Goal: Task Accomplishment & Management: Manage account settings

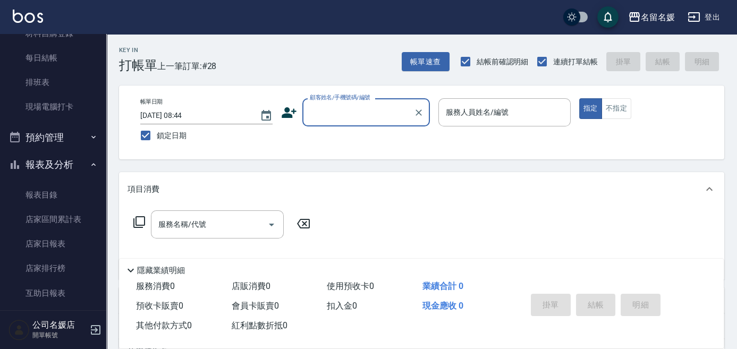
scroll to position [190, 0]
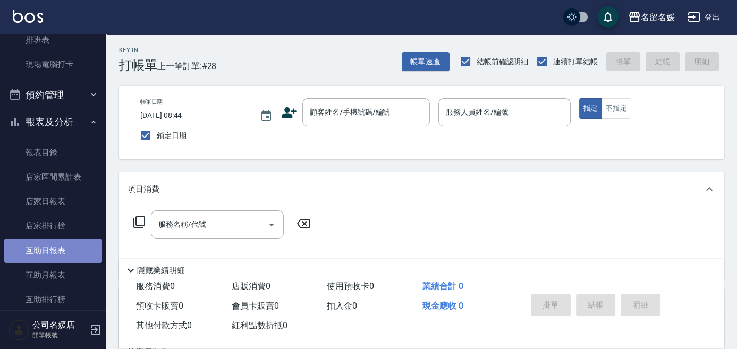
click at [73, 251] on link "互助日報表" at bounding box center [53, 250] width 98 height 24
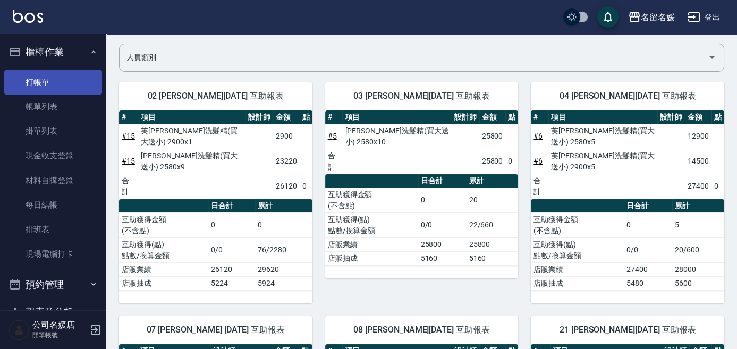
click at [60, 83] on link "打帳單" at bounding box center [53, 82] width 98 height 24
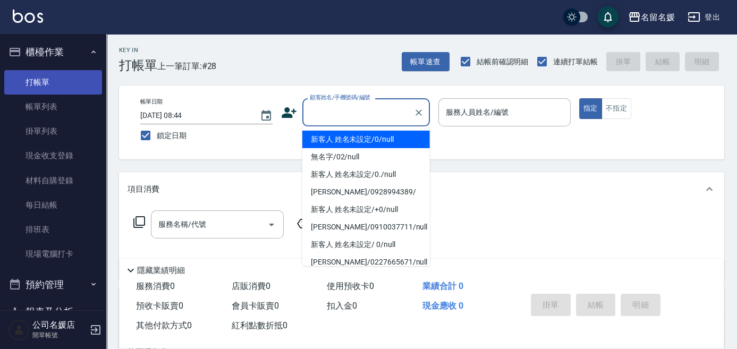
type input "新客人 姓名未設定/0/null"
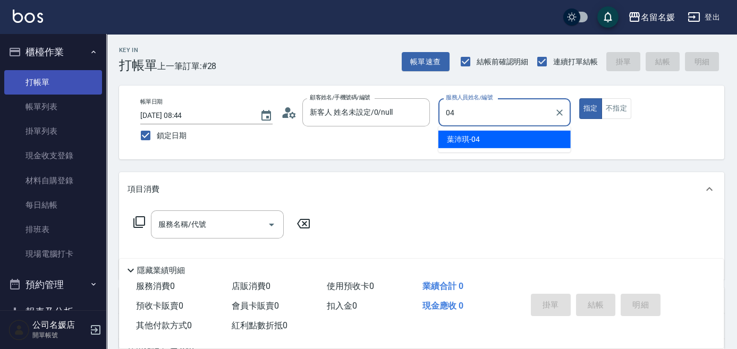
type input "04"
type button "true"
type input "[PERSON_NAME]-04"
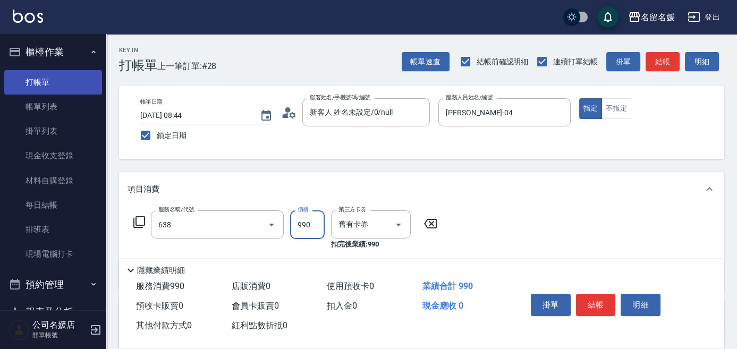
type input "(芙)頭皮養護套卡(638)"
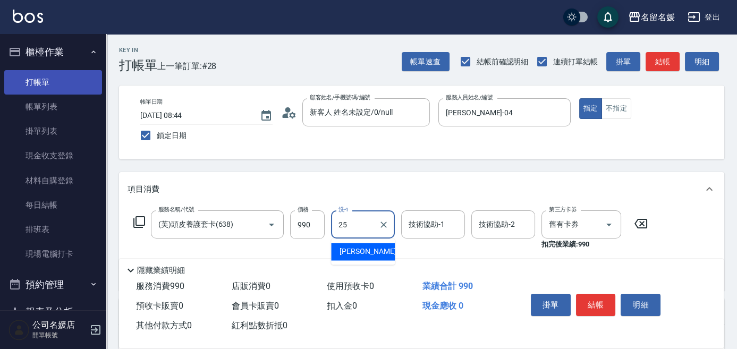
type input "[PERSON_NAME]-25"
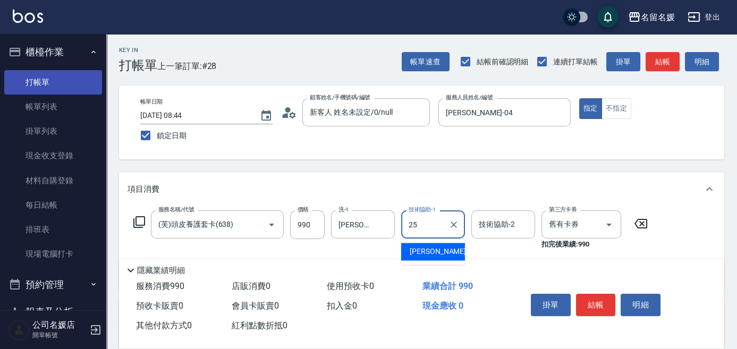
type input "[PERSON_NAME]-25"
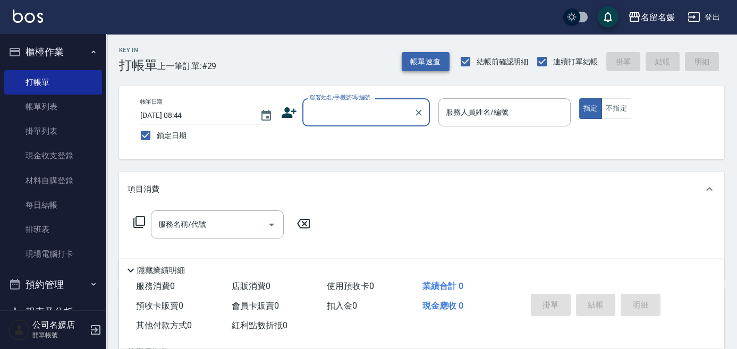
click at [426, 66] on button "帳單速查" at bounding box center [426, 62] width 48 height 20
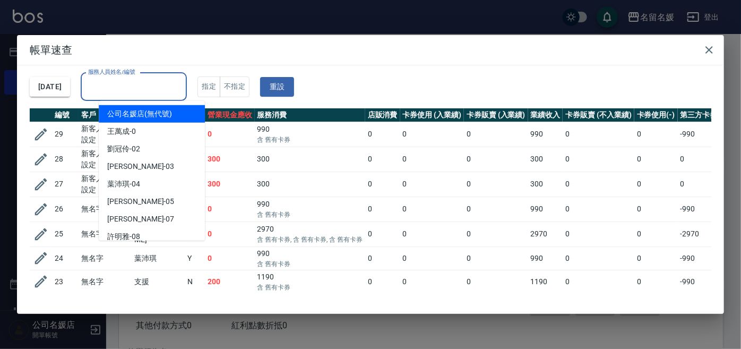
click at [136, 86] on input "服務人員姓名/編號" at bounding box center [134, 87] width 97 height 19
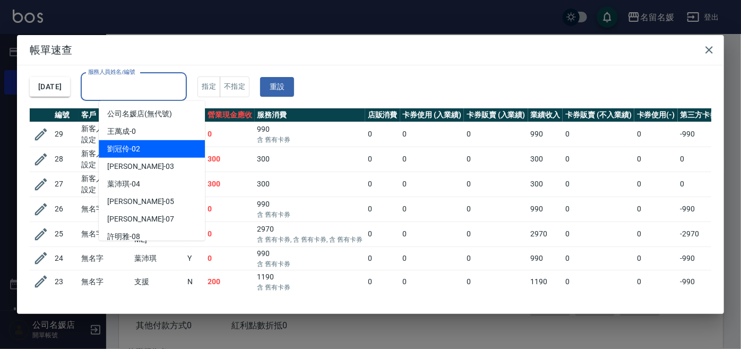
click at [141, 147] on div "[PERSON_NAME]-02" at bounding box center [152, 149] width 106 height 18
type input "[PERSON_NAME]-02"
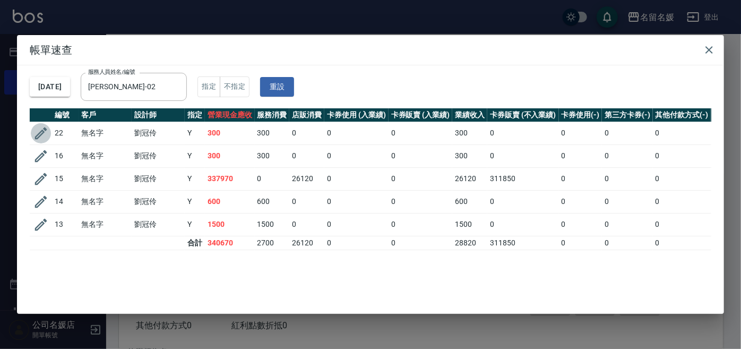
click at [44, 133] on icon "button" at bounding box center [41, 133] width 16 height 16
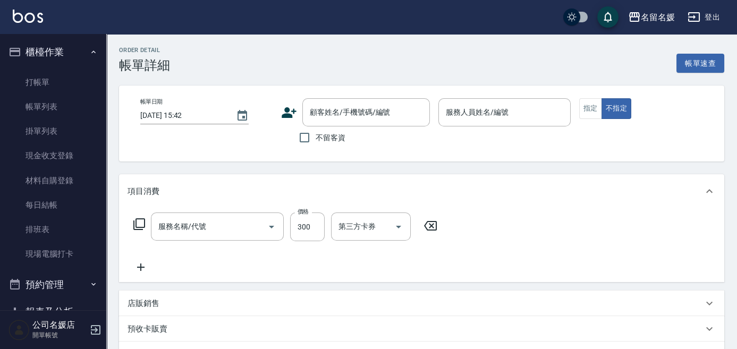
type input "[DATE] 08:44"
type input "[PERSON_NAME]-02"
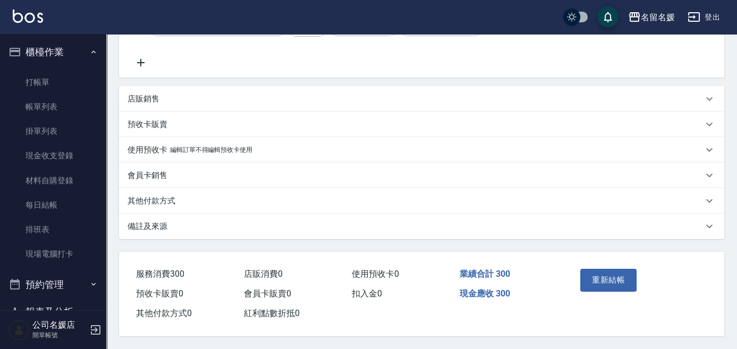
type input "洗髮[300](206)"
type input "無名字/02/null"
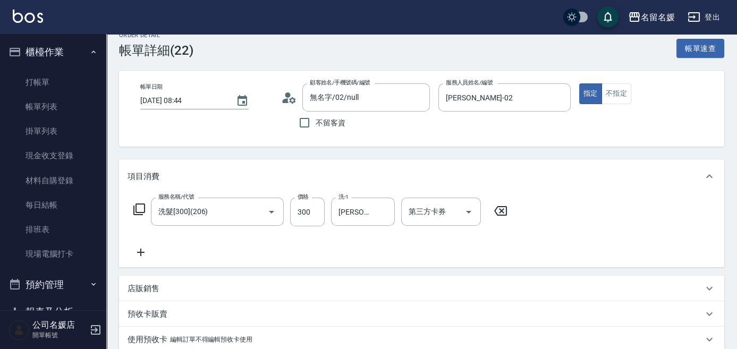
scroll to position [14, 0]
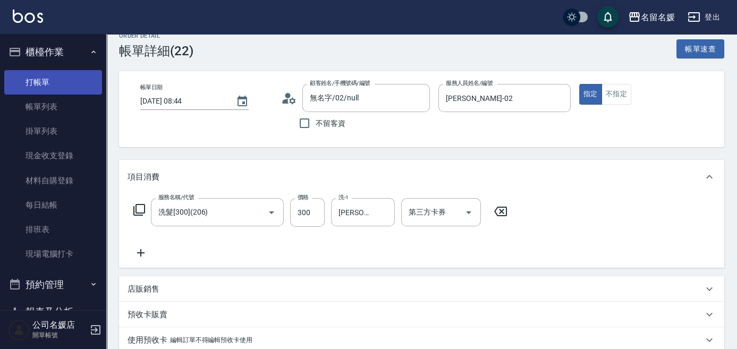
click at [58, 77] on link "打帳單" at bounding box center [53, 82] width 98 height 24
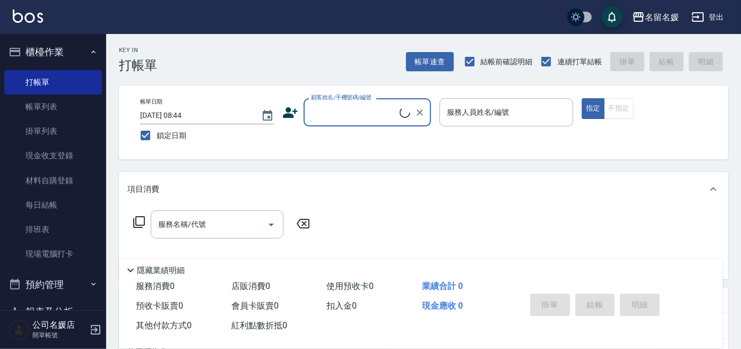
click at [315, 109] on input "顧客姓名/手機號碼/編號" at bounding box center [354, 112] width 91 height 19
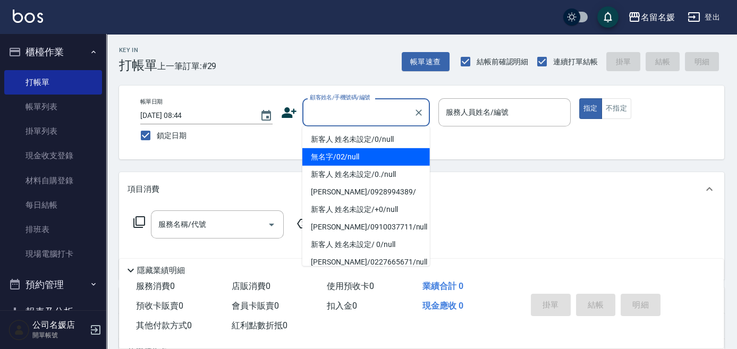
drag, startPoint x: 331, startPoint y: 158, endPoint x: 470, endPoint y: 119, distance: 143.9
click at [331, 157] on li "無名字/02/null" at bounding box center [365, 157] width 127 height 18
type input "無名字/02/null"
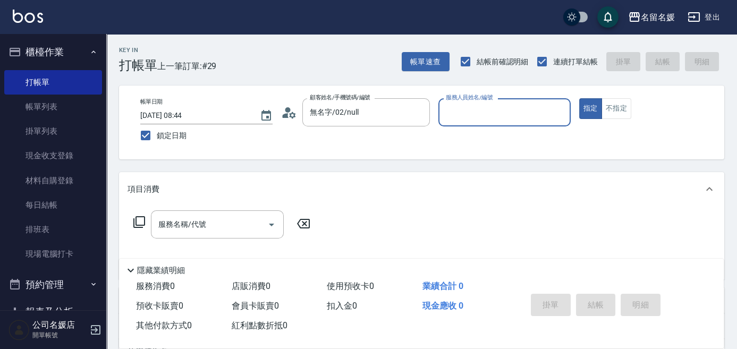
click at [468, 112] on input "服務人員姓名/編號" at bounding box center [504, 112] width 123 height 19
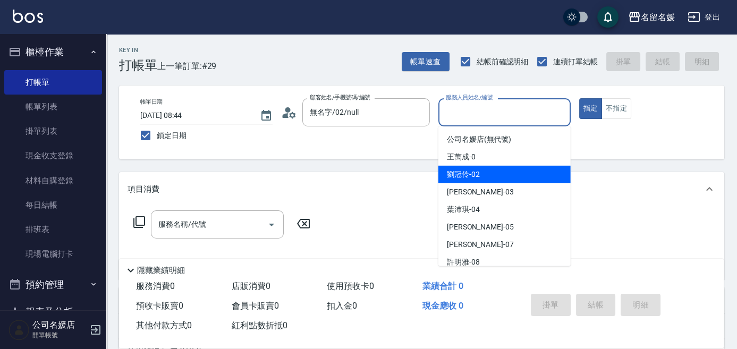
click at [493, 173] on div "[PERSON_NAME]-02" at bounding box center [504, 175] width 132 height 18
type input "[PERSON_NAME]-02"
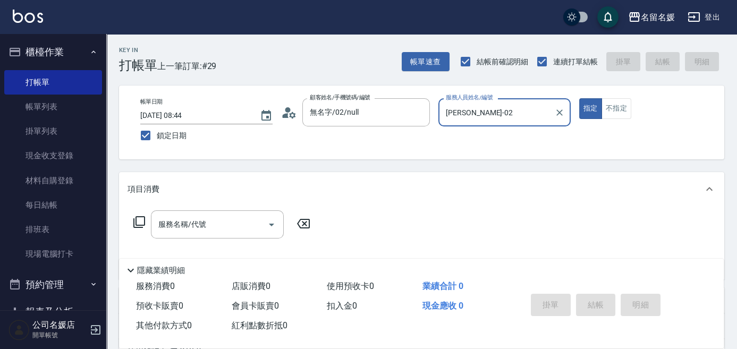
click at [143, 221] on icon at bounding box center [139, 222] width 13 height 13
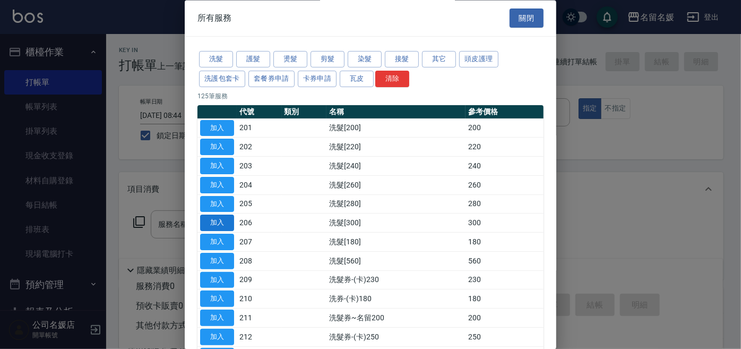
click at [213, 219] on button "加入" at bounding box center [217, 223] width 34 height 16
type input "洗髮[300](206)"
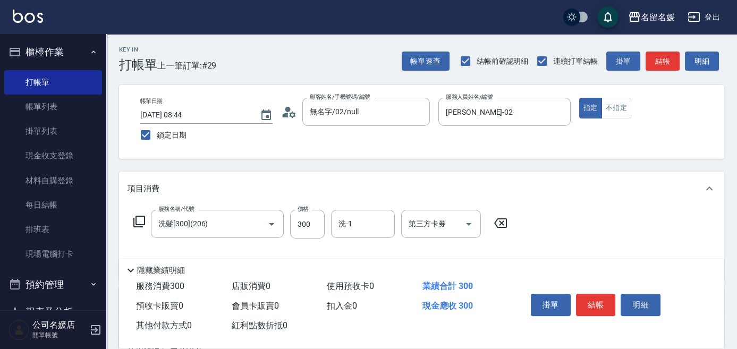
scroll to position [48, 0]
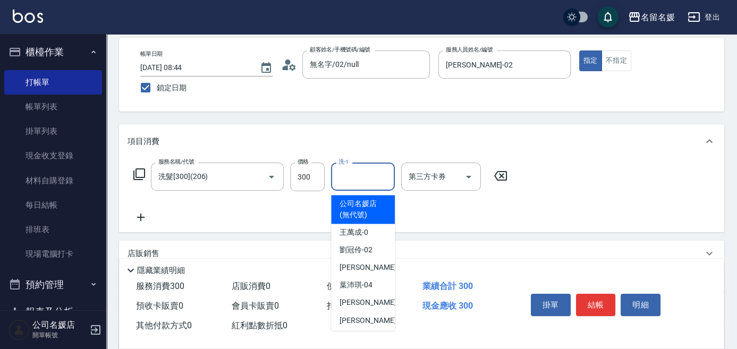
click at [371, 174] on input "洗-1" at bounding box center [363, 176] width 54 height 19
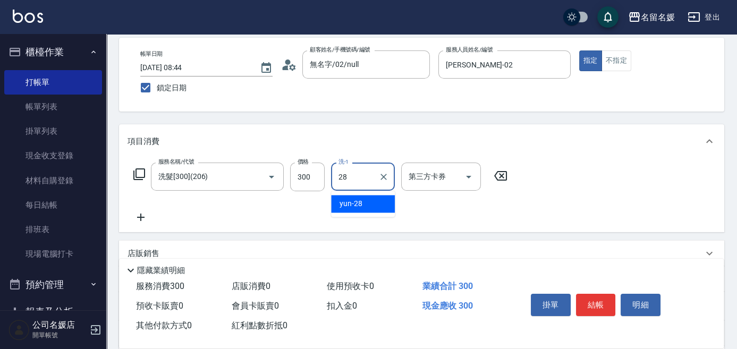
type input "yun-28"
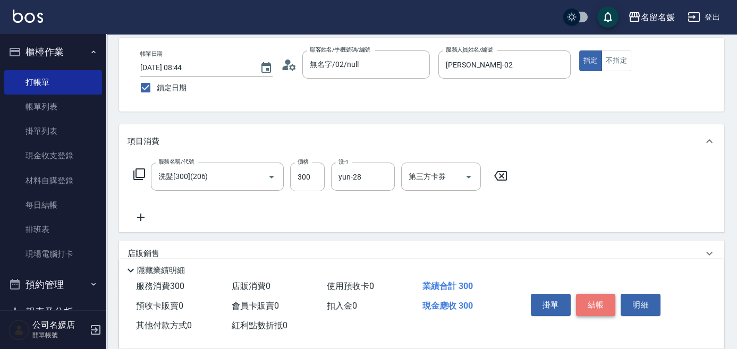
click at [606, 302] on button "結帳" at bounding box center [596, 305] width 40 height 22
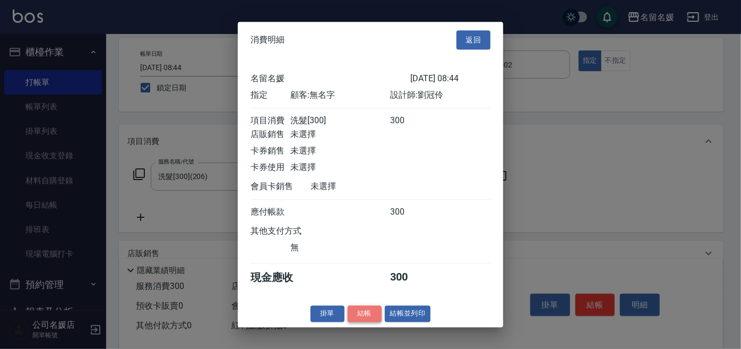
click at [366, 319] on button "結帳" at bounding box center [365, 313] width 34 height 16
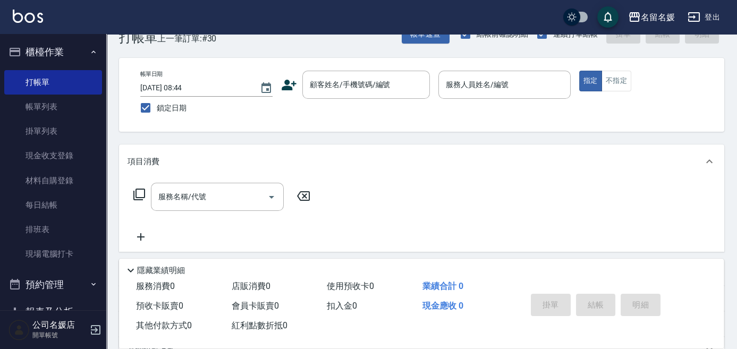
scroll to position [0, 0]
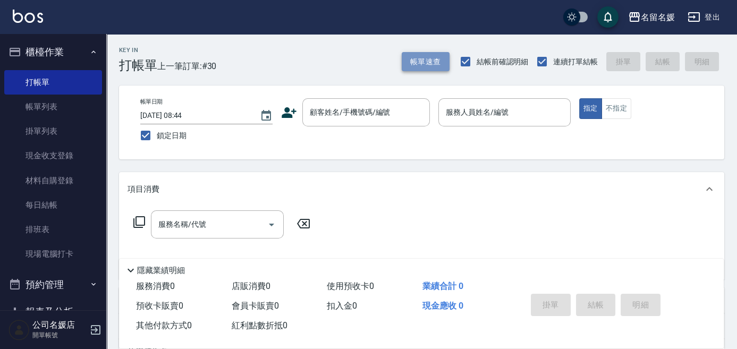
click at [432, 55] on button "帳單速查" at bounding box center [426, 62] width 48 height 20
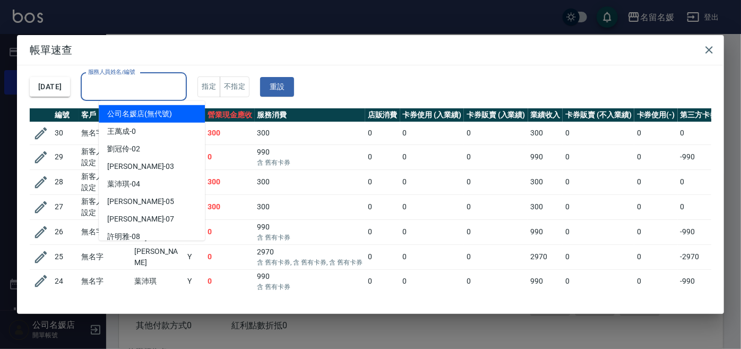
click at [127, 90] on div "服務人員姓名/編號 服務人員姓名/編號" at bounding box center [134, 87] width 106 height 28
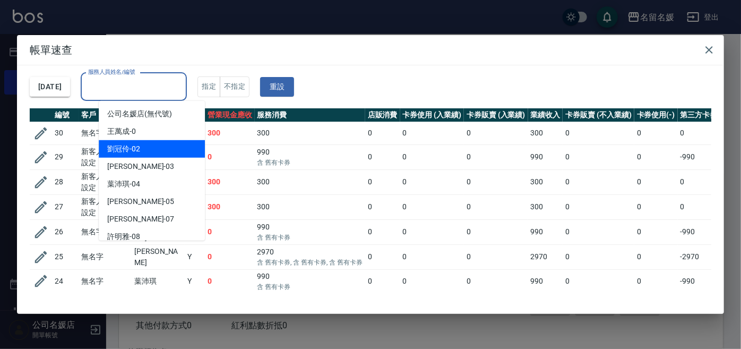
click at [147, 147] on div "[PERSON_NAME]-02" at bounding box center [152, 149] width 106 height 18
type input "[PERSON_NAME]-02"
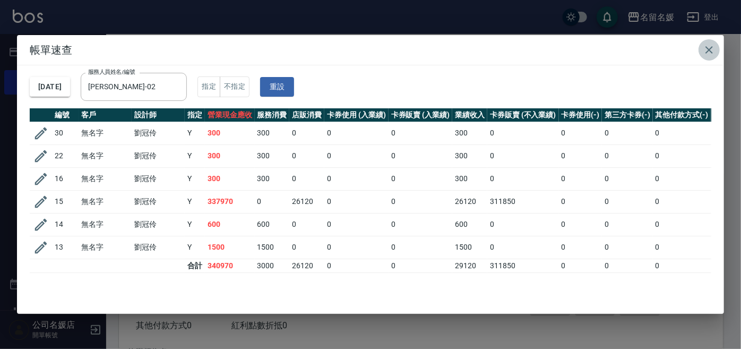
click at [714, 50] on icon "button" at bounding box center [709, 50] width 13 height 13
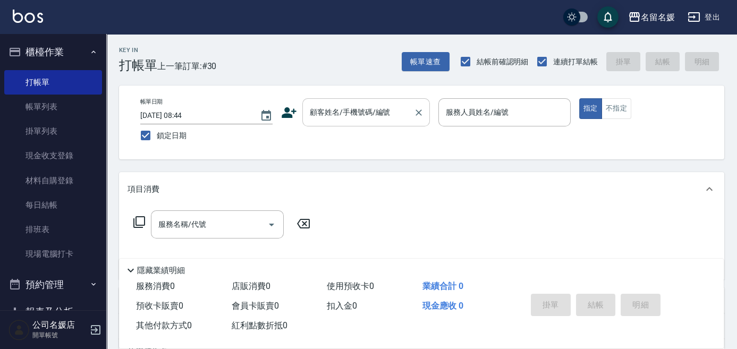
click at [378, 122] on div "顧客姓名/手機號碼/編號" at bounding box center [365, 112] width 127 height 28
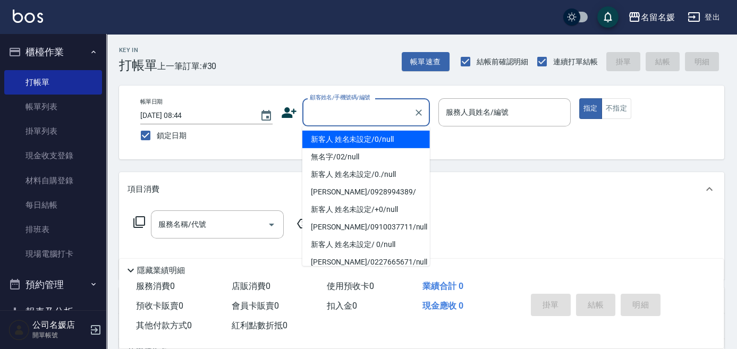
click at [363, 135] on li "新客人 姓名未設定/0/null" at bounding box center [365, 140] width 127 height 18
type input "新客人 姓名未設定/0/null"
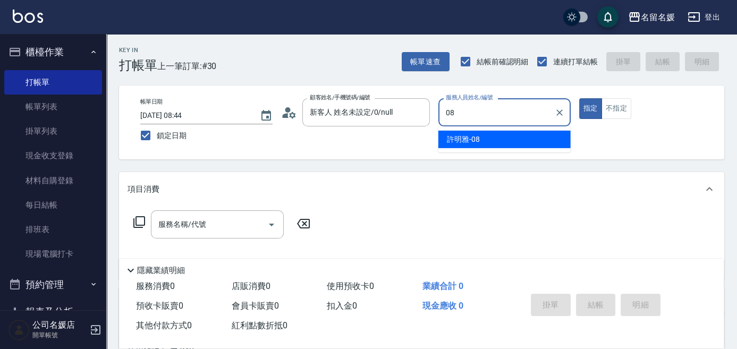
type input "08"
type button "true"
type input "[PERSON_NAME]-08"
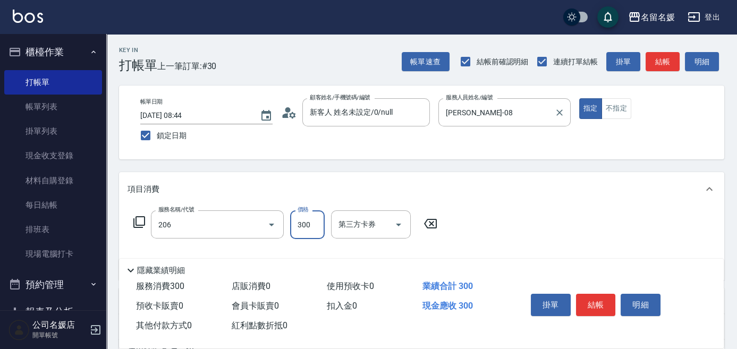
type input "洗髮[300](206)"
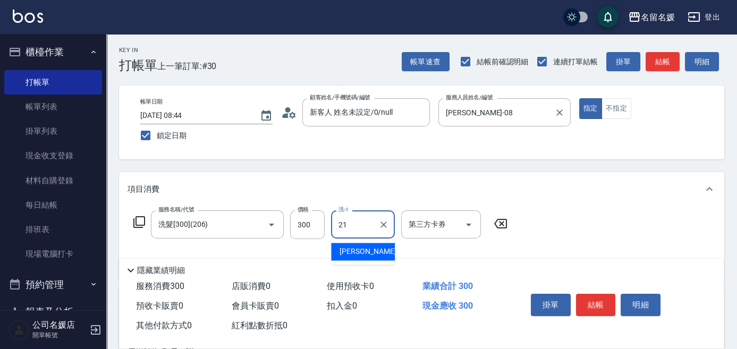
type input "[PERSON_NAME]-21"
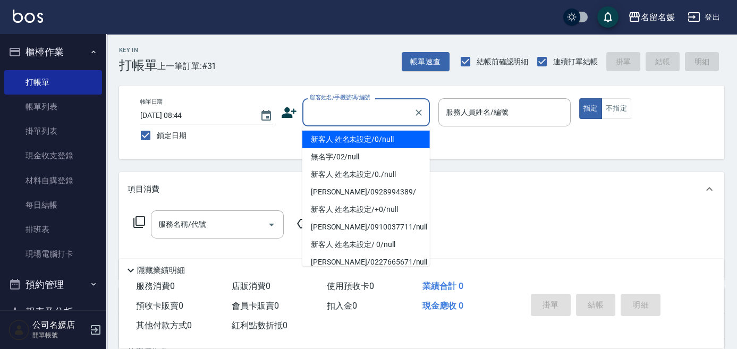
type input "0"
type input "新客人 姓名未設定/0/null"
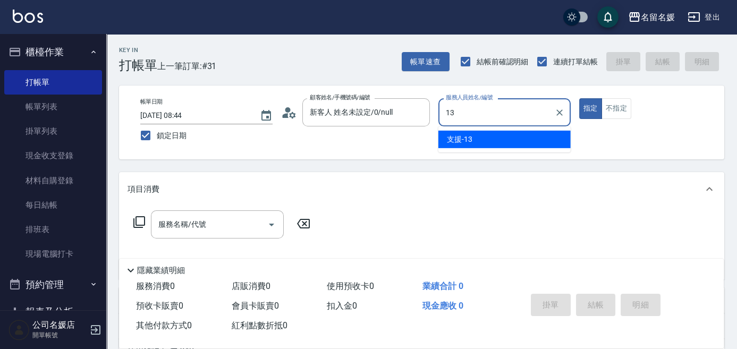
type input "支援-13"
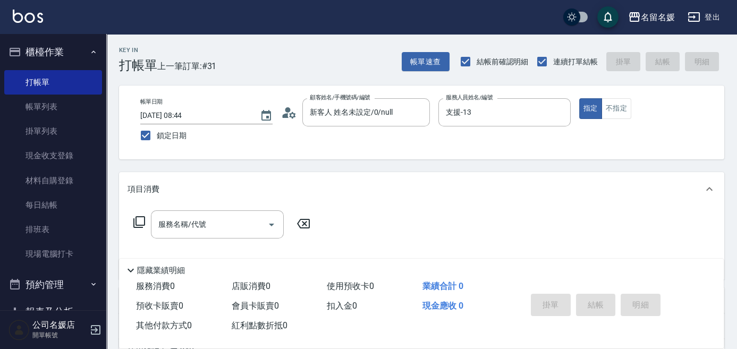
click at [619, 97] on div "帳單日期 2025/08/13 08:44 鎖定日期 顧客姓名/手機號碼/編號 新客人 姓名未設定/0/null 顧客姓名/手機號碼/編號 服務人員姓名/編號…" at bounding box center [421, 123] width 605 height 74
click at [617, 101] on button "不指定" at bounding box center [616, 108] width 30 height 21
type button "false"
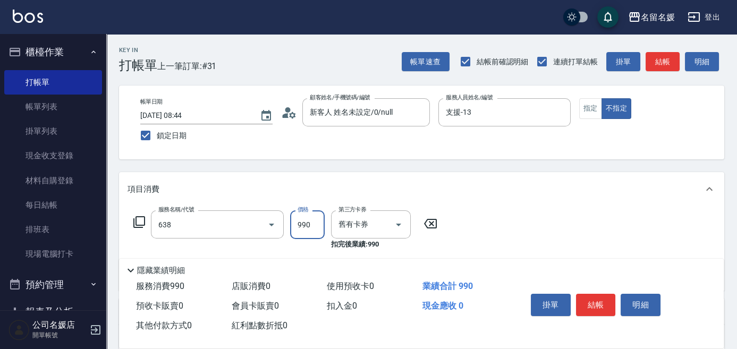
type input "(芙)頭皮養護套卡(638)"
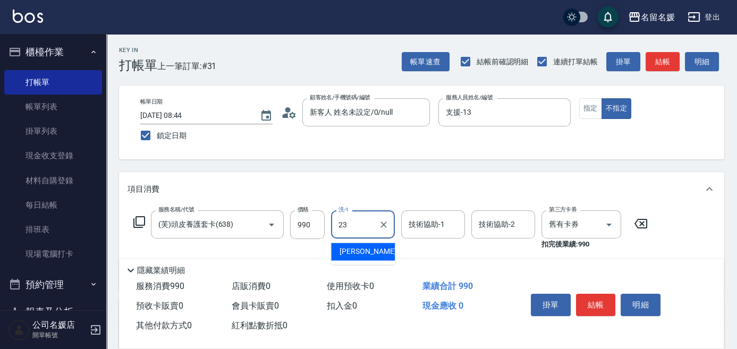
type input "[PERSON_NAME]-23"
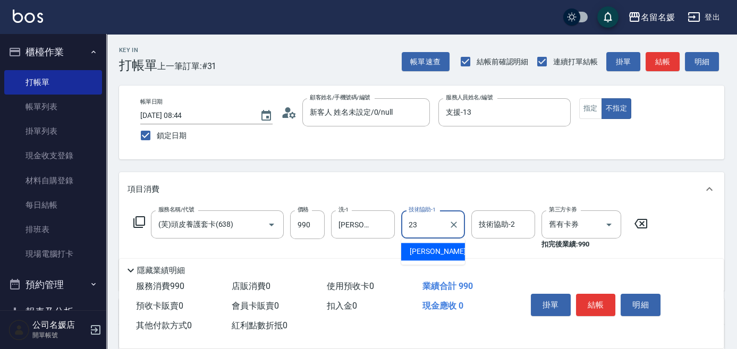
type input "[PERSON_NAME]-23"
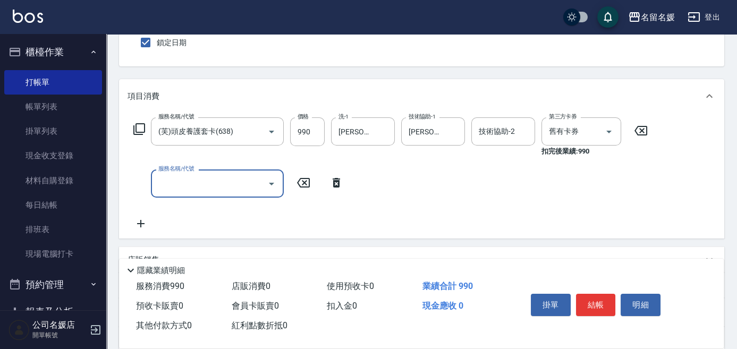
scroll to position [96, 0]
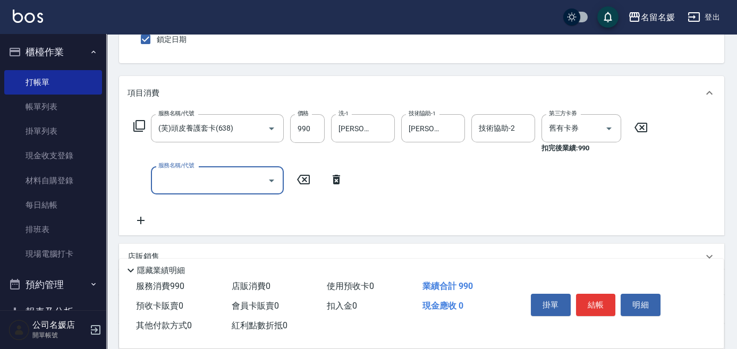
click at [337, 181] on icon at bounding box center [336, 179] width 27 height 13
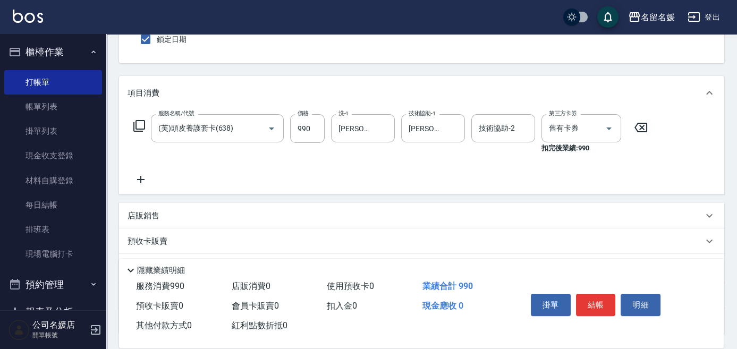
click at [139, 122] on icon at bounding box center [139, 125] width 13 height 13
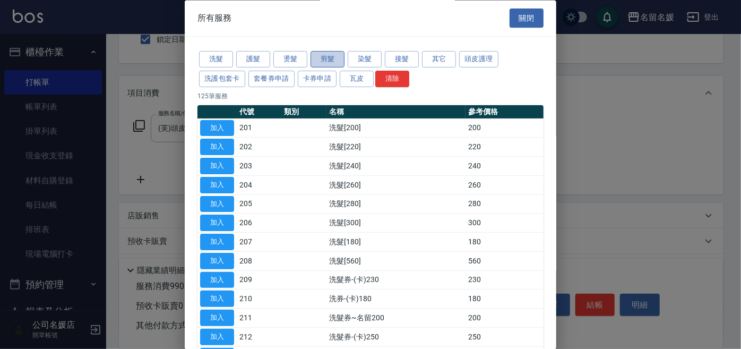
click at [331, 64] on button "剪髮" at bounding box center [328, 60] width 34 height 16
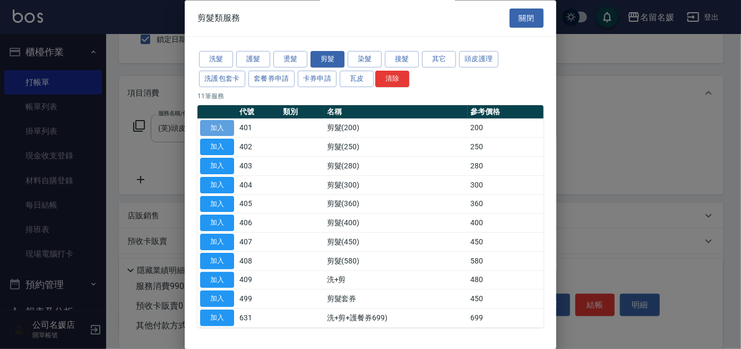
click at [226, 126] on button "加入" at bounding box center [217, 128] width 34 height 16
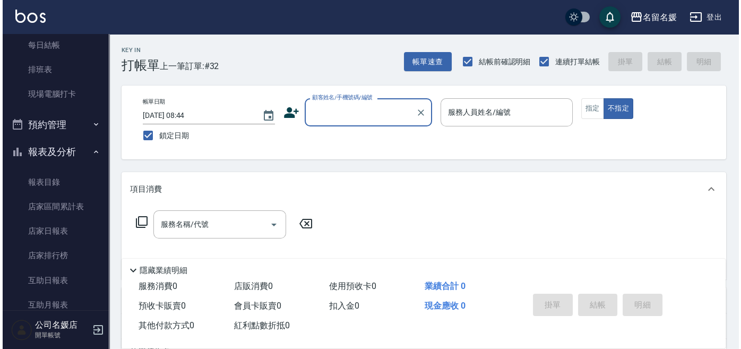
scroll to position [172, 0]
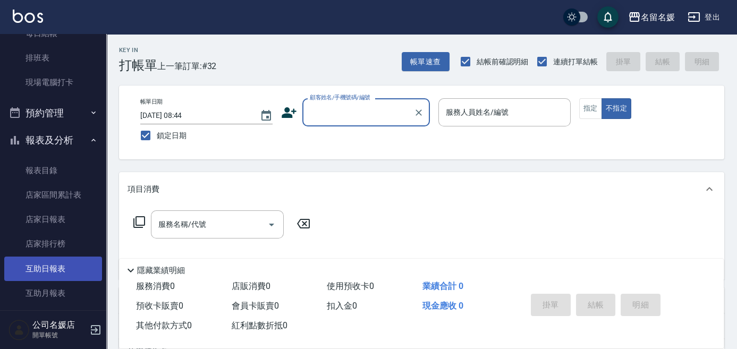
click at [64, 270] on link "互助日報表" at bounding box center [53, 269] width 98 height 24
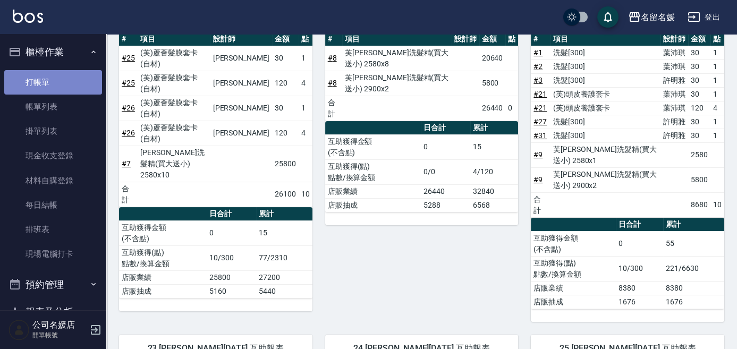
click at [55, 74] on link "打帳單" at bounding box center [53, 82] width 98 height 24
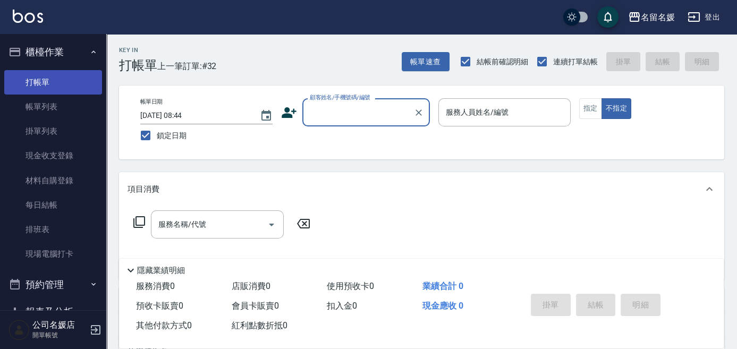
click at [55, 74] on link "打帳單" at bounding box center [53, 82] width 98 height 24
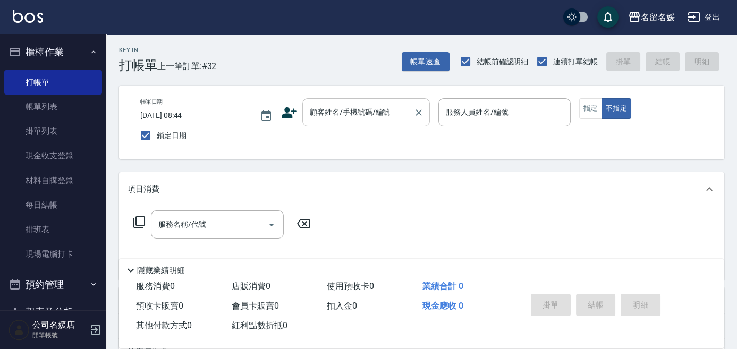
click at [344, 119] on input "顧客姓名/手機號碼/編號" at bounding box center [358, 112] width 102 height 19
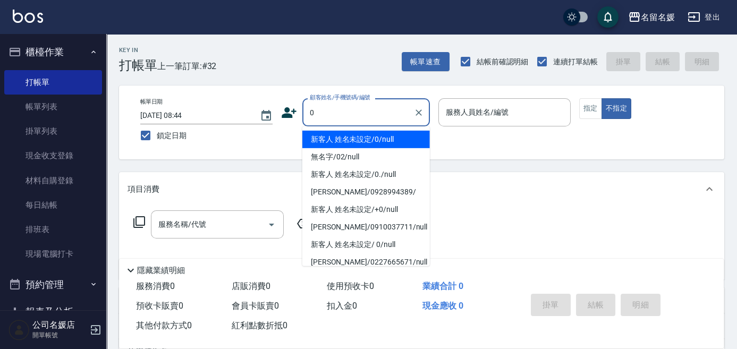
type input "0"
type input "新客人 姓名未設定/0/null"
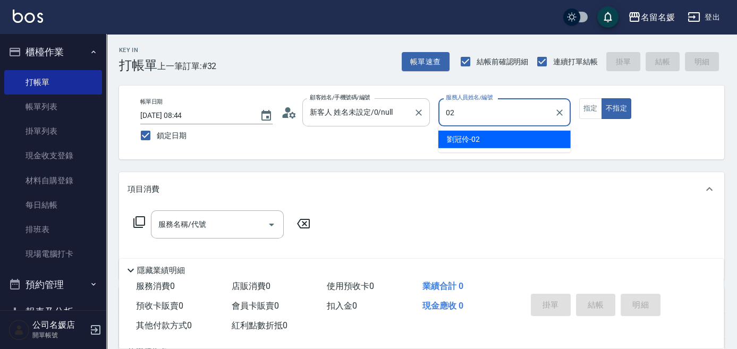
type input "02"
type button "false"
type input "[PERSON_NAME]-02"
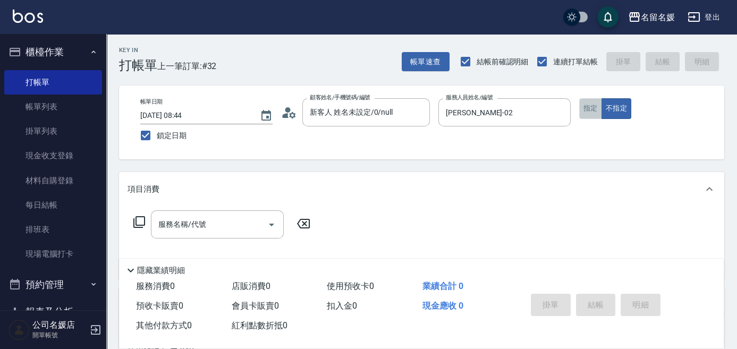
click at [593, 110] on button "指定" at bounding box center [590, 108] width 23 height 21
click at [186, 234] on div "服務名稱/代號" at bounding box center [217, 224] width 133 height 28
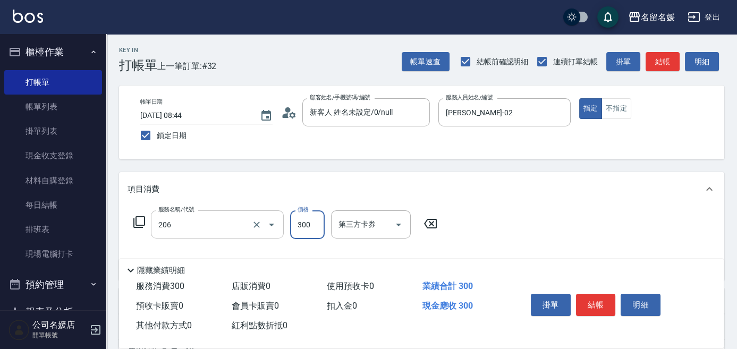
type input "洗髮[300](206)"
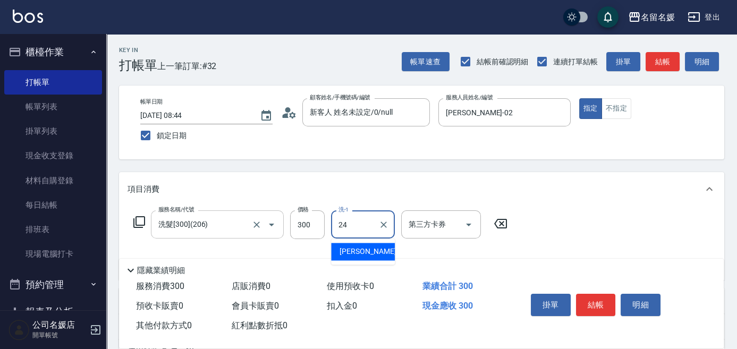
type input "[PERSON_NAME]-24"
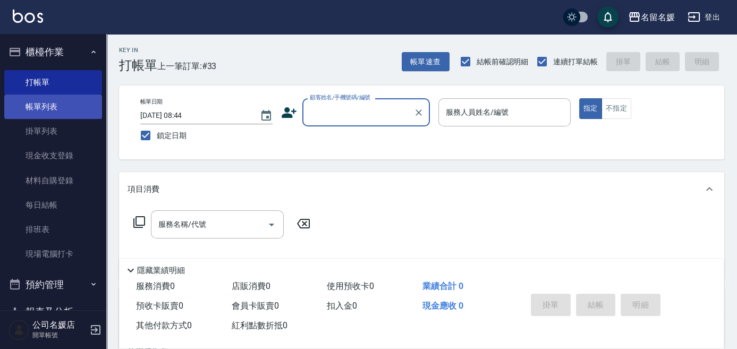
click at [69, 99] on link "帳單列表" at bounding box center [53, 107] width 98 height 24
click at [21, 103] on link "帳單列表" at bounding box center [53, 107] width 98 height 24
click at [51, 111] on link "帳單列表" at bounding box center [53, 107] width 98 height 24
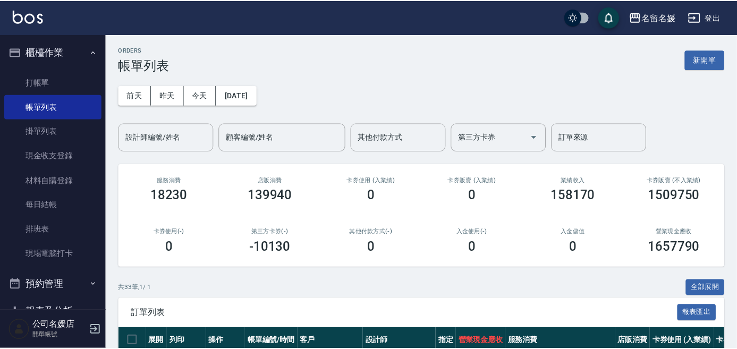
scroll to position [144, 0]
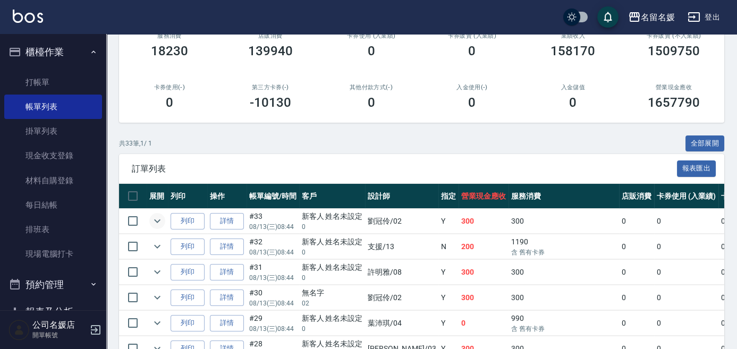
click at [158, 221] on icon "expand row" at bounding box center [157, 221] width 13 height 13
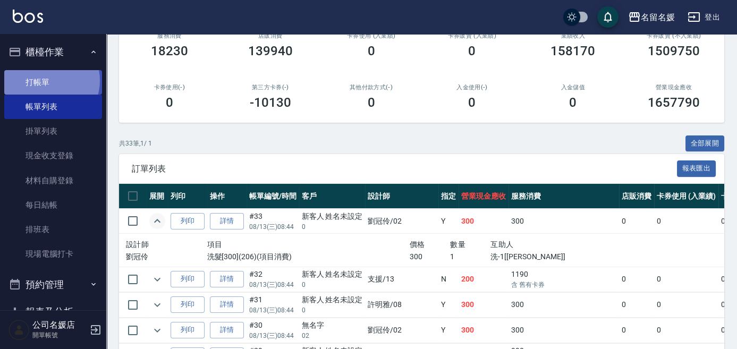
click at [45, 80] on link "打帳單" at bounding box center [53, 82] width 98 height 24
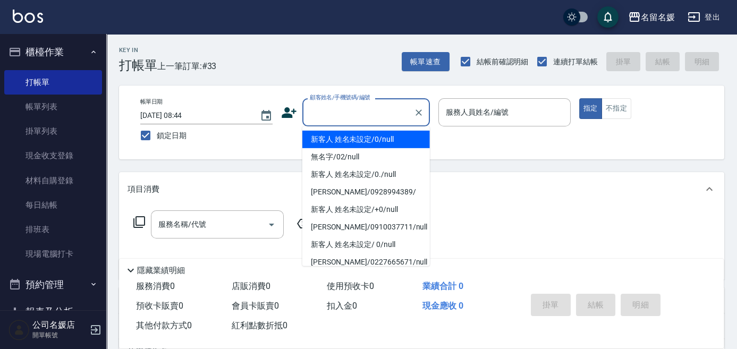
click at [343, 114] on input "顧客姓名/手機號碼/編號" at bounding box center [358, 112] width 102 height 19
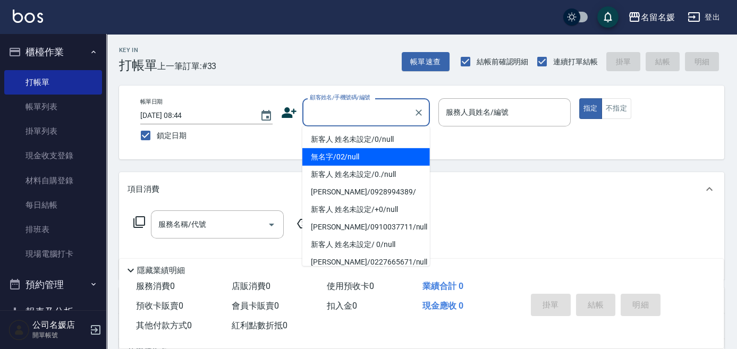
click at [372, 156] on li "無名字/02/null" at bounding box center [365, 157] width 127 height 18
type input "無名字/02/null"
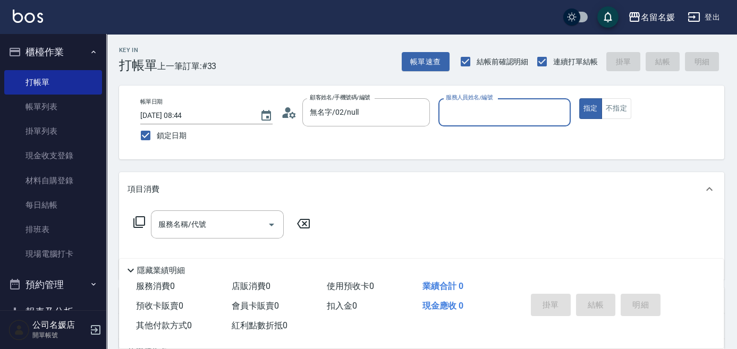
click at [464, 101] on label "服務人員姓名/編號" at bounding box center [469, 97] width 47 height 8
click at [464, 115] on input "服務人員姓名/編號" at bounding box center [504, 112] width 123 height 19
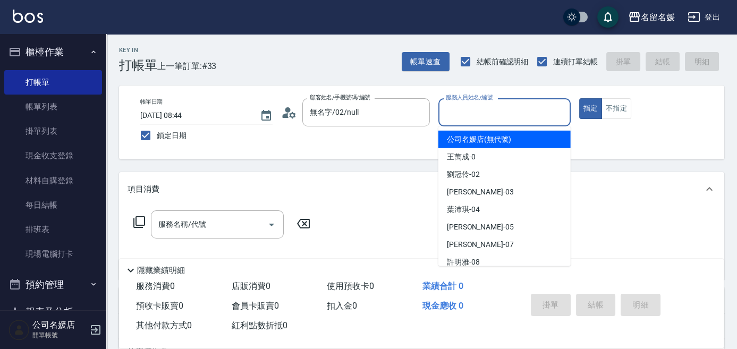
click at [464, 115] on input "服務人員姓名/編號" at bounding box center [504, 112] width 123 height 19
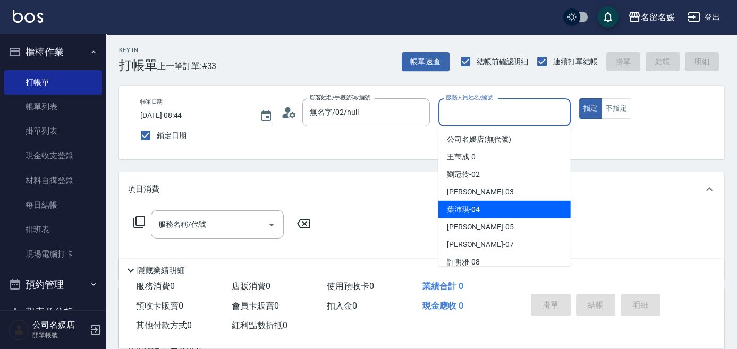
click at [485, 203] on div "[PERSON_NAME]-04" at bounding box center [504, 210] width 132 height 18
type input "[PERSON_NAME]-04"
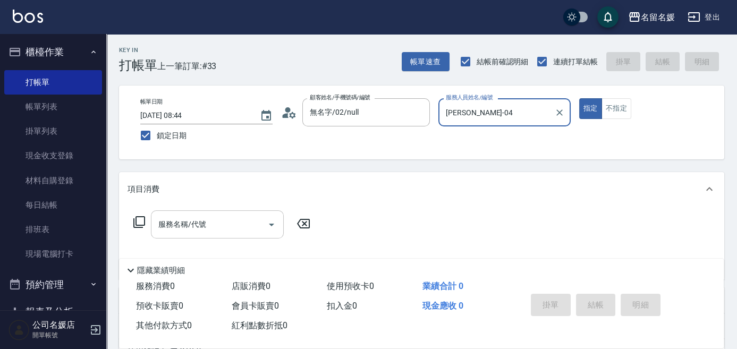
click at [223, 221] on input "服務名稱/代號" at bounding box center [209, 224] width 107 height 19
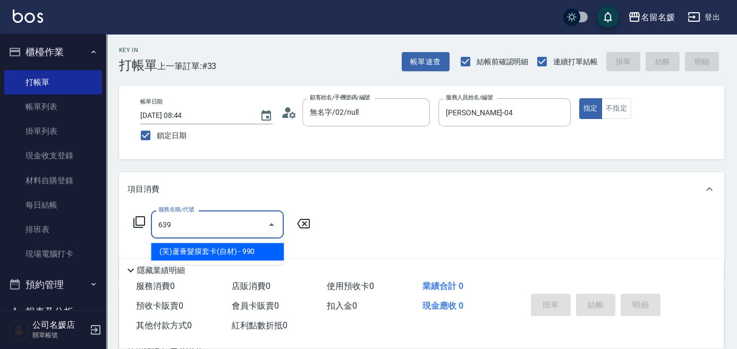
click at [228, 252] on span "(芙)蘆薈髮膜套卡(自材) - 990" at bounding box center [217, 252] width 133 height 18
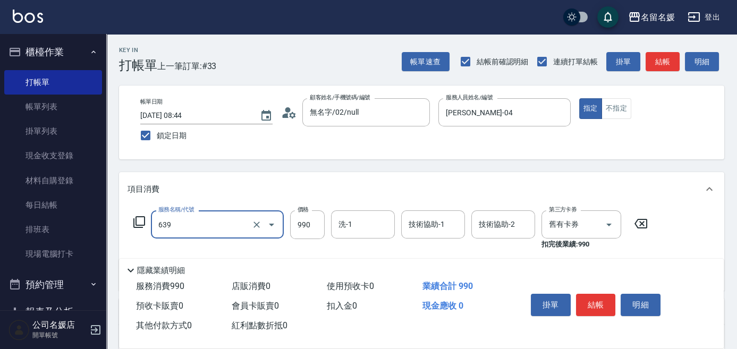
click at [212, 230] on input "639" at bounding box center [202, 224] width 93 height 19
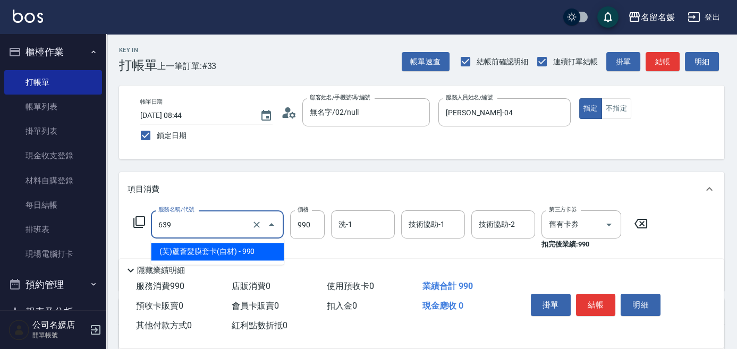
drag, startPoint x: 221, startPoint y: 249, endPoint x: 342, endPoint y: 245, distance: 120.6
click at [224, 249] on span "(芙)蘆薈髮膜套卡(自材) - 990" at bounding box center [217, 252] width 133 height 18
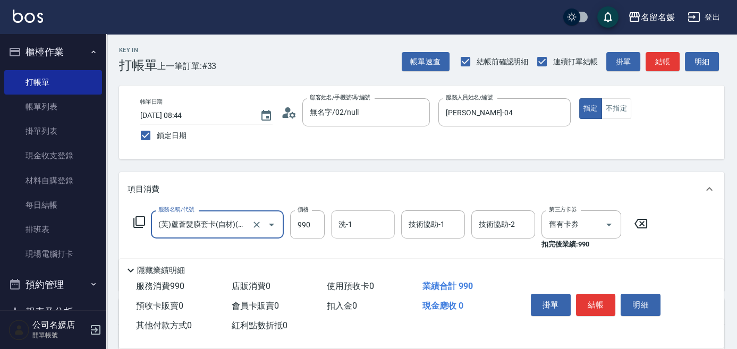
type input "(芙)蘆薈髮膜套卡(自材)(639)"
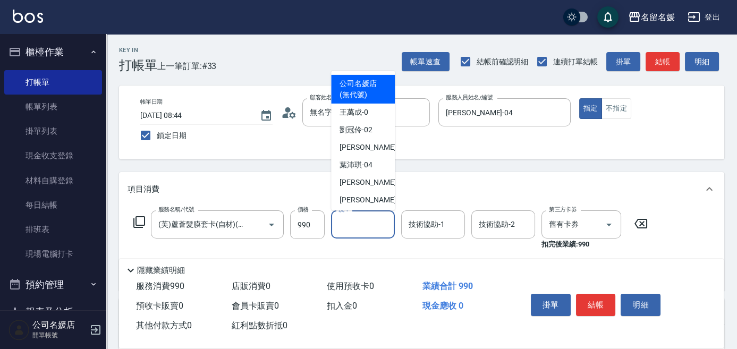
click at [362, 227] on input "洗-1" at bounding box center [363, 224] width 54 height 19
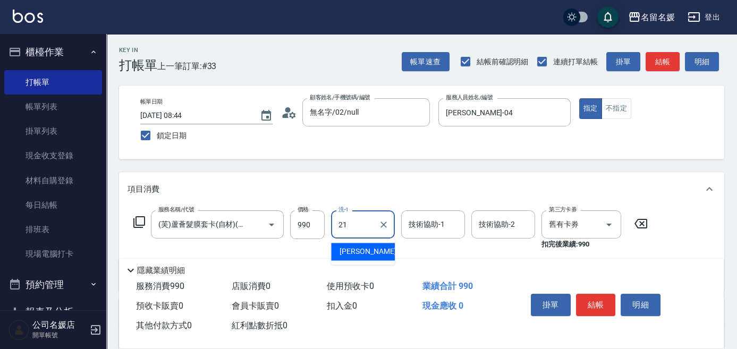
drag, startPoint x: 365, startPoint y: 246, endPoint x: 420, endPoint y: 232, distance: 56.2
click at [368, 246] on span "許庭瑀 -21" at bounding box center [372, 251] width 67 height 11
type input "[PERSON_NAME]-21"
click at [420, 232] on input "技術協助-1" at bounding box center [433, 224] width 54 height 19
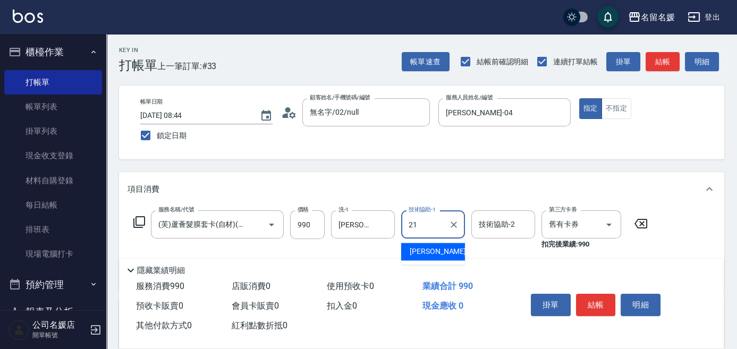
click at [434, 243] on ul "許庭瑀 -21" at bounding box center [433, 251] width 64 height 26
click at [434, 249] on span "許庭瑀 -21" at bounding box center [442, 251] width 67 height 11
type input "[PERSON_NAME]-21"
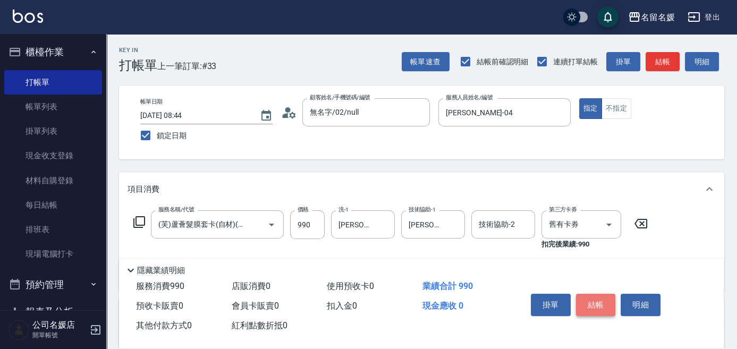
click at [595, 306] on button "結帳" at bounding box center [596, 305] width 40 height 22
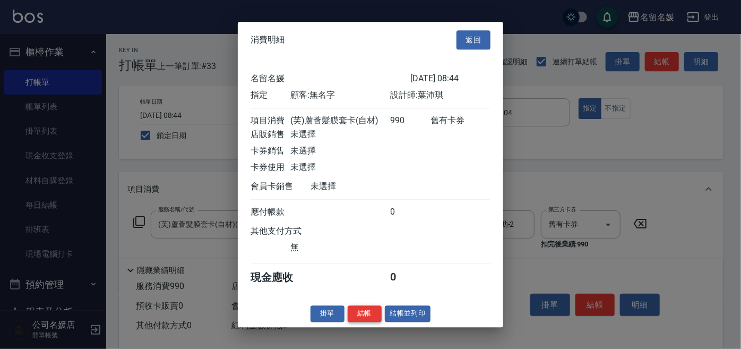
click at [370, 321] on button "結帳" at bounding box center [365, 313] width 34 height 16
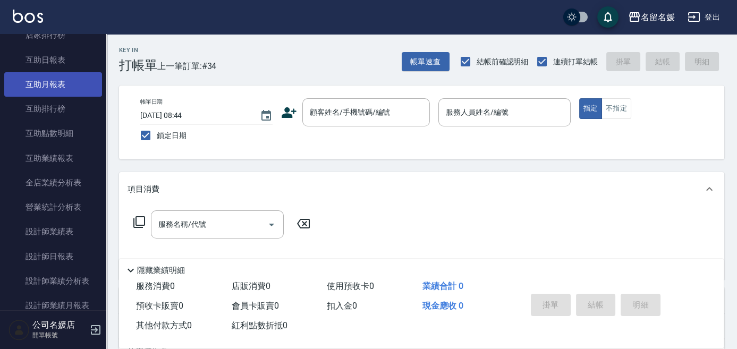
scroll to position [386, 0]
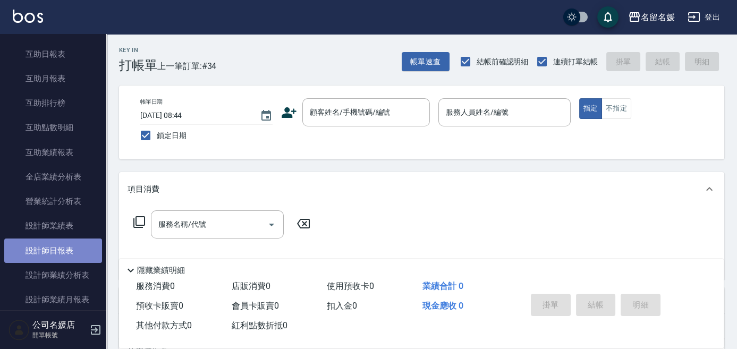
click at [72, 252] on link "設計師日報表" at bounding box center [53, 250] width 98 height 24
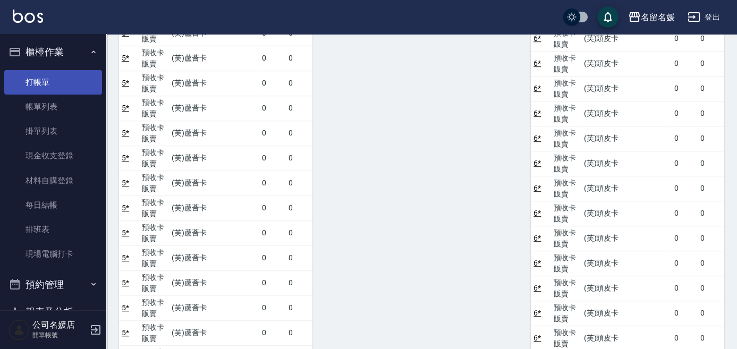
scroll to position [1641, 0]
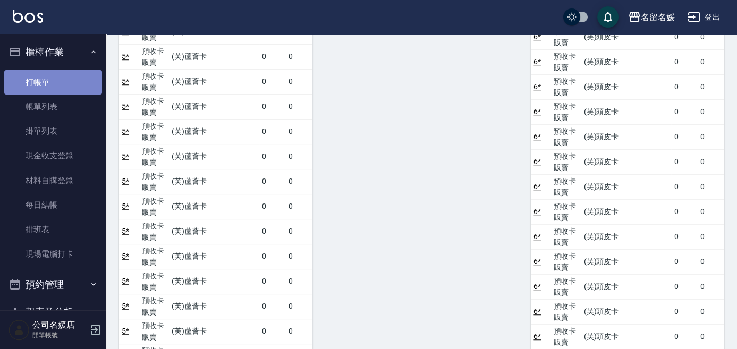
click at [68, 83] on link "打帳單" at bounding box center [53, 82] width 98 height 24
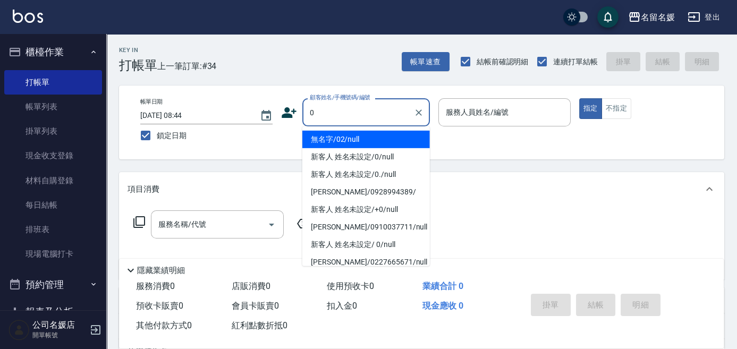
type input "無名字/02/null"
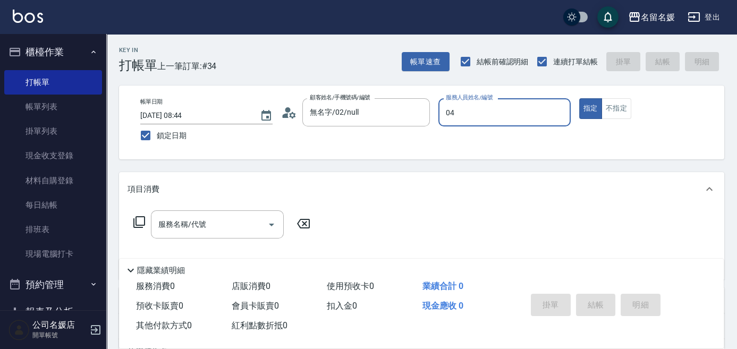
type input "04"
type button "true"
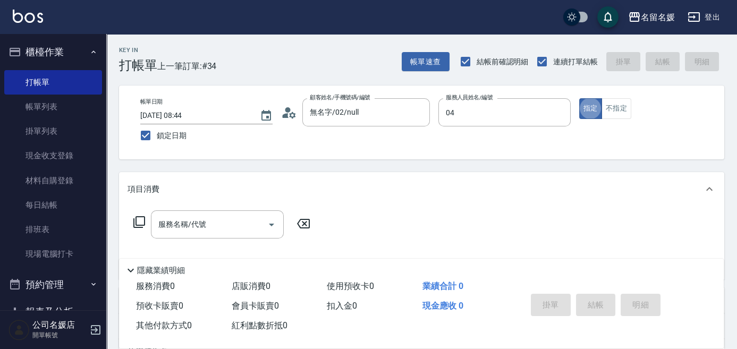
type input "[PERSON_NAME]-04"
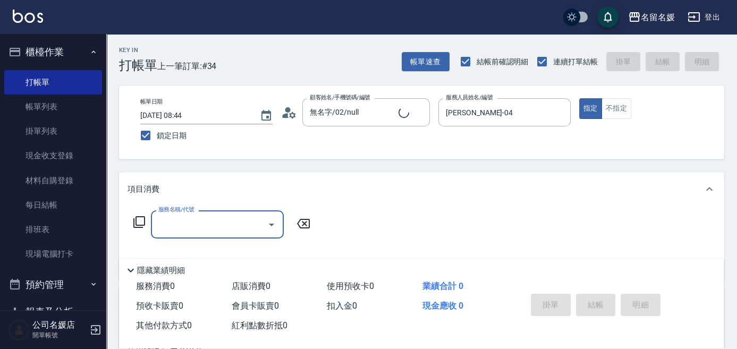
type input "新客人 姓名未設定/0/null"
click at [559, 115] on icon "Clear" at bounding box center [559, 112] width 11 height 11
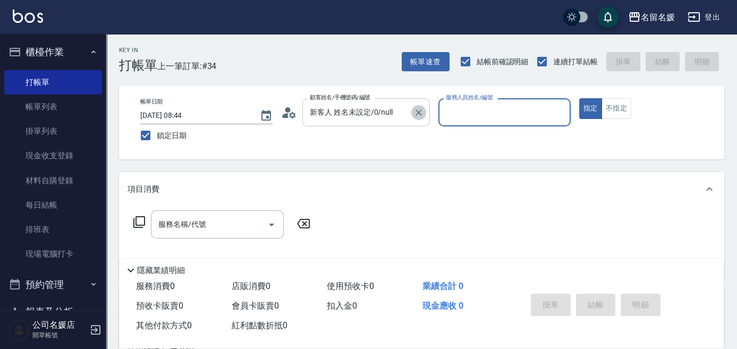
click at [413, 113] on icon "Clear" at bounding box center [418, 112] width 11 height 11
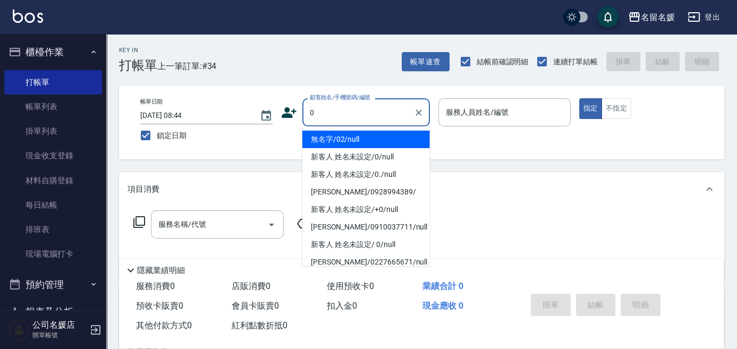
type input "0"
type input "13"
type input "無名字/02/null"
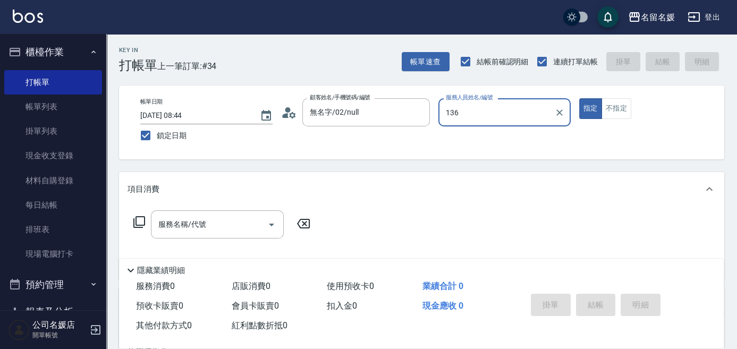
type input "136"
click at [579, 98] on button "指定" at bounding box center [590, 108] width 23 height 21
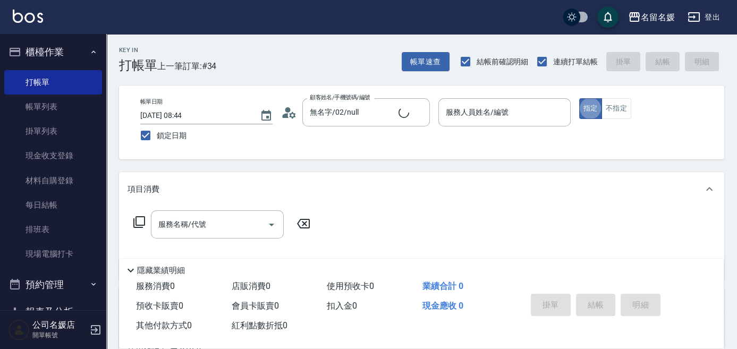
type input "新客人 姓名未設定/0/null"
click at [500, 117] on div "服務人員姓名/編號 服務人員姓名/編號" at bounding box center [504, 112] width 132 height 28
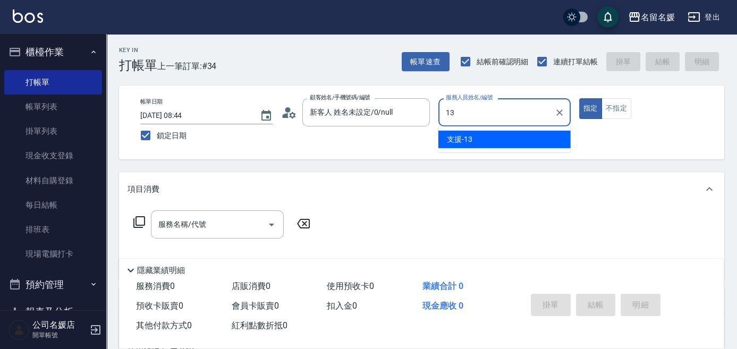
type input "支援-13"
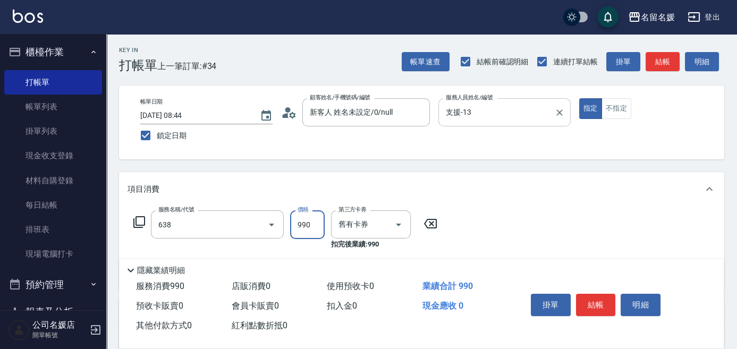
type input "(芙)頭皮養護套卡(638)"
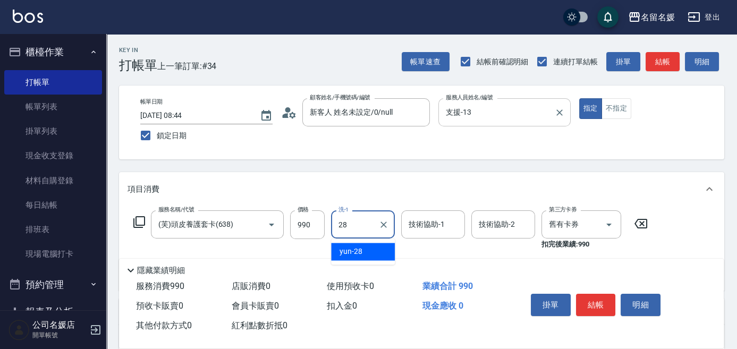
type input "yun-28"
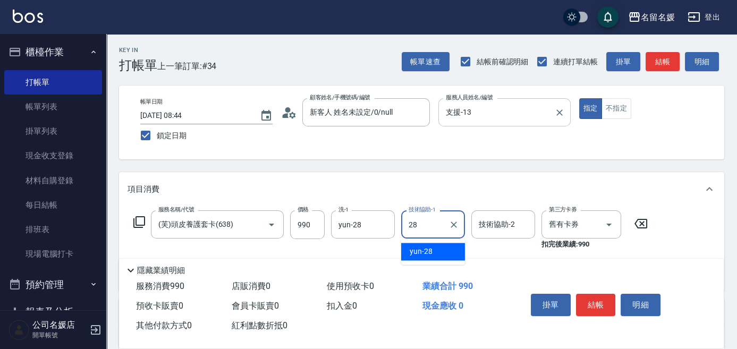
type input "yun-28"
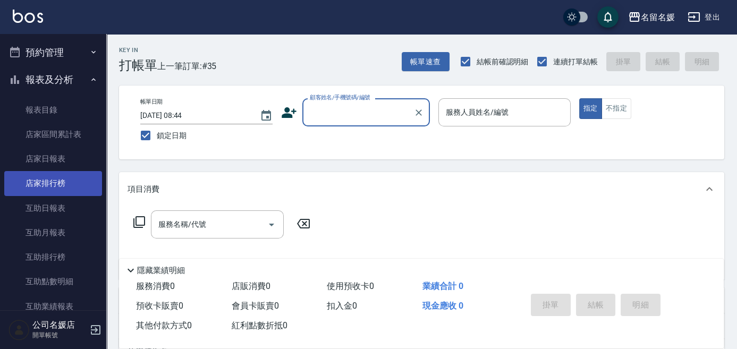
scroll to position [241, 0]
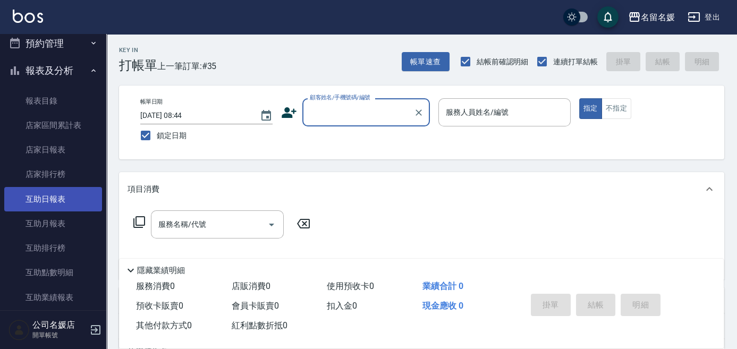
click at [61, 189] on link "互助日報表" at bounding box center [53, 199] width 98 height 24
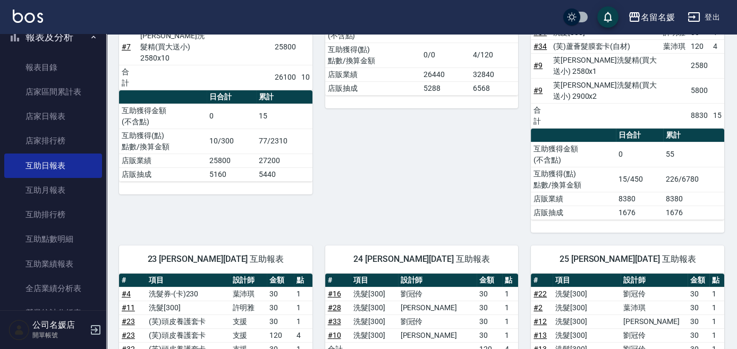
scroll to position [338, 0]
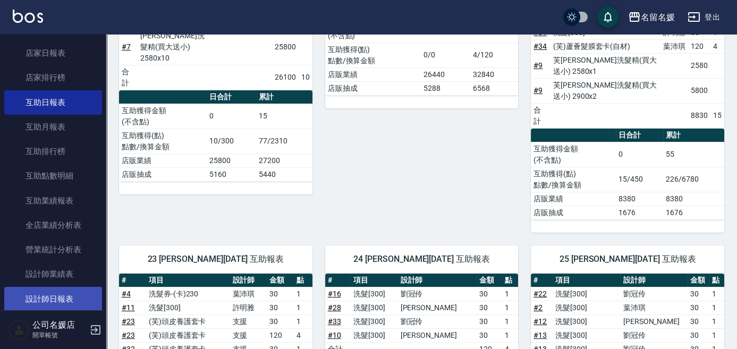
click at [55, 297] on link "設計師日報表" at bounding box center [53, 299] width 98 height 24
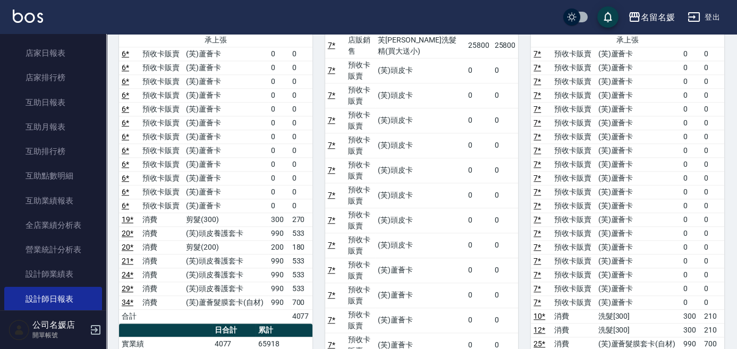
scroll to position [2317, 0]
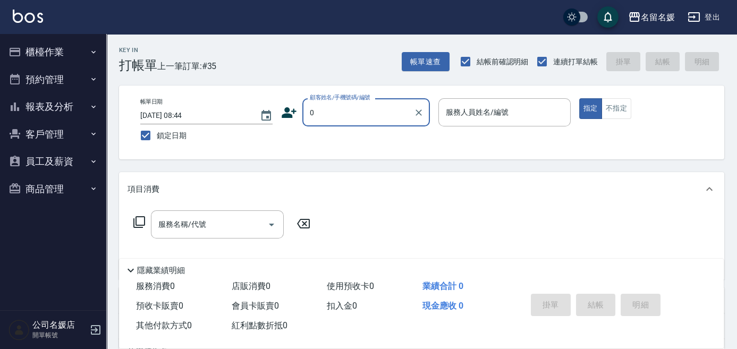
type input "0"
type input "02"
type input "新客人 姓名未設定/0/null"
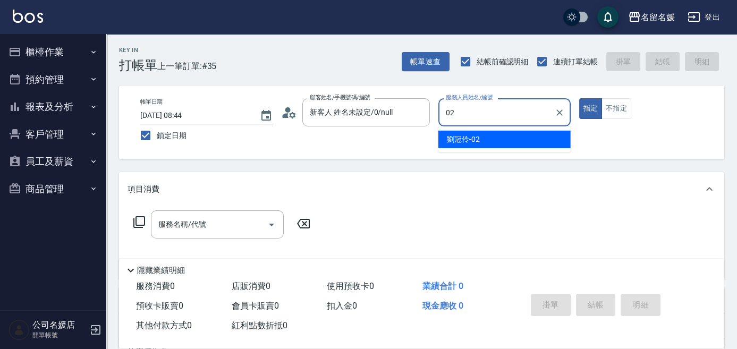
type input "02"
type button "true"
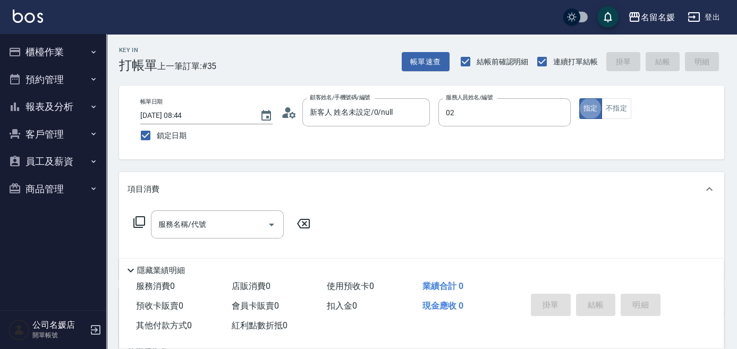
type input "[PERSON_NAME]-02"
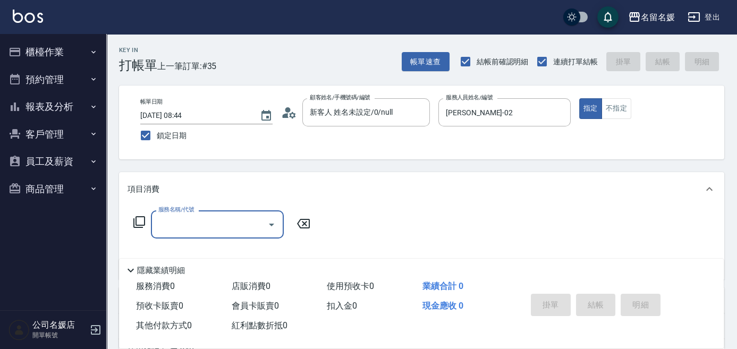
type input "2"
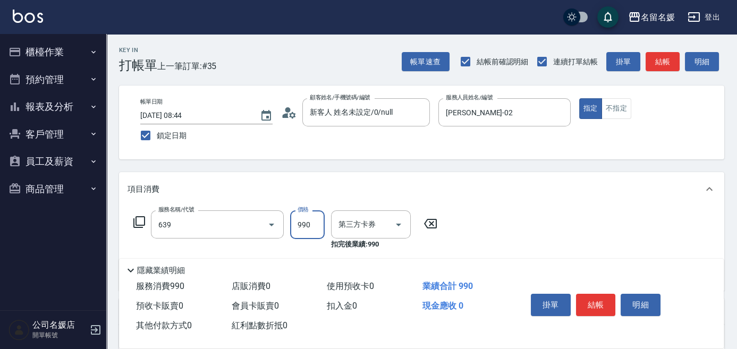
type input "(芙)蘆薈髮膜套卡(自材)(639)"
type input "舊有卡券"
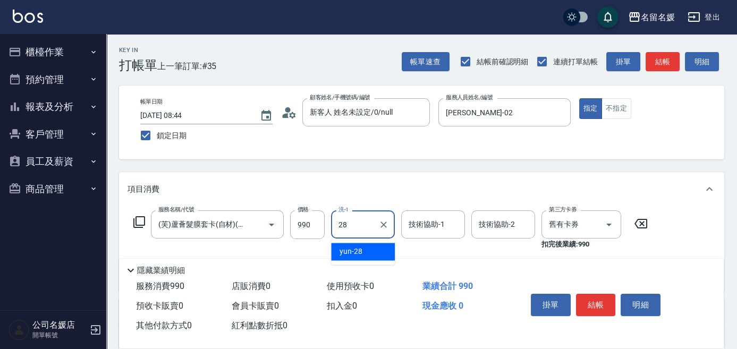
type input "yun-28"
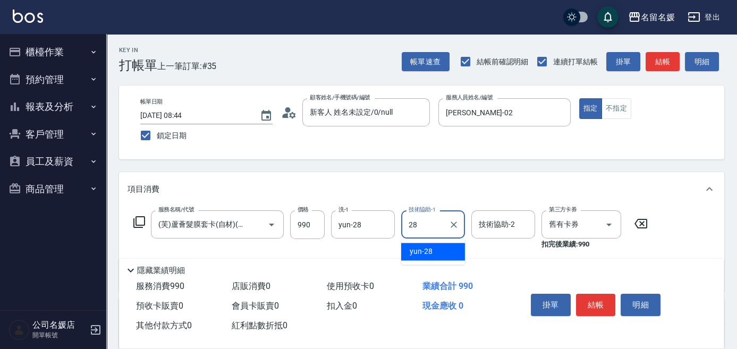
type input "yun-28"
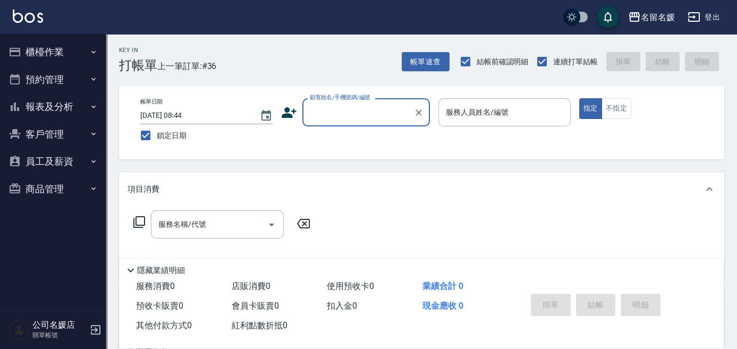
drag, startPoint x: 345, startPoint y: 111, endPoint x: 350, endPoint y: 123, distance: 12.6
click at [347, 114] on input "顧客姓名/手機號碼/編號" at bounding box center [358, 112] width 102 height 19
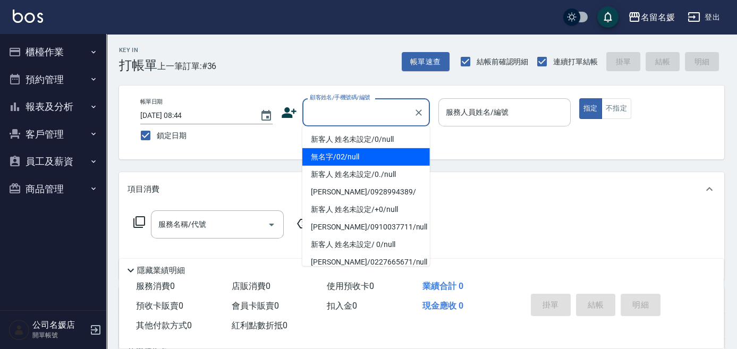
drag, startPoint x: 368, startPoint y: 155, endPoint x: 509, endPoint y: 121, distance: 144.8
click at [372, 153] on li "無名字/02/null" at bounding box center [365, 157] width 127 height 18
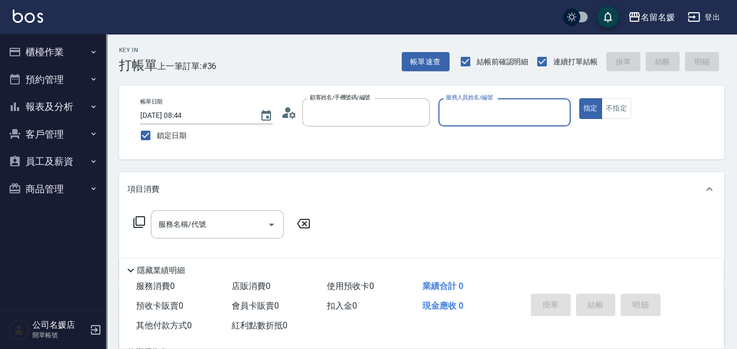
type input "無名字/02/null"
click at [510, 117] on input "服務人員姓名/編號" at bounding box center [504, 112] width 123 height 19
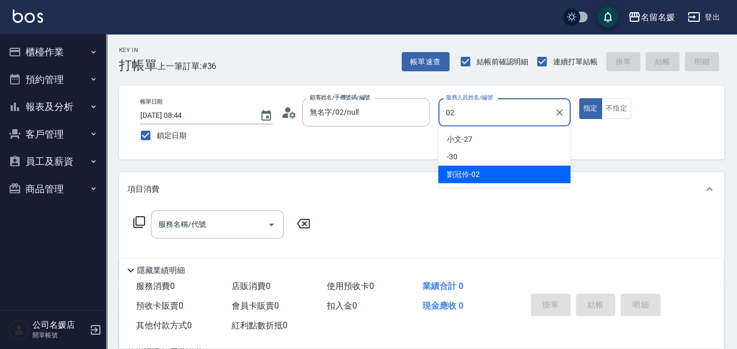
type input "[PERSON_NAME]-02"
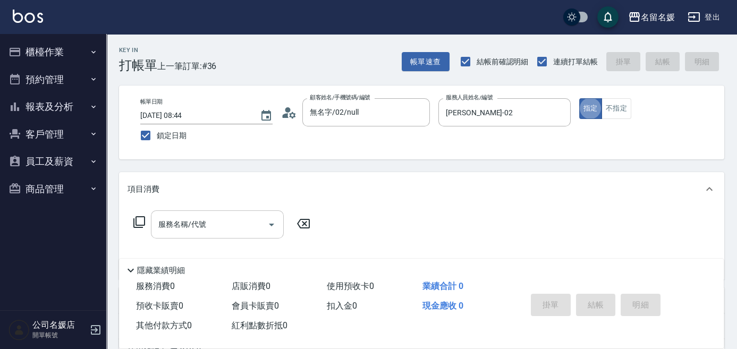
click at [224, 220] on input "服務名稱/代號" at bounding box center [209, 224] width 107 height 19
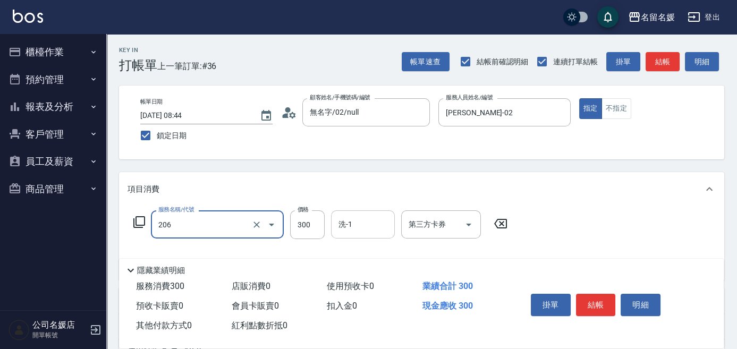
click at [385, 216] on input "洗-1" at bounding box center [363, 224] width 54 height 19
type input "洗髮[300](206)"
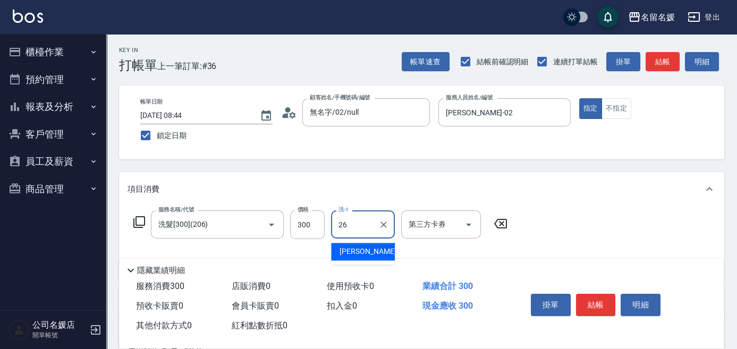
type input "[PERSON_NAME]-26"
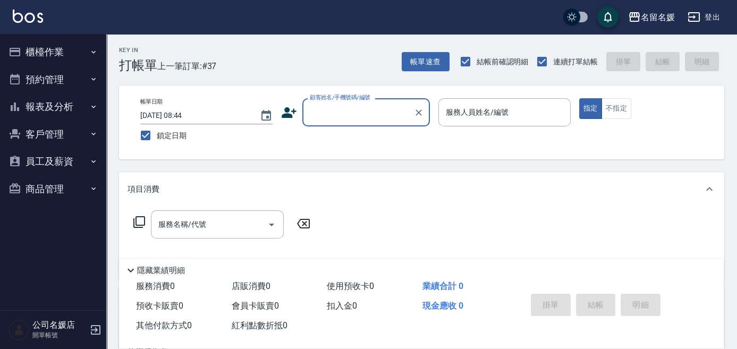
click at [347, 208] on div "服務名稱/代號 服務名稱/代號" at bounding box center [421, 242] width 605 height 73
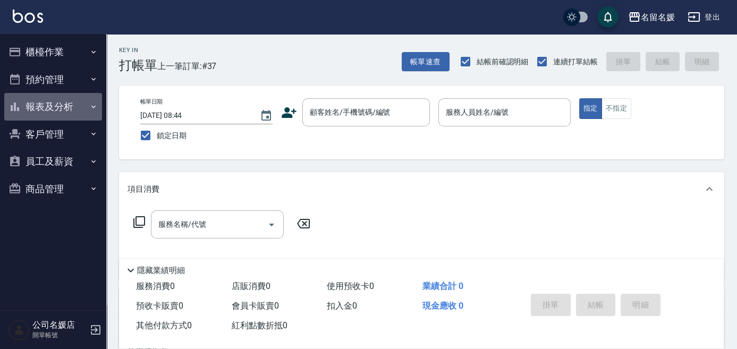
click at [71, 106] on button "報表及分析" at bounding box center [53, 107] width 98 height 28
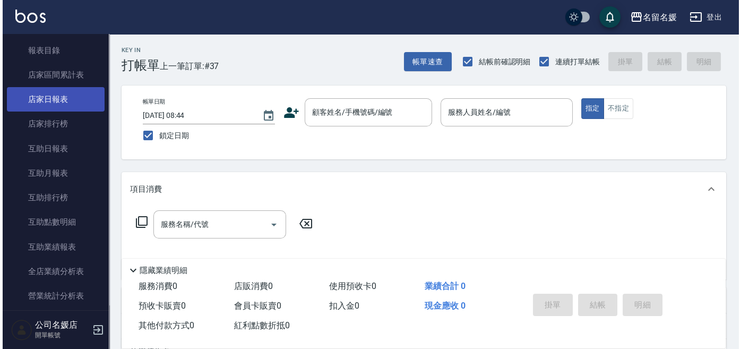
scroll to position [96, 0]
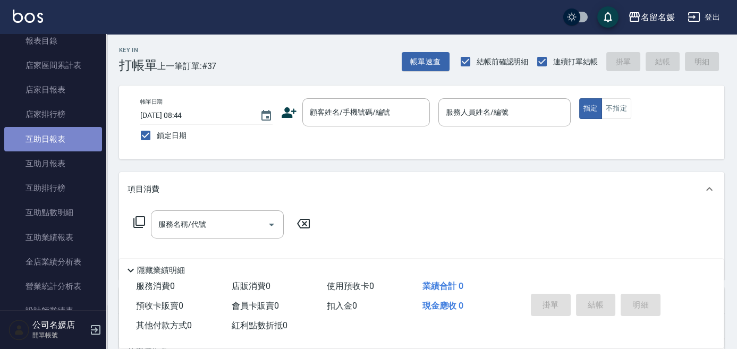
click at [70, 141] on link "互助日報表" at bounding box center [53, 139] width 98 height 24
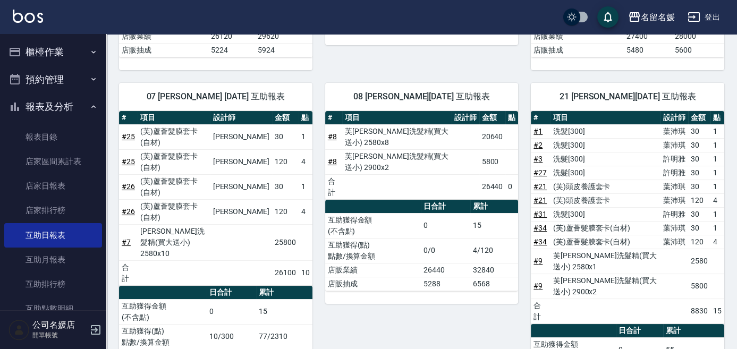
scroll to position [227, 0]
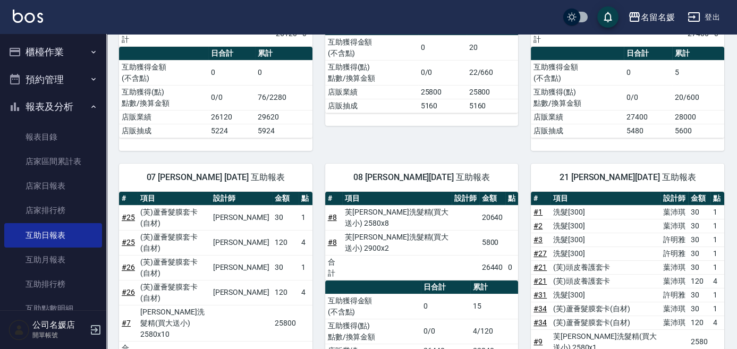
click at [64, 50] on button "櫃檯作業" at bounding box center [53, 52] width 98 height 28
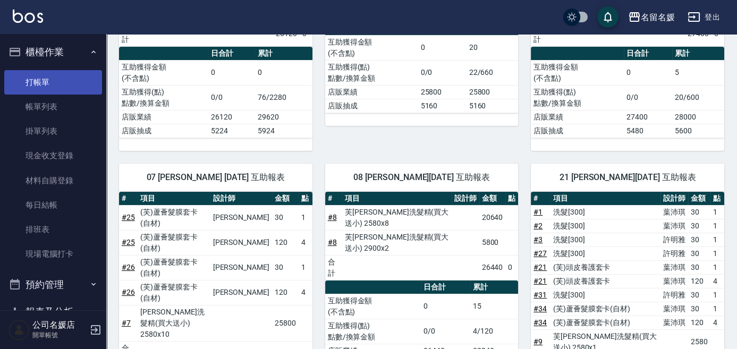
click at [55, 83] on link "打帳單" at bounding box center [53, 82] width 98 height 24
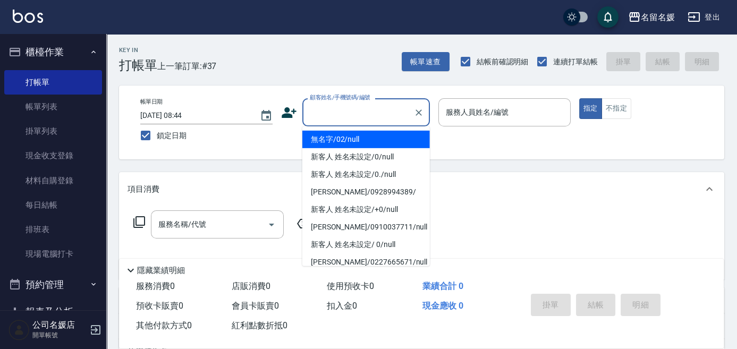
click at [363, 110] on input "顧客姓名/手機號碼/編號" at bounding box center [358, 112] width 102 height 19
click at [361, 139] on li "無名字/02/null" at bounding box center [365, 140] width 127 height 18
type input "無名字/02/null"
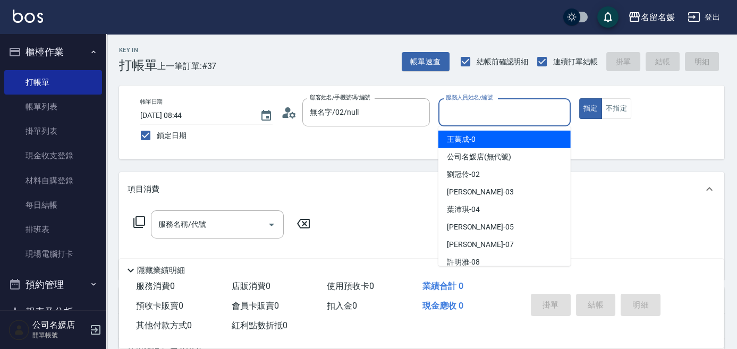
click at [494, 113] on input "服務人員姓名/編號" at bounding box center [504, 112] width 123 height 19
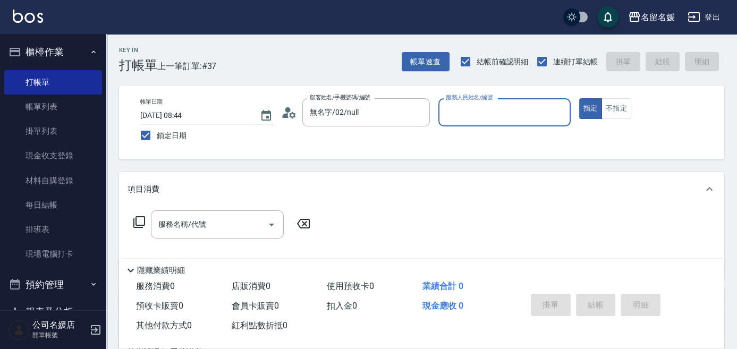
click at [484, 109] on input "服務人員姓名/編號" at bounding box center [504, 112] width 123 height 19
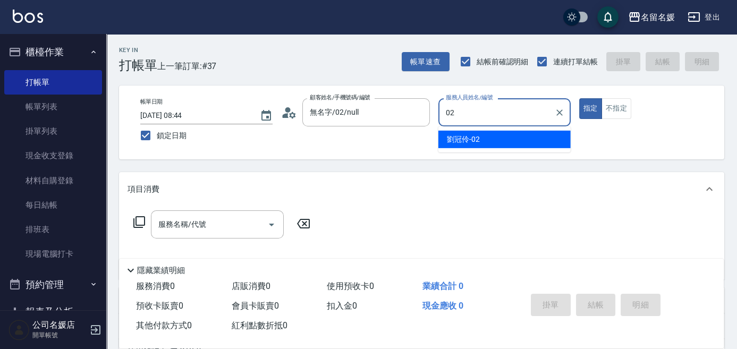
type input "02"
type button "true"
type input "[PERSON_NAME]-02"
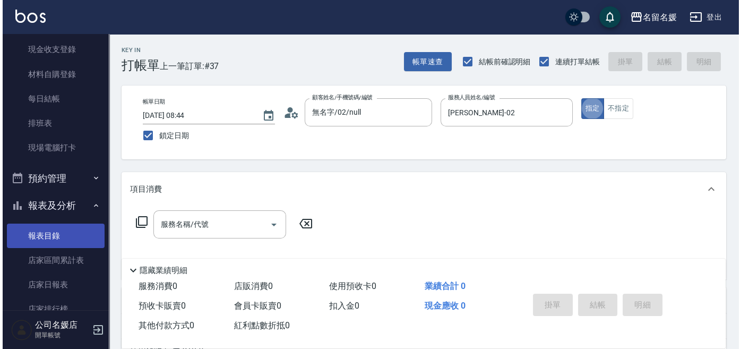
scroll to position [241, 0]
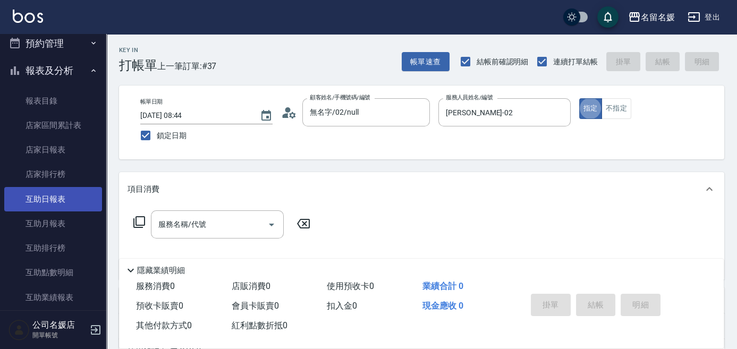
click at [68, 194] on link "互助日報表" at bounding box center [53, 199] width 98 height 24
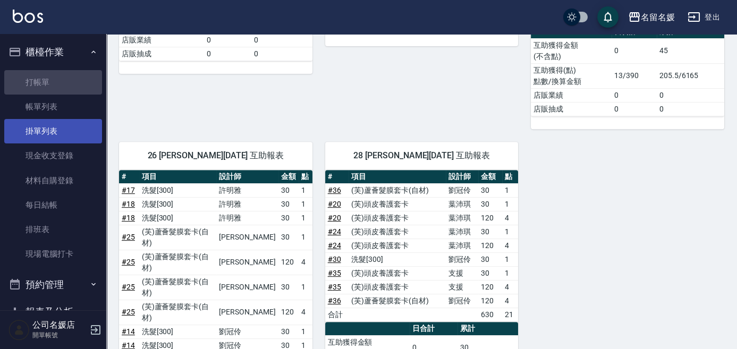
click at [63, 88] on link "打帳單" at bounding box center [53, 82] width 98 height 24
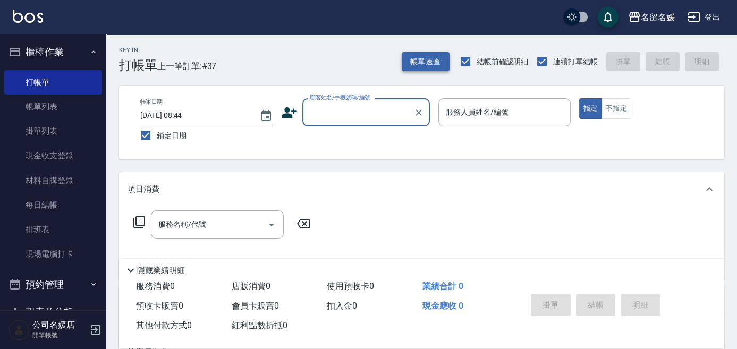
click at [429, 63] on button "帳單速查" at bounding box center [426, 62] width 48 height 20
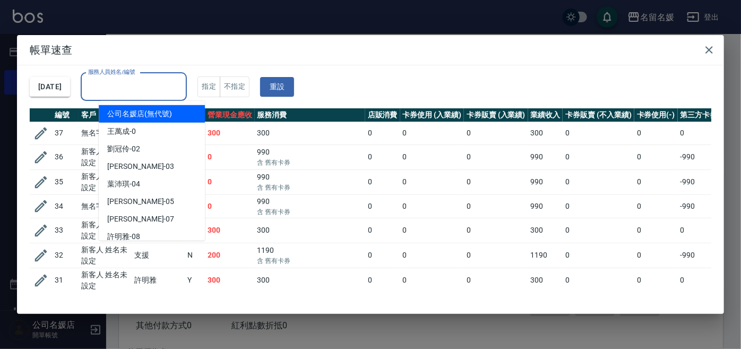
click at [116, 86] on input "服務人員姓名/編號" at bounding box center [134, 87] width 97 height 19
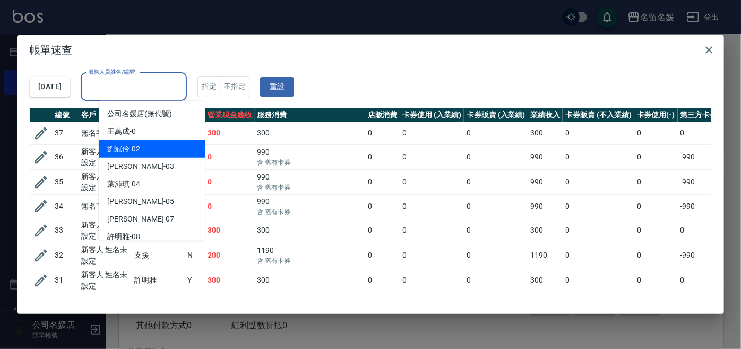
click at [124, 153] on span "[PERSON_NAME]-02" at bounding box center [123, 148] width 33 height 11
type input "[PERSON_NAME]-02"
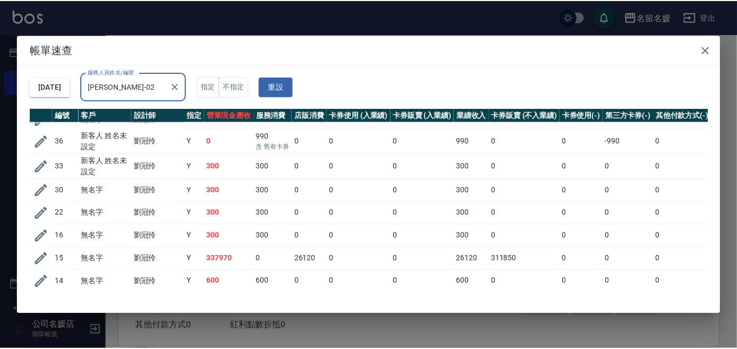
scroll to position [60, 0]
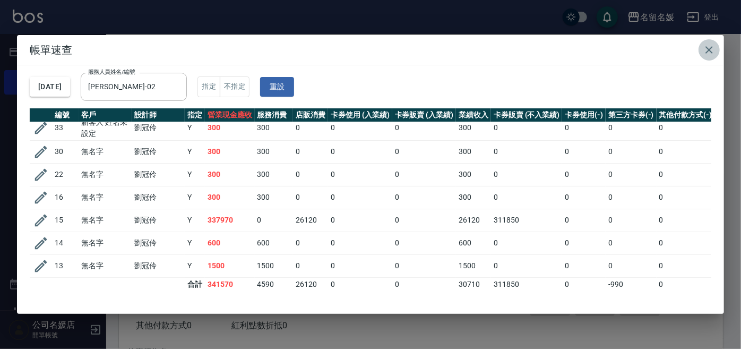
click at [709, 50] on icon "button" at bounding box center [709, 49] width 7 height 7
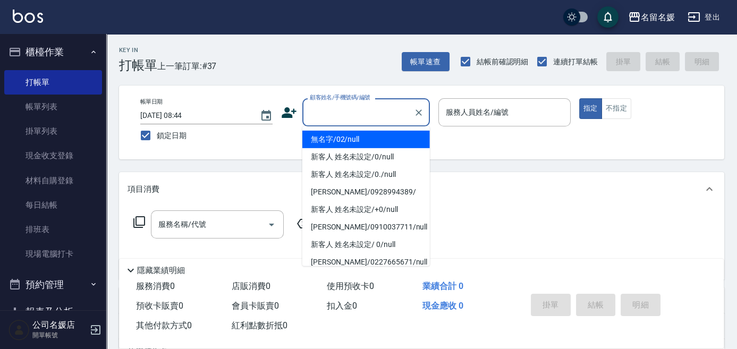
click at [372, 114] on input "顧客姓名/手機號碼/編號" at bounding box center [358, 112] width 102 height 19
click at [372, 137] on li "無名字/02/null" at bounding box center [365, 140] width 127 height 18
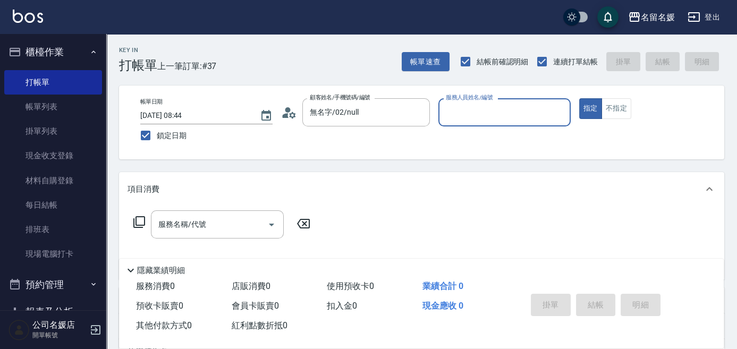
type input "無名字/02/null"
click at [482, 107] on input "服務人員姓名/編號" at bounding box center [504, 112] width 123 height 19
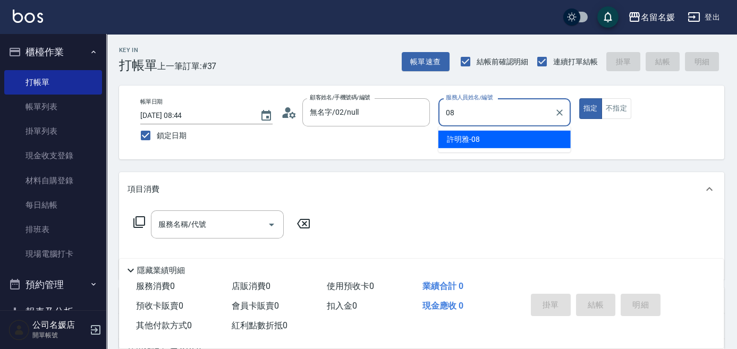
click at [498, 135] on div "[PERSON_NAME]-08" at bounding box center [504, 140] width 132 height 18
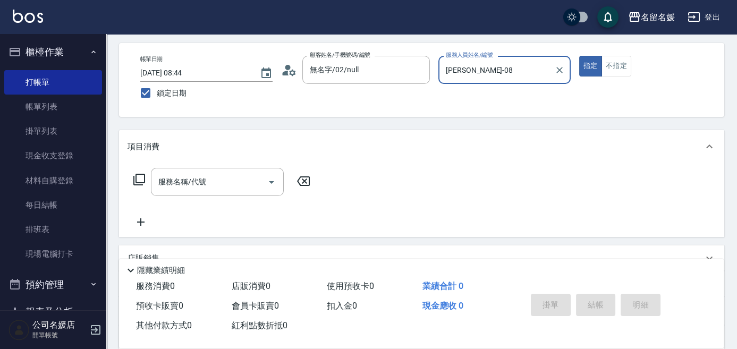
scroll to position [48, 0]
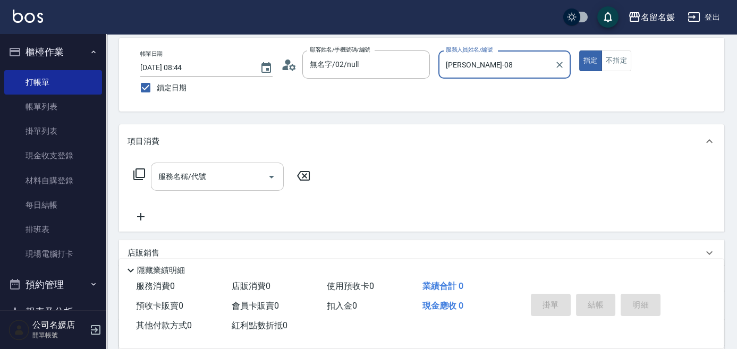
type input "[PERSON_NAME]-08"
click at [191, 174] on div "服務名稱/代號 服務名稱/代號" at bounding box center [217, 177] width 133 height 28
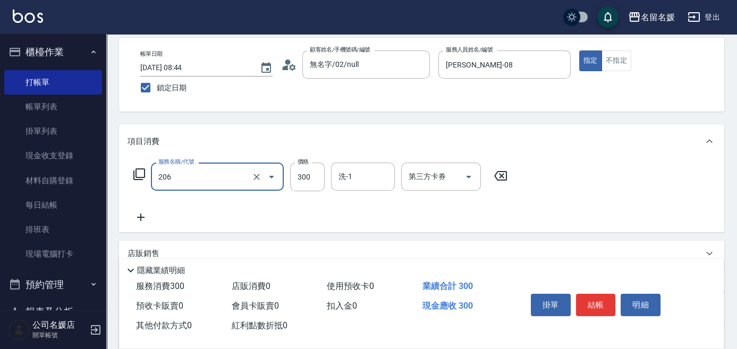
click at [206, 172] on input "206" at bounding box center [202, 176] width 93 height 19
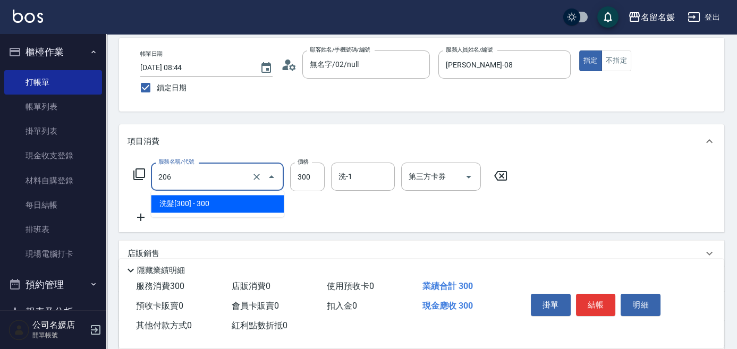
click at [208, 205] on span "洗髮[300] - 300" at bounding box center [217, 204] width 133 height 18
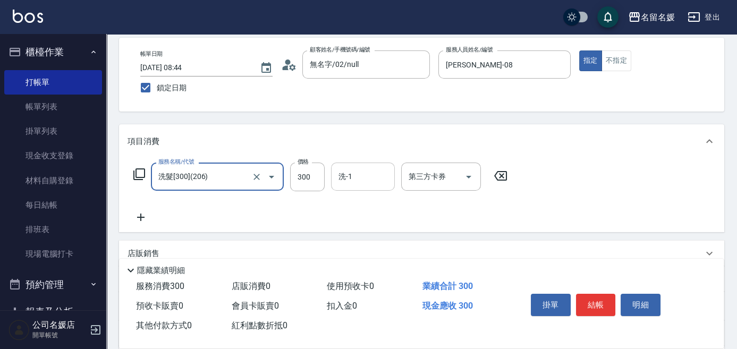
type input "洗髮[300](206)"
click at [360, 176] on input "洗-1" at bounding box center [363, 176] width 54 height 19
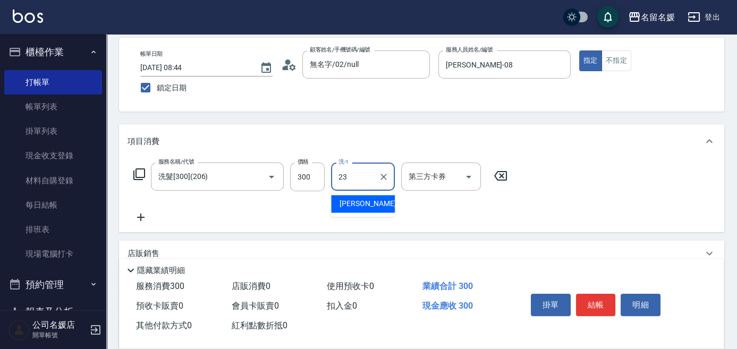
click at [357, 201] on span "[PERSON_NAME]-23" at bounding box center [372, 203] width 67 height 11
type input "[PERSON_NAME]-23"
click at [141, 220] on icon at bounding box center [140, 217] width 27 height 13
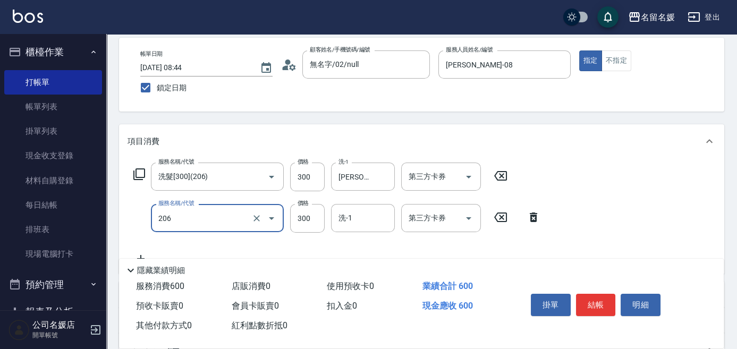
click at [204, 223] on input "206" at bounding box center [202, 218] width 93 height 19
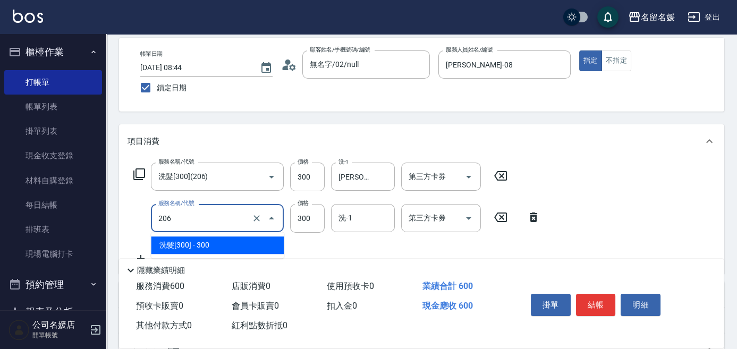
drag, startPoint x: 209, startPoint y: 249, endPoint x: 310, endPoint y: 242, distance: 100.6
click at [210, 248] on span "洗髮[300] - 300" at bounding box center [217, 245] width 133 height 18
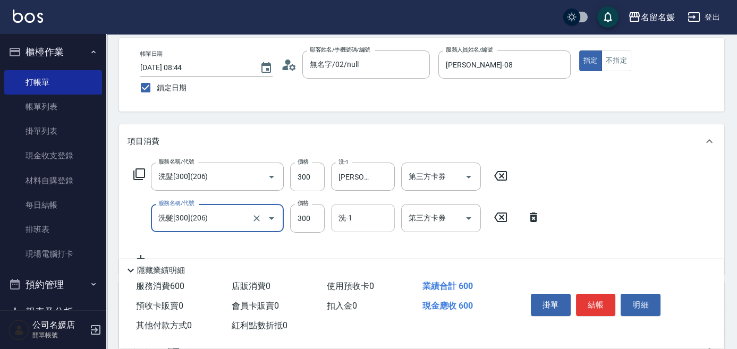
type input "洗髮[300](206)"
click at [368, 215] on input "洗-1" at bounding box center [363, 218] width 54 height 19
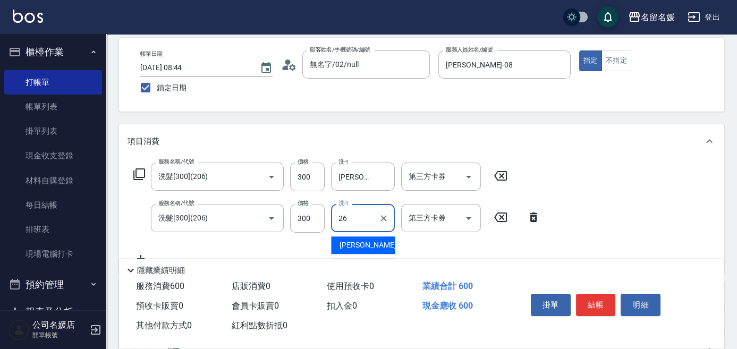
click at [371, 242] on span "[PERSON_NAME]-26" at bounding box center [372, 245] width 67 height 11
type input "[PERSON_NAME]-26"
click at [591, 303] on button "結帳" at bounding box center [596, 305] width 40 height 22
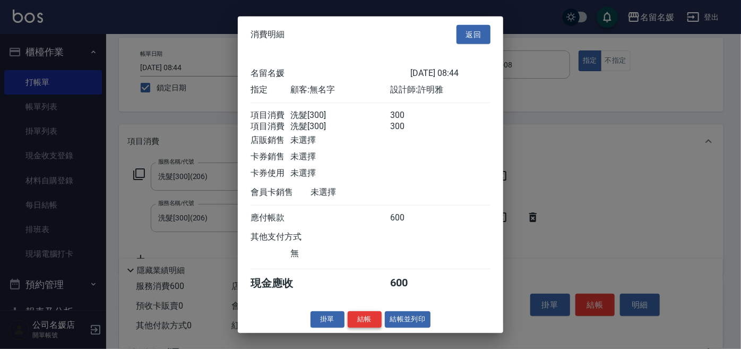
click at [360, 320] on button "結帳" at bounding box center [365, 319] width 34 height 16
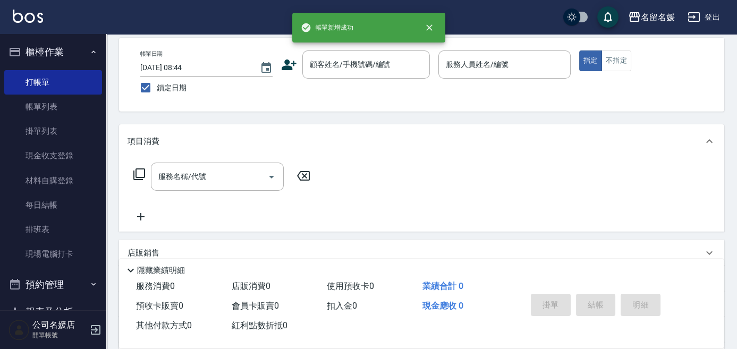
scroll to position [0, 0]
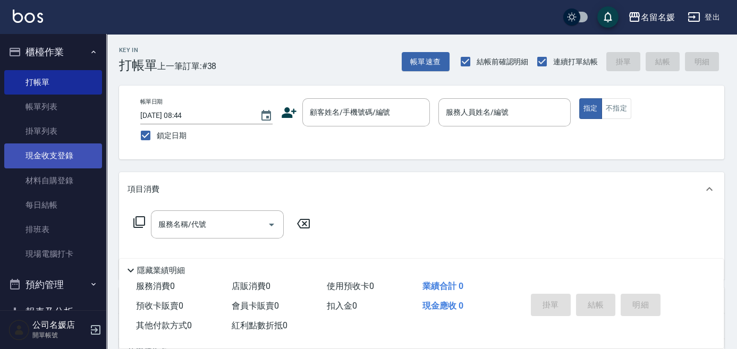
click at [53, 151] on link "現金收支登錄" at bounding box center [53, 155] width 98 height 24
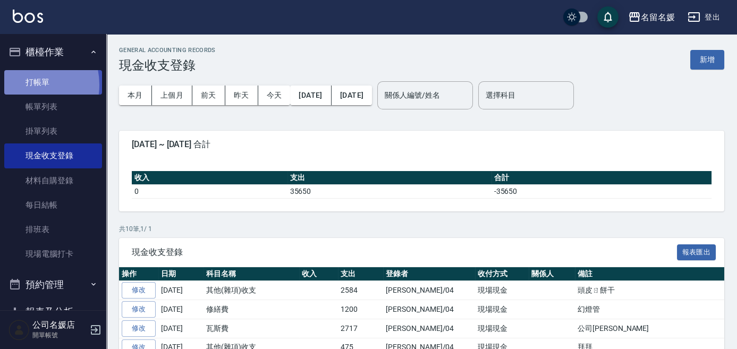
click at [26, 84] on link "打帳單" at bounding box center [53, 82] width 98 height 24
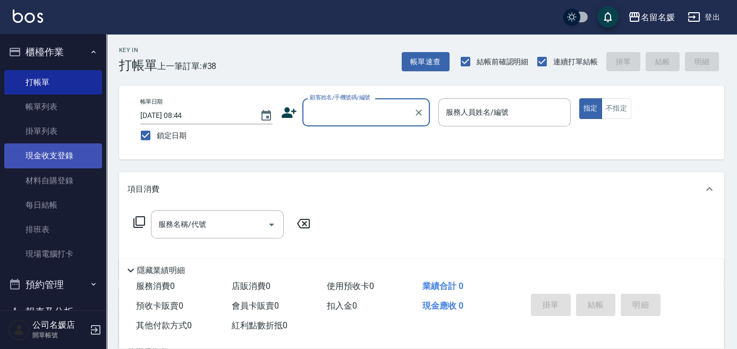
click at [78, 159] on link "現金收支登錄" at bounding box center [53, 155] width 98 height 24
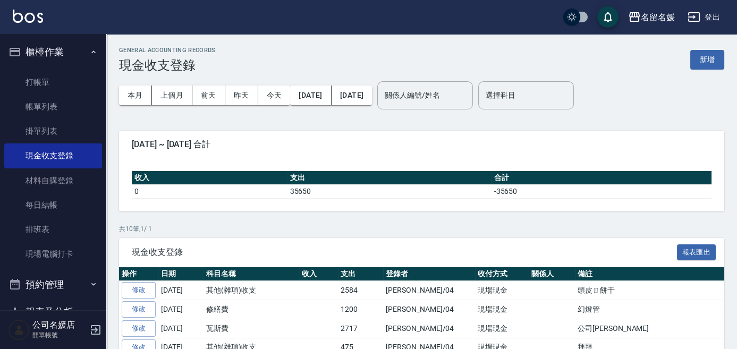
click at [716, 70] on div "GENERAL ACCOUNTING RECORDS 現金收支登錄 新增" at bounding box center [421, 60] width 605 height 26
click at [714, 61] on button "新增" at bounding box center [707, 60] width 34 height 20
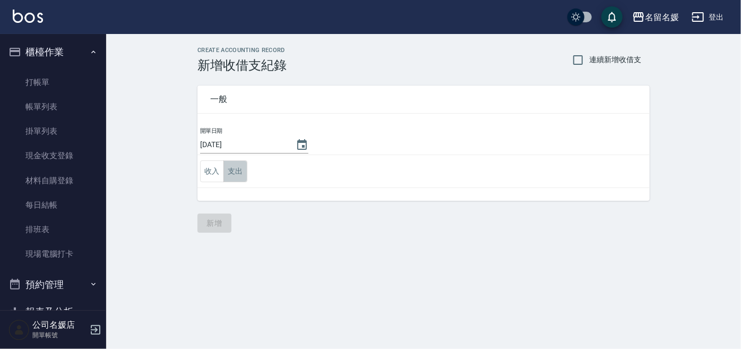
click at [240, 173] on button "支出" at bounding box center [236, 171] width 24 height 22
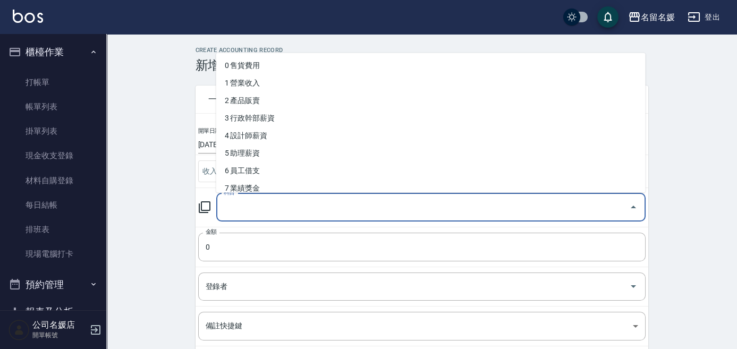
click at [271, 211] on input "科目" at bounding box center [423, 207] width 404 height 19
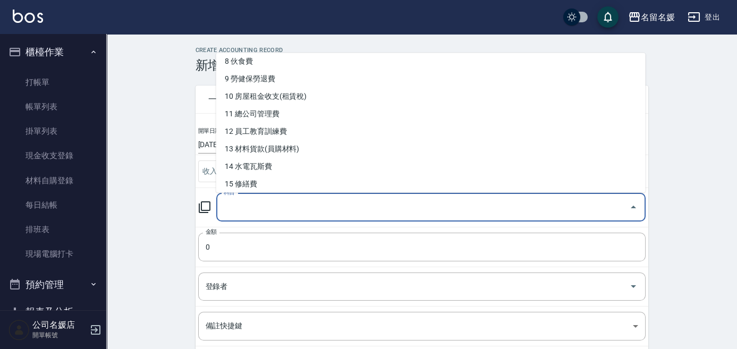
scroll to position [193, 0]
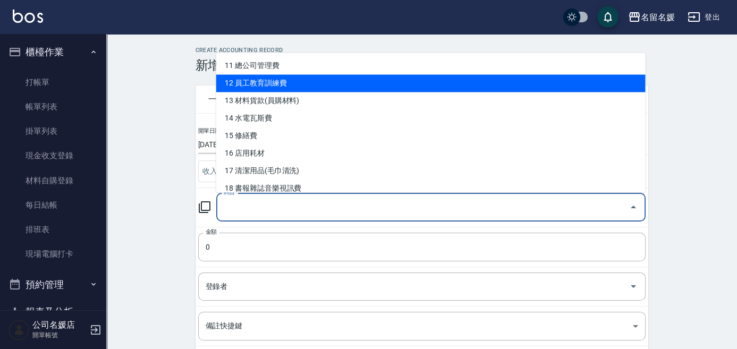
click at [318, 79] on li "12 員工教育訓練費" at bounding box center [430, 84] width 429 height 18
type input "12 員工教育訓練費"
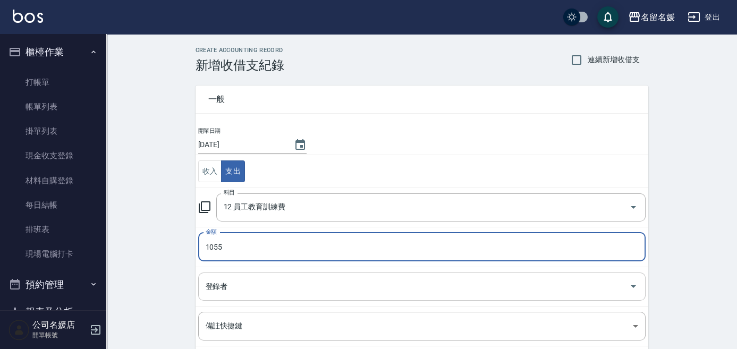
type input "1055"
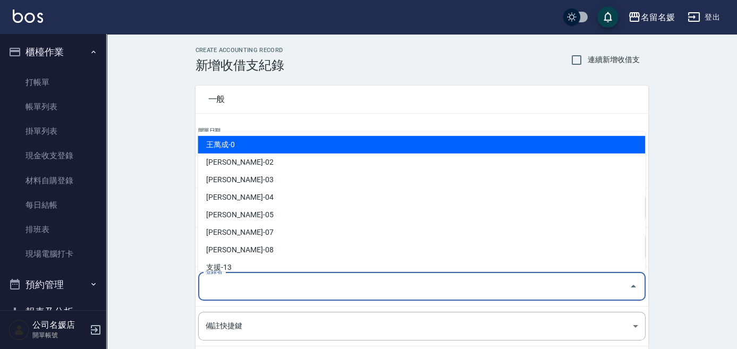
click at [262, 286] on input "登錄者" at bounding box center [414, 286] width 422 height 19
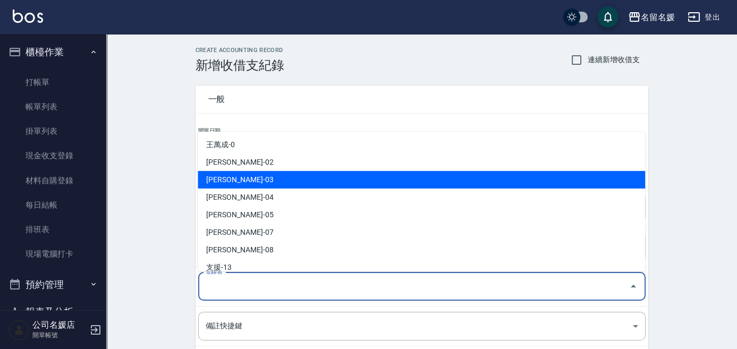
click at [254, 179] on li "[PERSON_NAME]-03" at bounding box center [421, 180] width 447 height 18
type input "[PERSON_NAME]-03"
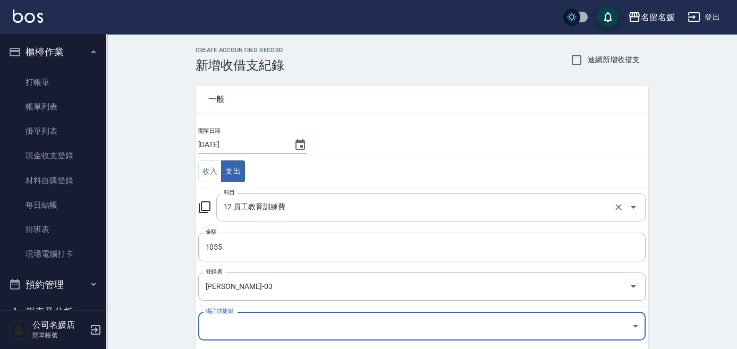
scroll to position [48, 0]
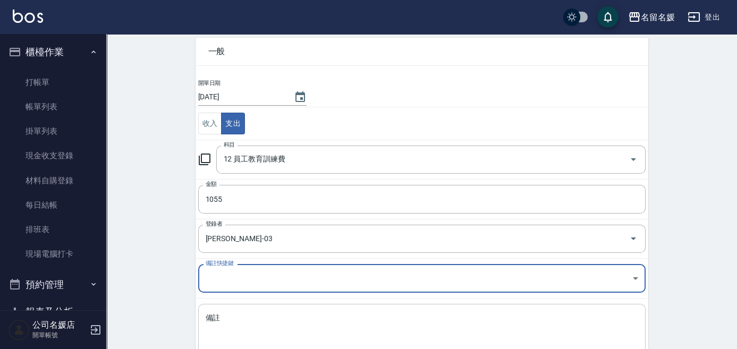
click at [294, 308] on div "x 備註" at bounding box center [421, 331] width 447 height 54
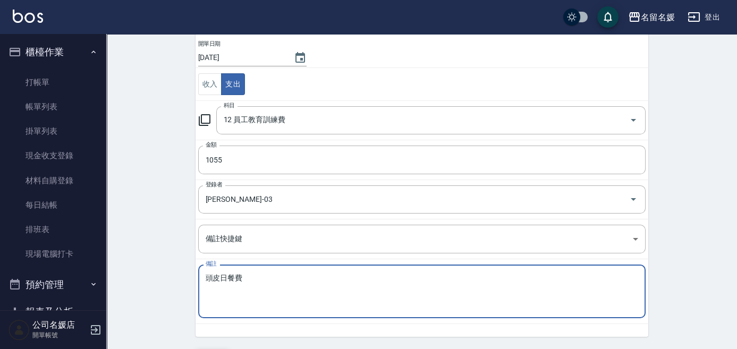
scroll to position [118, 0]
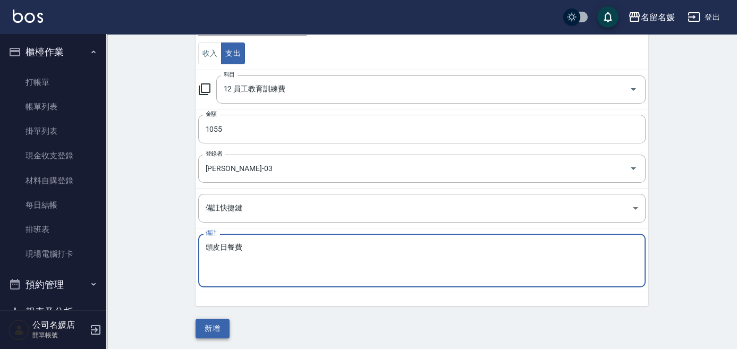
type textarea "頭皮日餐費"
click at [214, 323] on button "新增" at bounding box center [212, 329] width 34 height 20
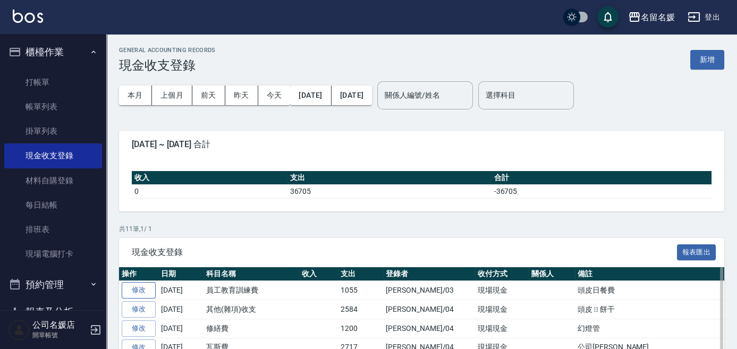
click at [140, 292] on link "修改" at bounding box center [139, 290] width 34 height 16
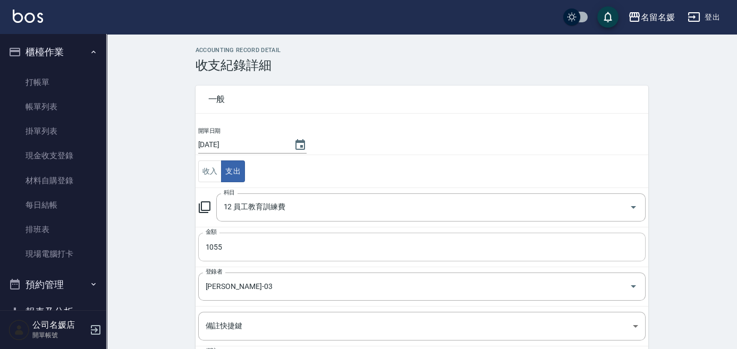
click at [244, 258] on input "1055" at bounding box center [421, 247] width 447 height 29
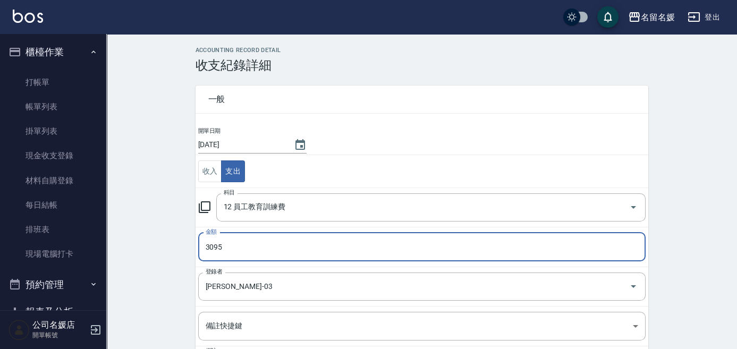
type input "3095"
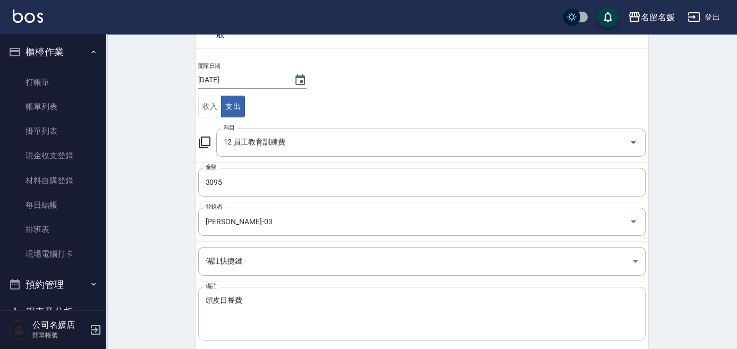
scroll to position [105, 0]
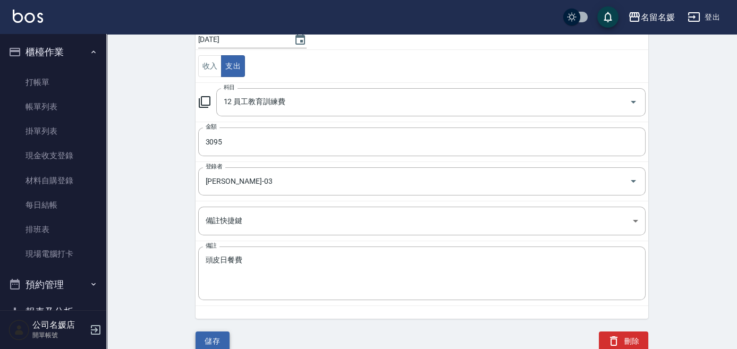
click at [204, 344] on button "儲存" at bounding box center [212, 341] width 34 height 20
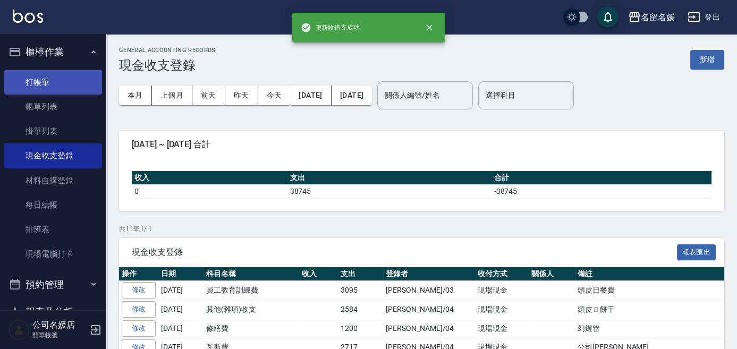
click at [35, 82] on link "打帳單" at bounding box center [53, 82] width 98 height 24
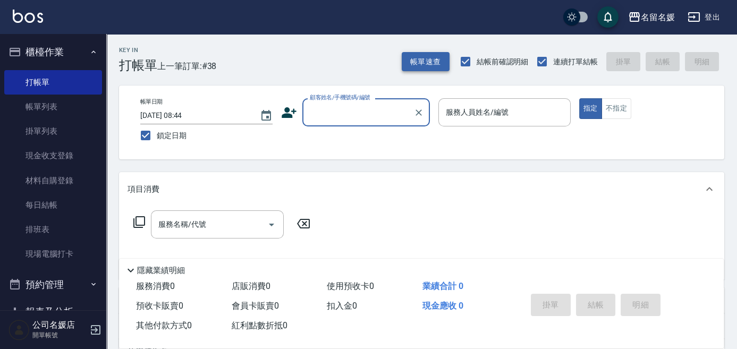
click at [413, 63] on button "帳單速查" at bounding box center [426, 62] width 48 height 20
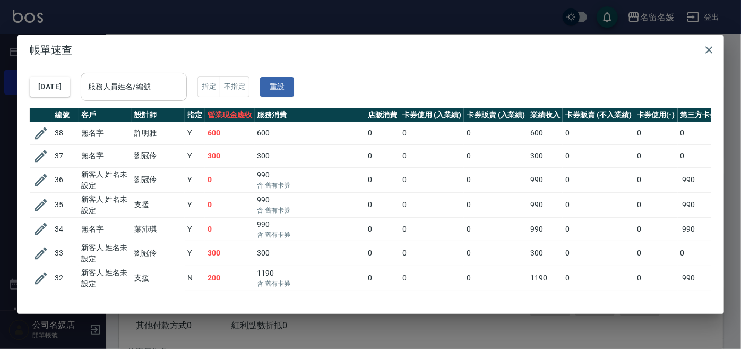
click at [127, 87] on input "服務人員姓名/編號" at bounding box center [134, 87] width 97 height 19
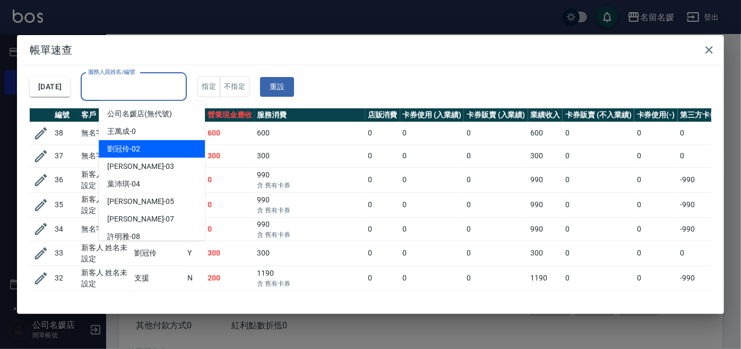
drag, startPoint x: 129, startPoint y: 150, endPoint x: 170, endPoint y: 150, distance: 41.4
click at [129, 149] on span "[PERSON_NAME]-02" at bounding box center [123, 148] width 33 height 11
type input "[PERSON_NAME]-02"
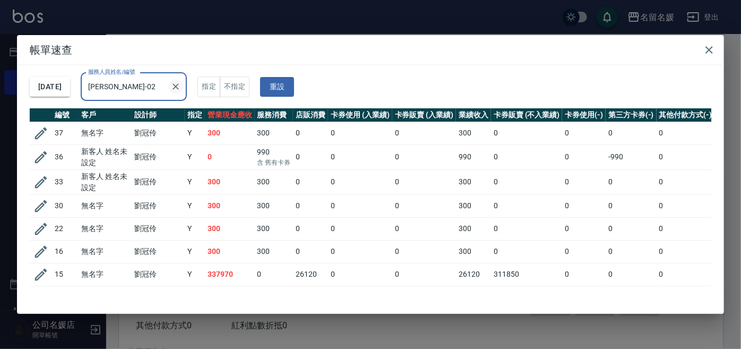
click at [181, 86] on icon "Clear" at bounding box center [175, 86] width 11 height 11
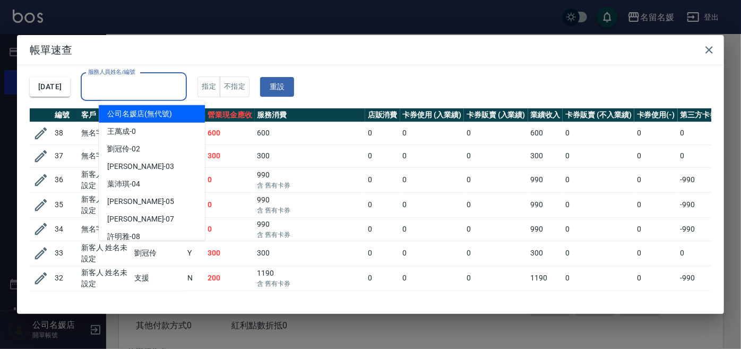
click at [124, 85] on input "服務人員姓名/編號" at bounding box center [134, 87] width 97 height 19
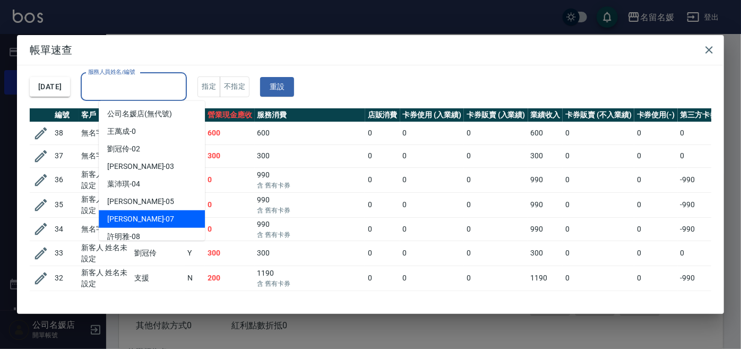
click at [154, 222] on div "[PERSON_NAME] -07" at bounding box center [152, 219] width 106 height 18
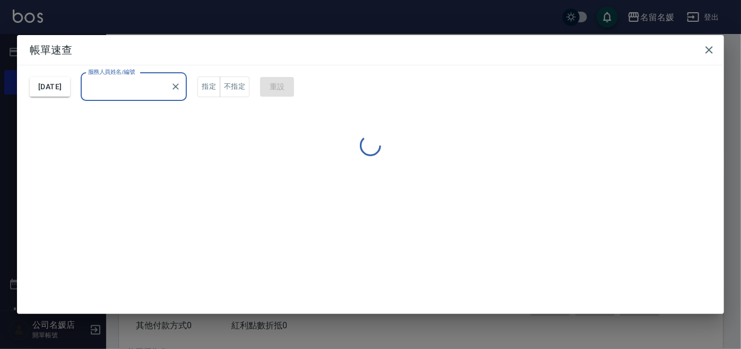
type input "[PERSON_NAME]-07"
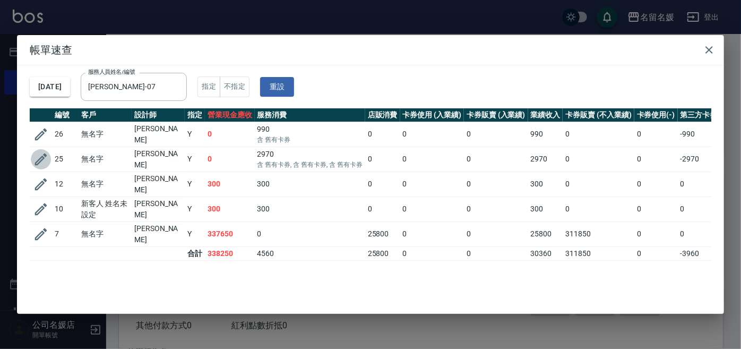
click at [44, 153] on icon "button" at bounding box center [41, 159] width 12 height 12
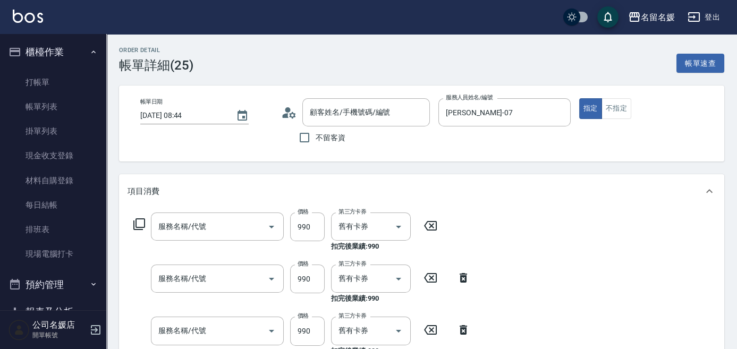
scroll to position [96, 0]
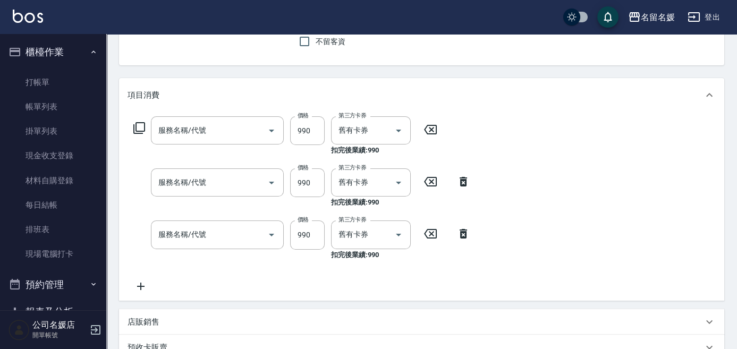
type input "[DATE] 08:44"
type input "[PERSON_NAME]-07"
type input "無名字/02/null"
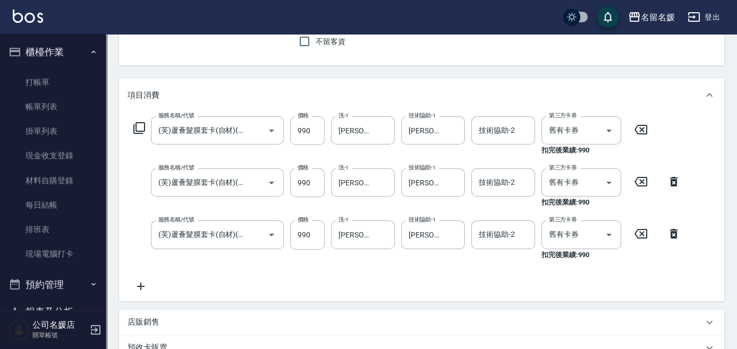
type input "(芙)蘆薈髮膜套卡(自材)(639)"
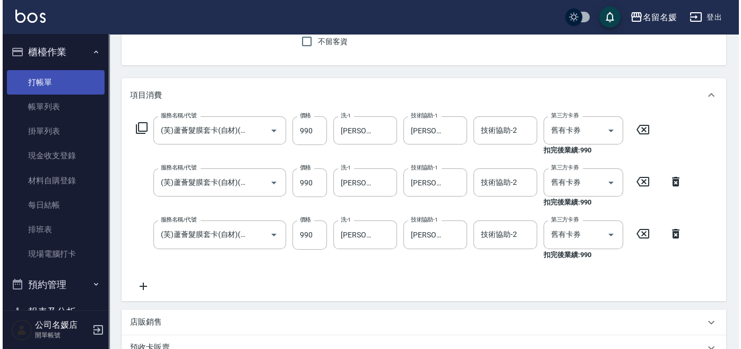
scroll to position [0, 0]
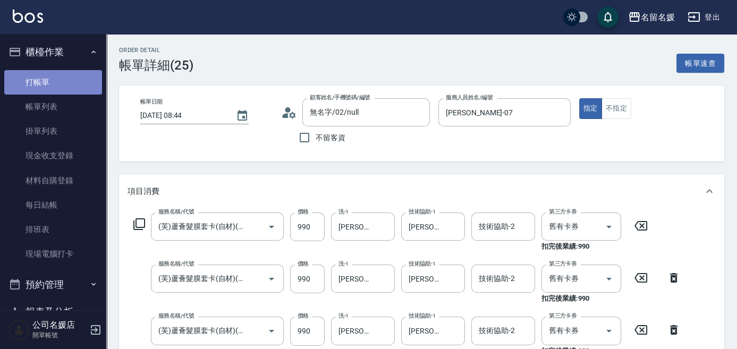
click at [68, 82] on link "打帳單" at bounding box center [53, 82] width 98 height 24
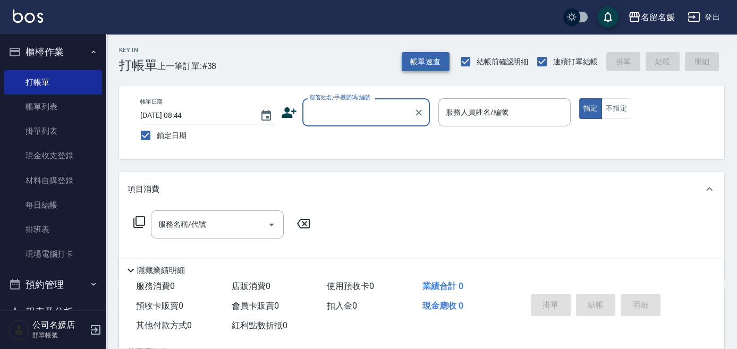
click at [428, 59] on button "帳單速查" at bounding box center [426, 62] width 48 height 20
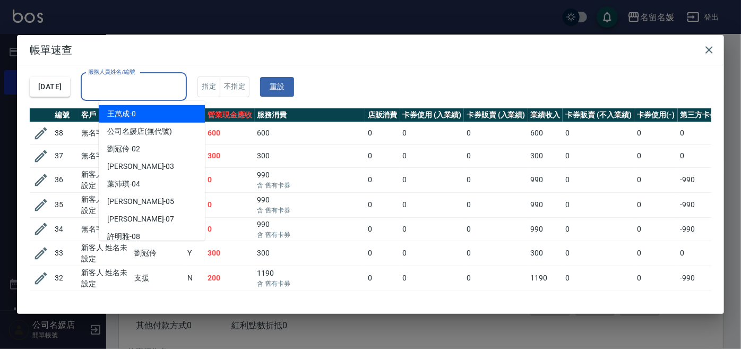
click at [143, 84] on input "服務人員姓名/編號" at bounding box center [134, 87] width 97 height 19
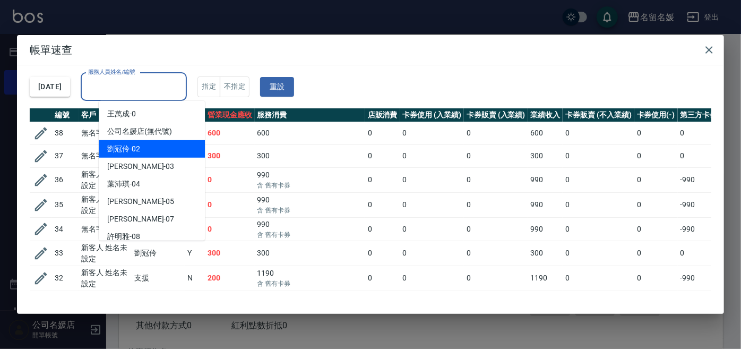
click at [157, 151] on div "[PERSON_NAME]-02" at bounding box center [152, 149] width 106 height 18
type input "[PERSON_NAME]-02"
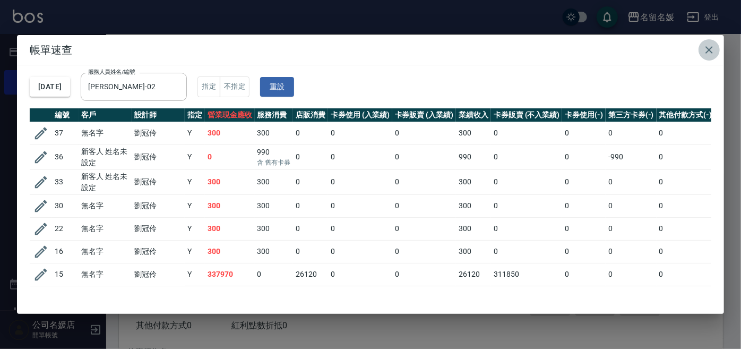
click at [708, 48] on icon "button" at bounding box center [709, 49] width 7 height 7
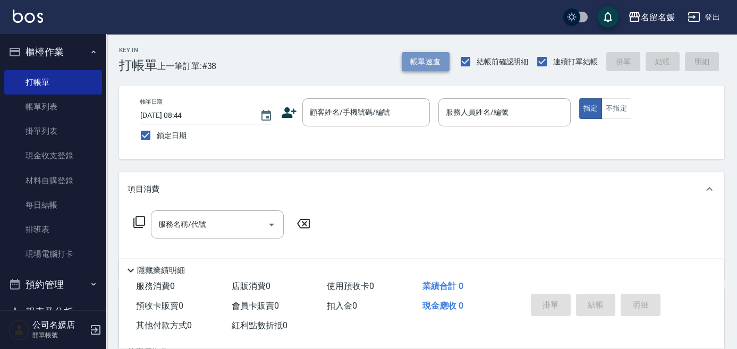
click at [421, 69] on button "帳單速查" at bounding box center [426, 62] width 48 height 20
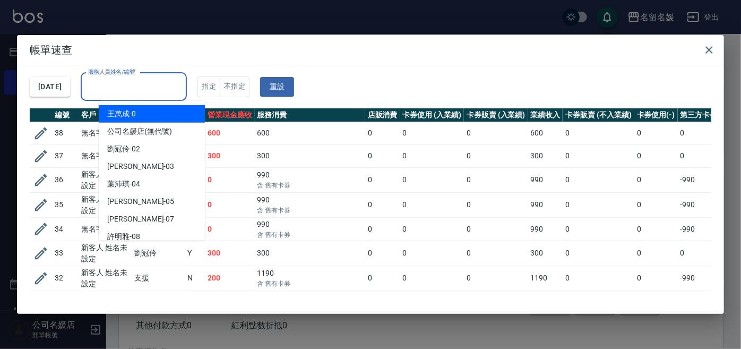
click at [159, 89] on input "服務人員姓名/編號" at bounding box center [134, 87] width 97 height 19
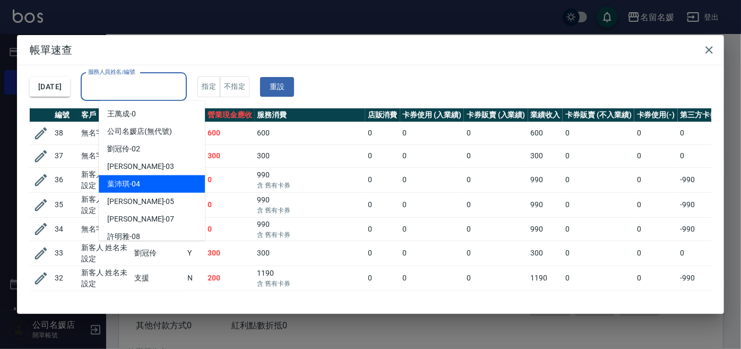
click at [161, 184] on div "[PERSON_NAME]-04" at bounding box center [152, 184] width 106 height 18
type input "[PERSON_NAME]-04"
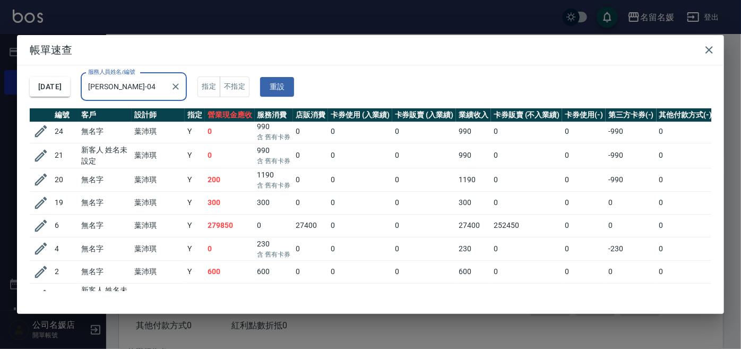
scroll to position [87, 0]
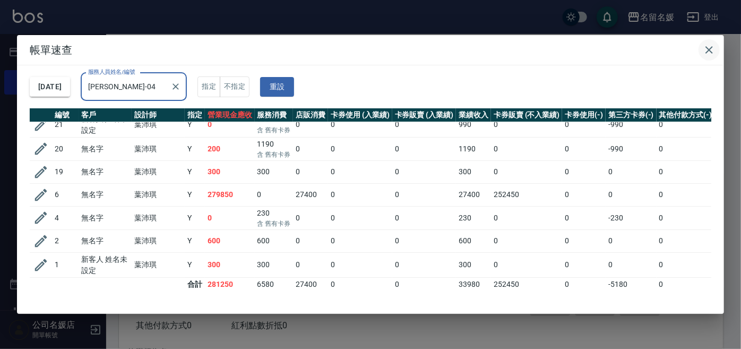
click at [704, 49] on icon "button" at bounding box center [709, 50] width 13 height 13
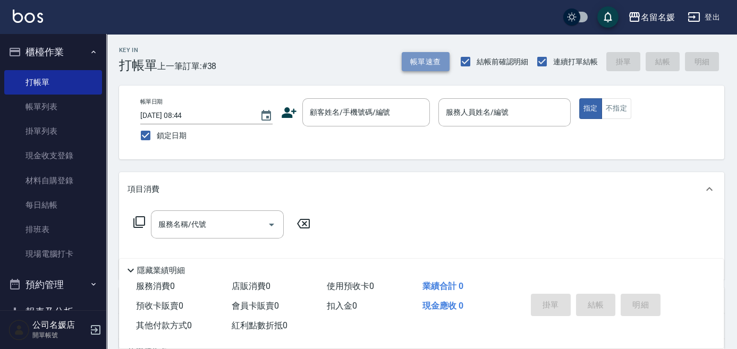
click at [434, 61] on button "帳單速查" at bounding box center [426, 62] width 48 height 20
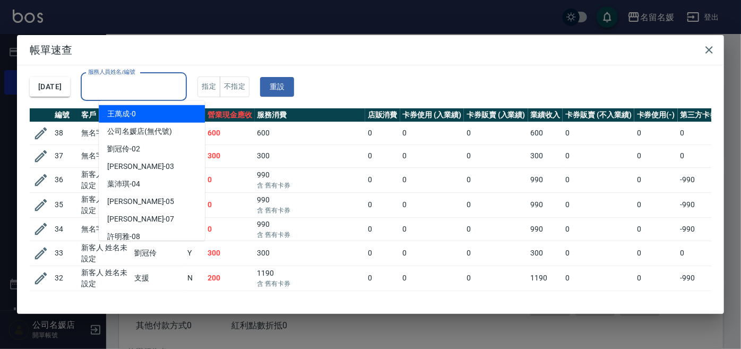
click at [150, 83] on input "服務人員姓名/編號" at bounding box center [134, 87] width 97 height 19
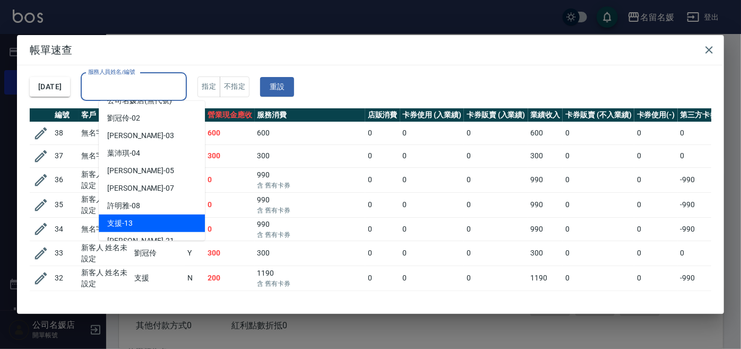
scroll to position [48, 0]
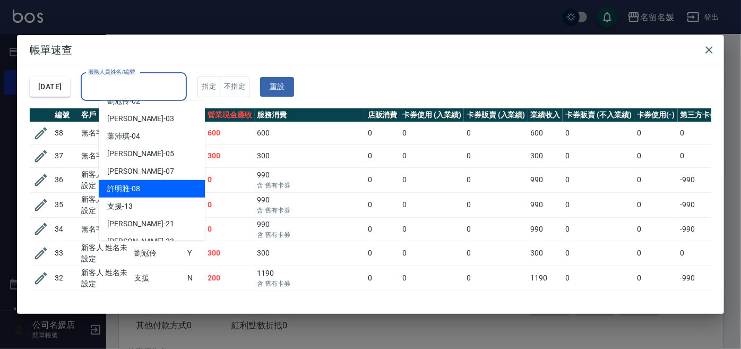
click at [183, 182] on div "[PERSON_NAME]-08" at bounding box center [152, 189] width 106 height 18
type input "[PERSON_NAME]-08"
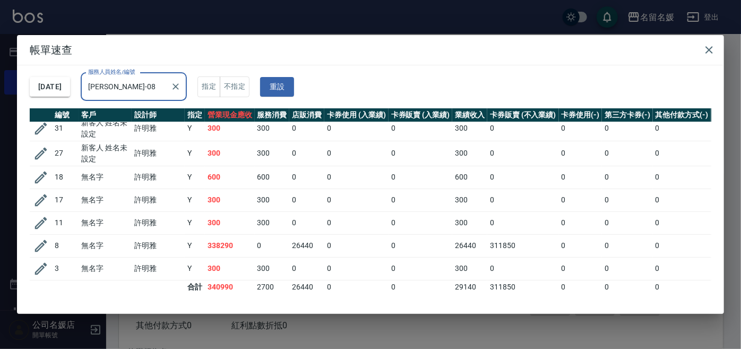
scroll to position [38, 0]
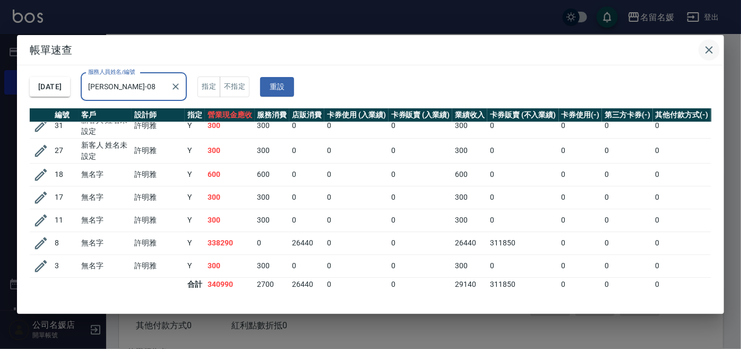
click at [705, 52] on icon "button" at bounding box center [709, 50] width 13 height 13
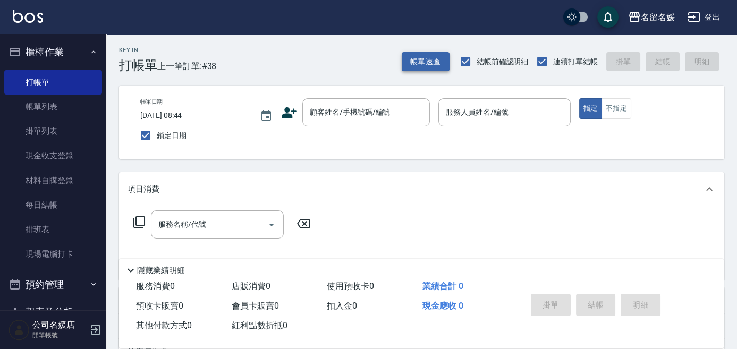
click at [434, 60] on button "帳單速查" at bounding box center [426, 62] width 48 height 20
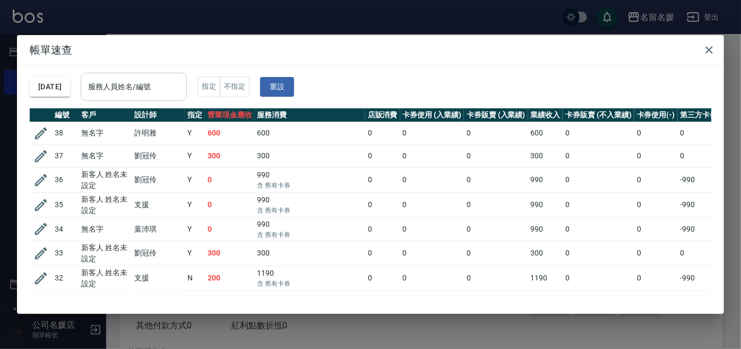
click at [132, 81] on div "服務人員姓名/編號 服務人員姓名/編號" at bounding box center [134, 87] width 106 height 28
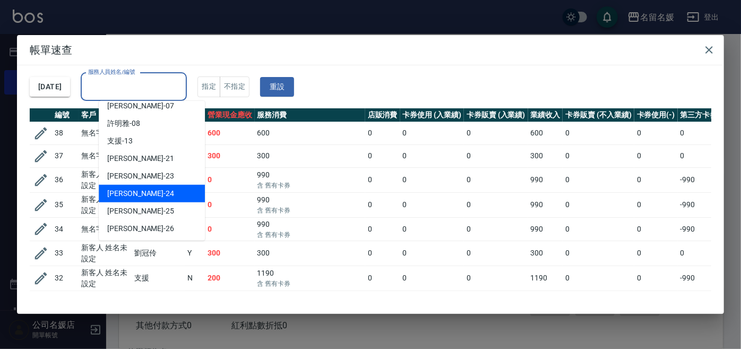
scroll to position [96, 0]
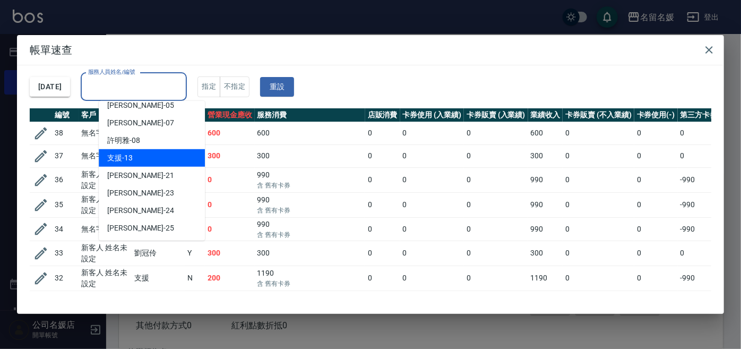
click at [158, 161] on div "支援 -13" at bounding box center [152, 158] width 106 height 18
type input "支援-13"
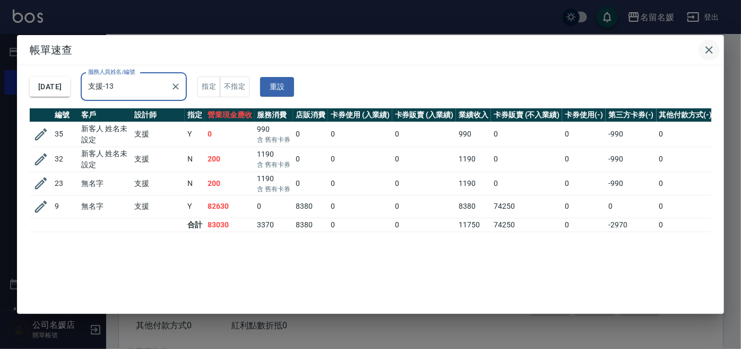
click at [711, 51] on icon "button" at bounding box center [709, 49] width 7 height 7
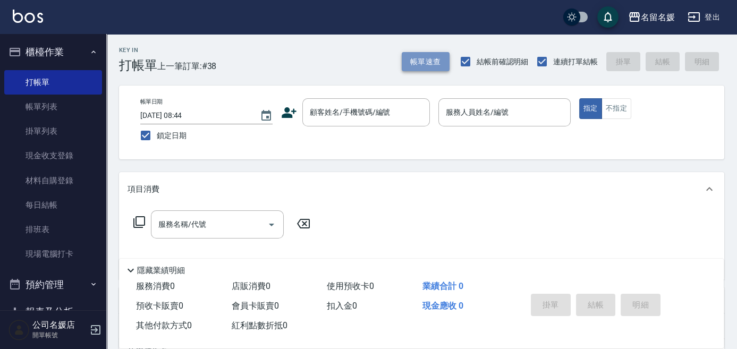
click at [427, 58] on button "帳單速查" at bounding box center [426, 62] width 48 height 20
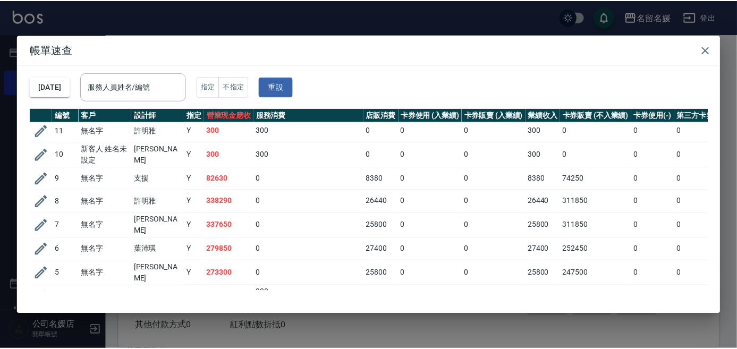
scroll to position [741, 0]
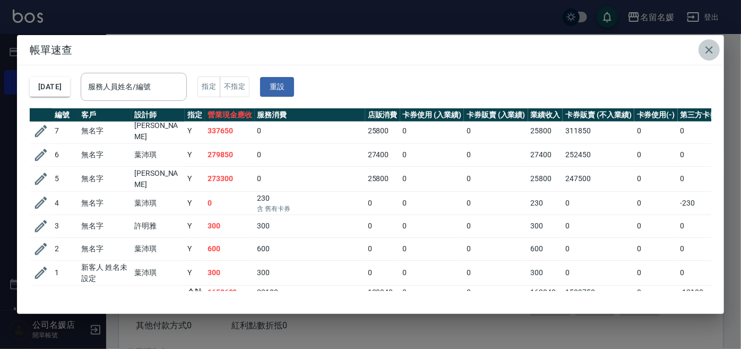
click at [705, 49] on icon "button" at bounding box center [709, 50] width 13 height 13
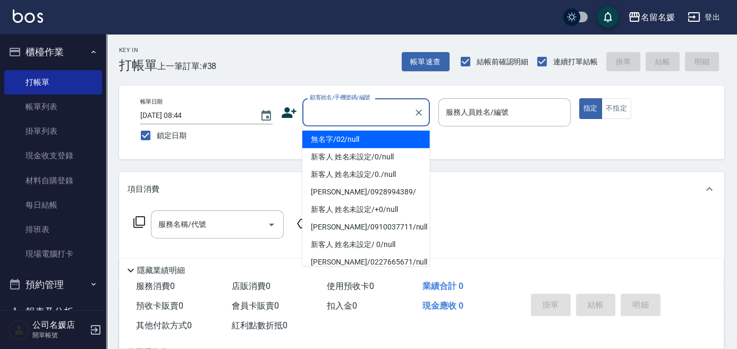
click at [344, 113] on input "顧客姓名/手機號碼/編號" at bounding box center [358, 112] width 102 height 19
click at [376, 143] on li "無名字/02/null" at bounding box center [365, 140] width 127 height 18
type input "無名字/02/null"
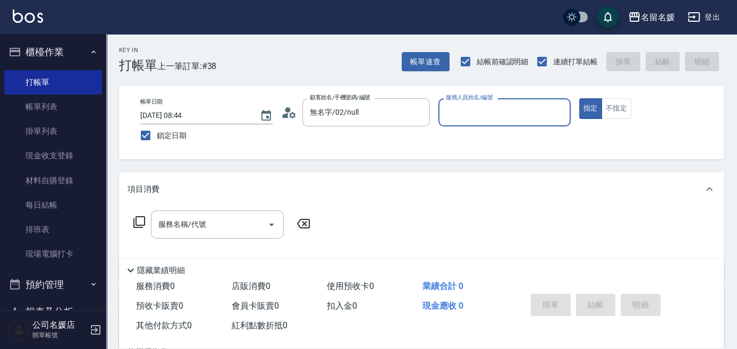
click at [491, 116] on input "服務人員姓名/編號" at bounding box center [504, 112] width 123 height 19
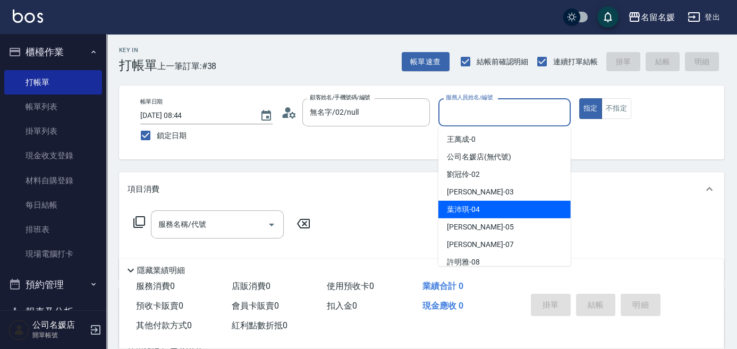
click at [465, 209] on span "[PERSON_NAME]-04" at bounding box center [463, 209] width 33 height 11
type input "[PERSON_NAME]-04"
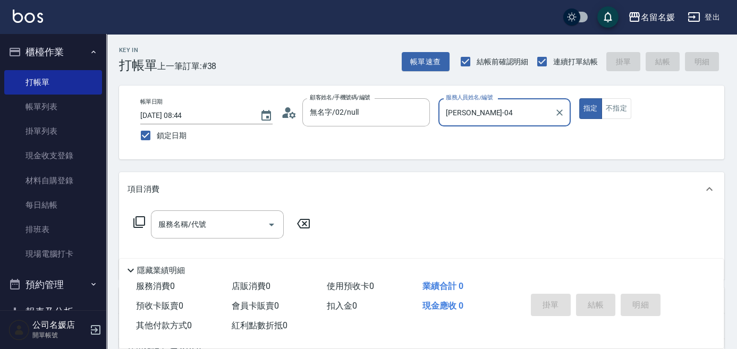
click at [289, 202] on div "項目消費" at bounding box center [421, 189] width 605 height 34
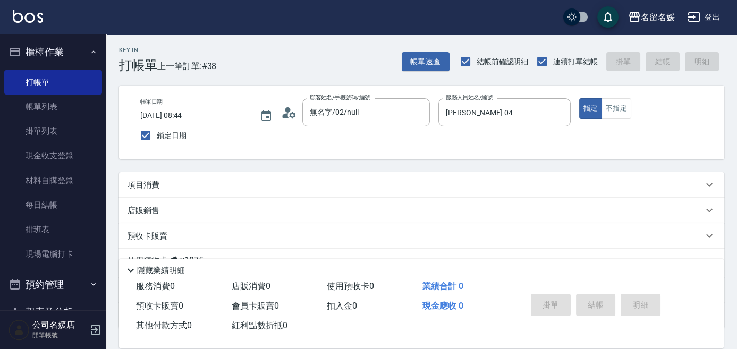
click at [146, 182] on p "項目消費" at bounding box center [143, 185] width 32 height 11
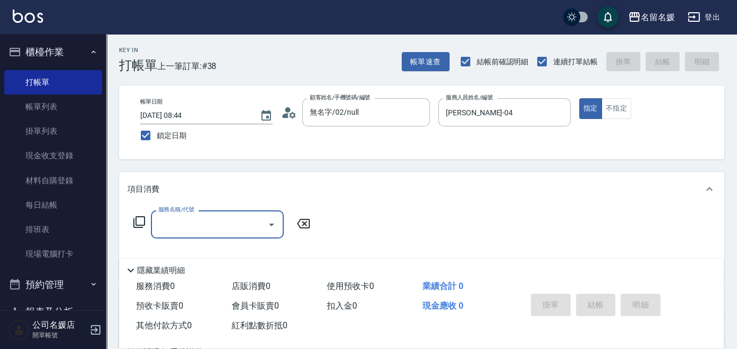
scroll to position [0, 0]
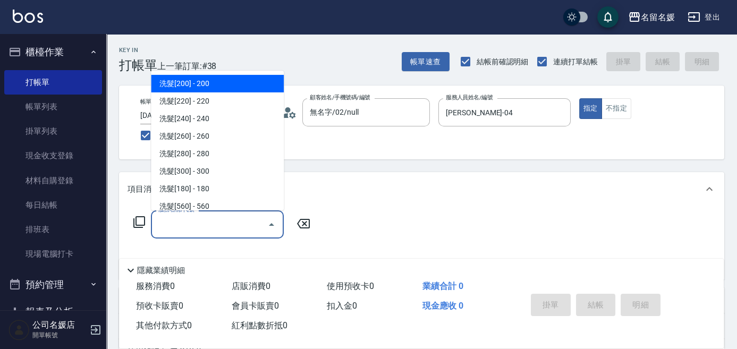
click at [191, 226] on input "服務名稱/代號" at bounding box center [209, 224] width 107 height 19
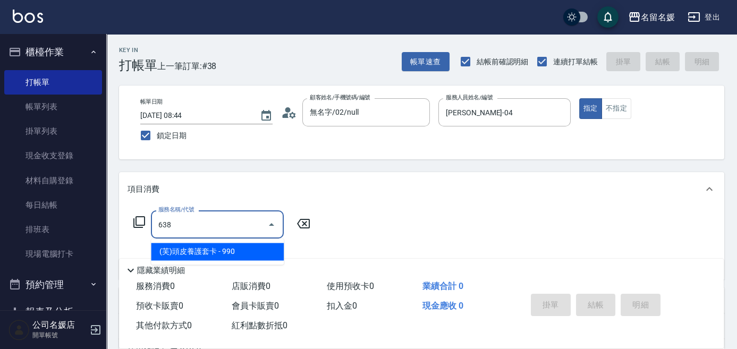
click at [200, 252] on span "(芙)頭皮養護套卡 - 990" at bounding box center [217, 252] width 133 height 18
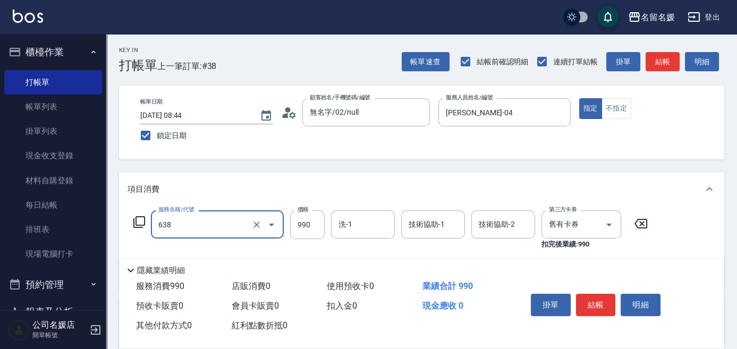
click at [208, 229] on input "638" at bounding box center [202, 224] width 93 height 19
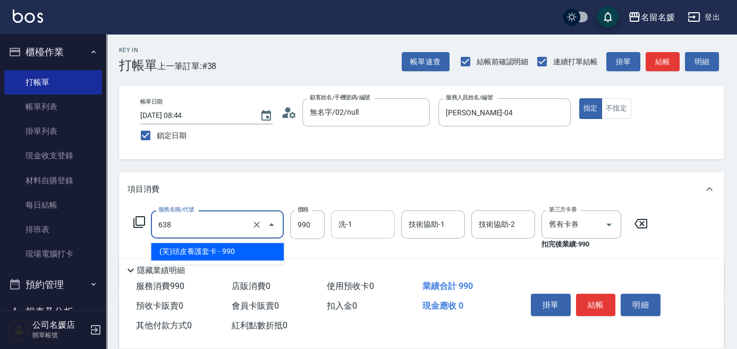
drag, startPoint x: 219, startPoint y: 251, endPoint x: 345, endPoint y: 231, distance: 128.0
click at [237, 247] on span "(芙)頭皮養護套卡 - 990" at bounding box center [217, 252] width 133 height 18
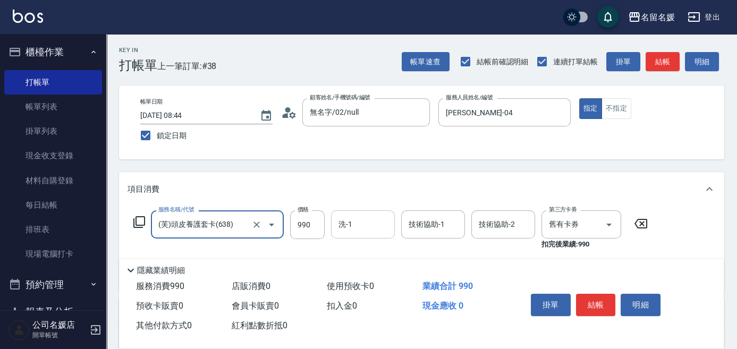
type input "(芙)頭皮養護套卡(638)"
click at [351, 229] on div "洗-1 洗-1" at bounding box center [363, 224] width 64 height 28
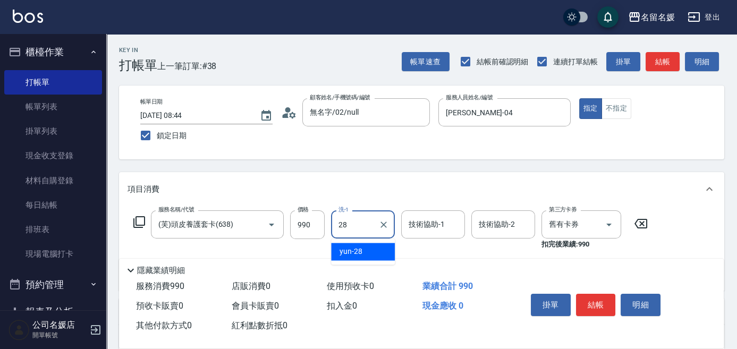
drag, startPoint x: 351, startPoint y: 252, endPoint x: 441, endPoint y: 208, distance: 100.2
click at [357, 250] on span "yun -28" at bounding box center [350, 251] width 23 height 11
type input "yun-28"
click at [419, 225] on div "技術協助-1 技術協助-1" at bounding box center [433, 224] width 64 height 28
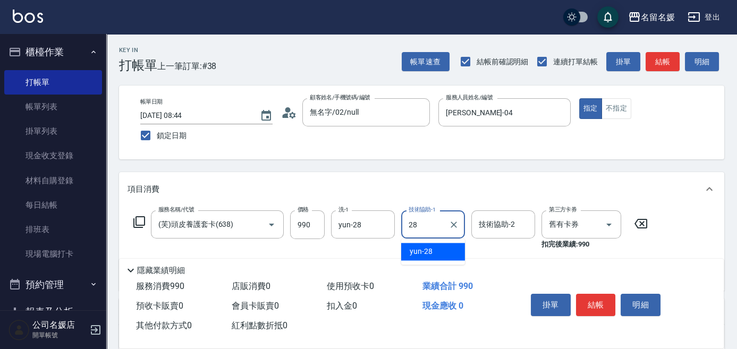
click at [432, 254] on div "yun -28" at bounding box center [433, 252] width 64 height 18
type input "yun-28"
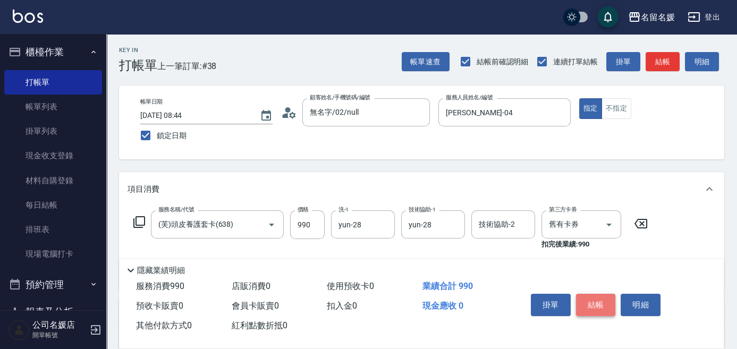
click at [589, 305] on button "結帳" at bounding box center [596, 305] width 40 height 22
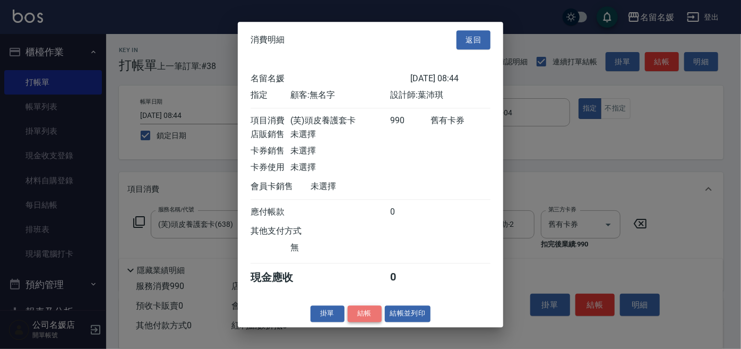
click at [365, 317] on button "結帳" at bounding box center [365, 313] width 34 height 16
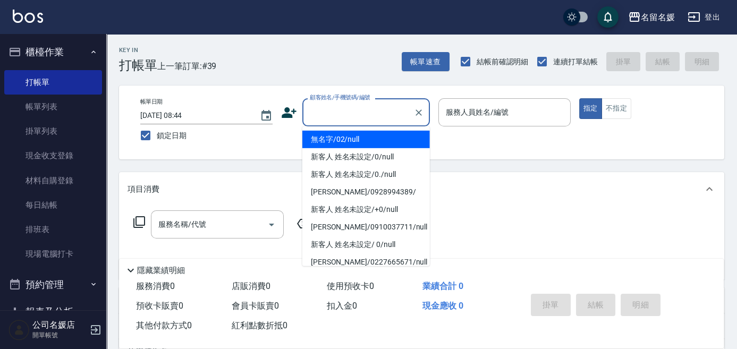
drag, startPoint x: 356, startPoint y: 108, endPoint x: 346, endPoint y: 109, distance: 9.6
click at [354, 109] on input "顧客姓名/手機號碼/編號" at bounding box center [358, 112] width 102 height 19
type input "0"
type input "13"
type input "無名字/02/null"
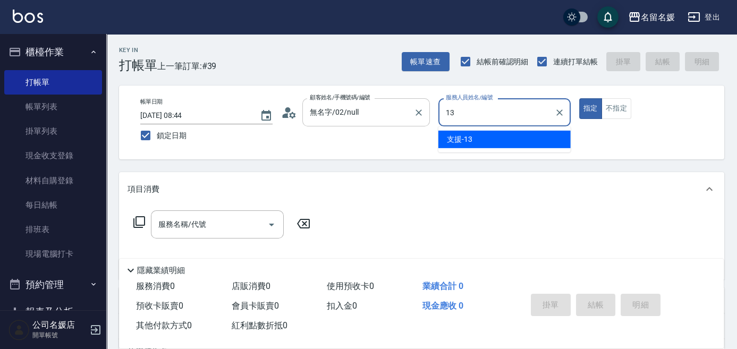
type input "13"
type button "true"
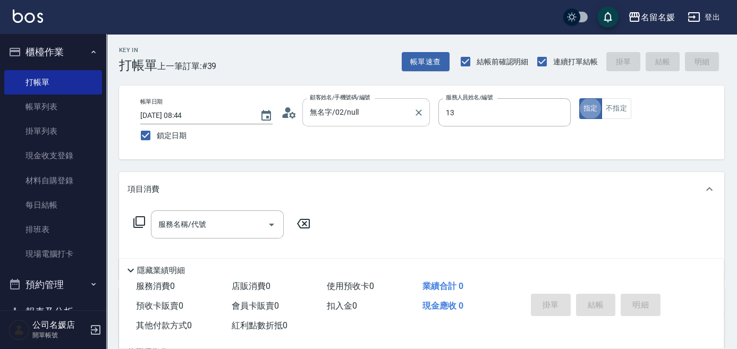
type input "支援-13"
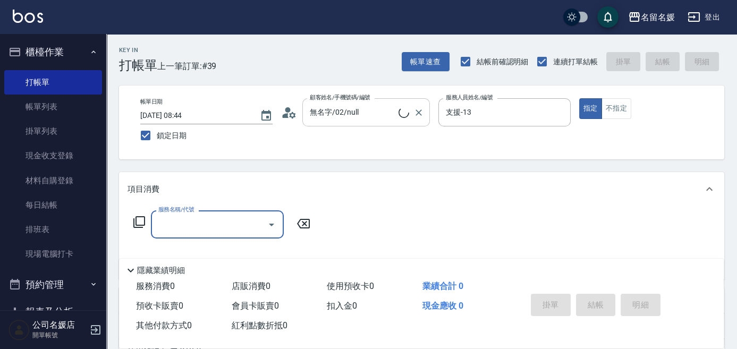
type input "新客人 姓名未設定/0/null"
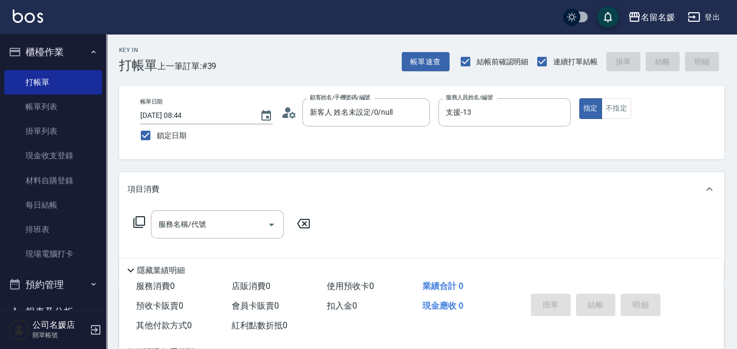
click at [131, 216] on div "服務名稱/代號 服務名稱/代號" at bounding box center [221, 224] width 189 height 28
click at [139, 219] on icon at bounding box center [139, 222] width 13 height 13
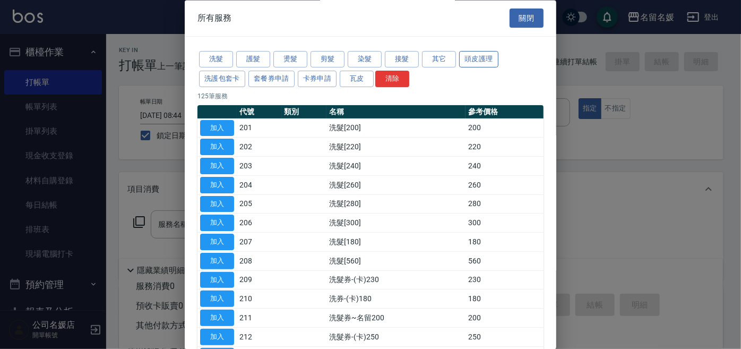
click at [488, 64] on button "頭皮護理" at bounding box center [478, 60] width 39 height 16
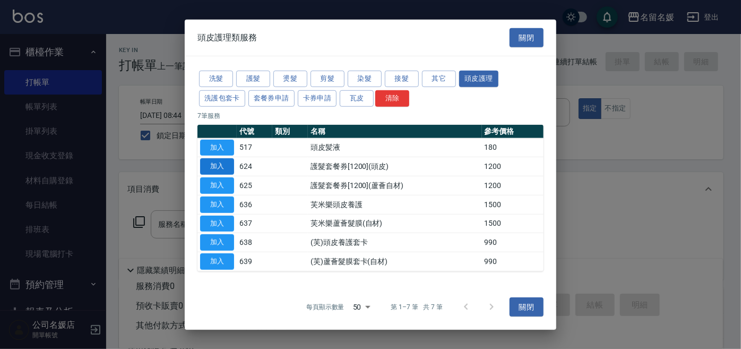
click at [206, 162] on button "加入" at bounding box center [217, 166] width 34 height 16
type input "護髮套餐券[1200](頭皮)(624)"
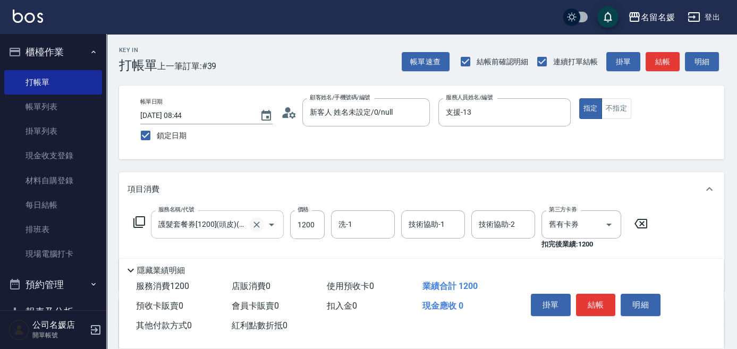
click at [252, 226] on icon "Clear" at bounding box center [256, 224] width 11 height 11
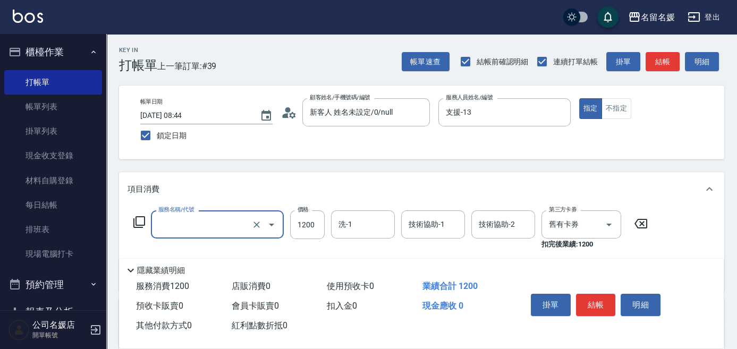
type input "護髮套餐券[1200](頭皮)(624)"
click at [134, 216] on icon at bounding box center [139, 222] width 13 height 13
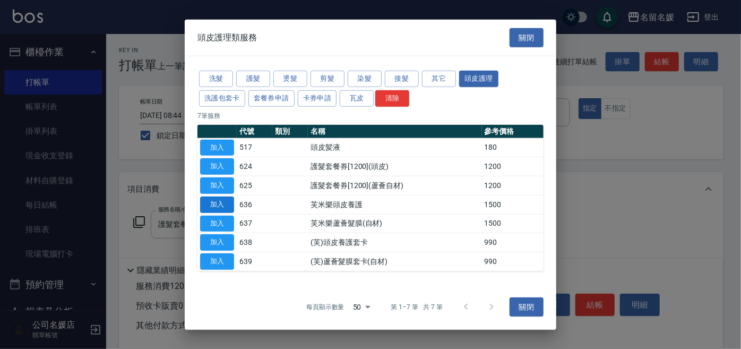
click at [204, 203] on button "加入" at bounding box center [217, 205] width 34 height 16
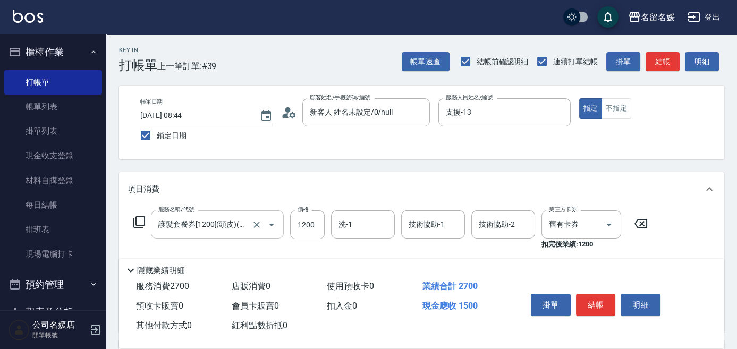
click at [240, 219] on input "護髮套餐券[1200](頭皮)(624)" at bounding box center [202, 224] width 93 height 19
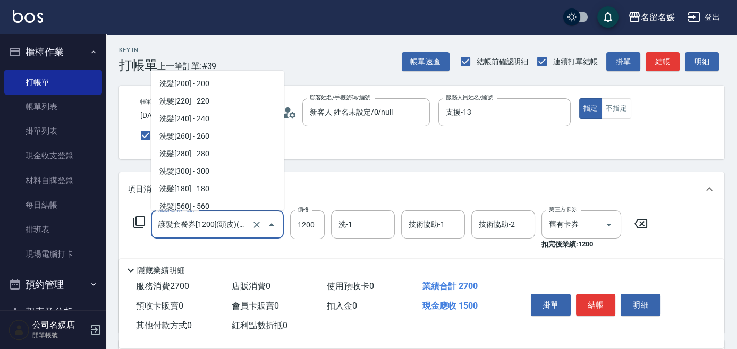
scroll to position [1389, 0]
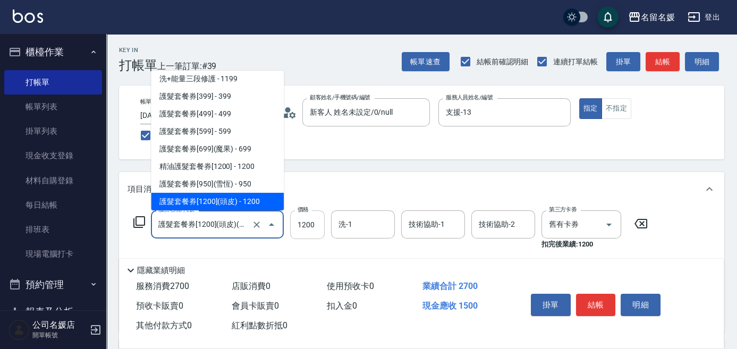
click at [307, 231] on input "1200" at bounding box center [307, 224] width 35 height 29
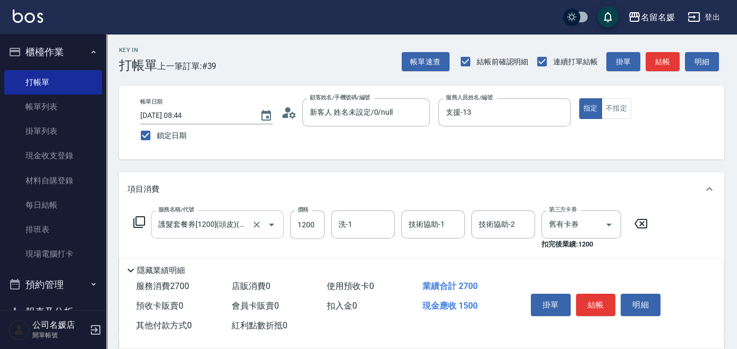
click at [217, 231] on input "護髮套餐券[1200](頭皮)(624)" at bounding box center [202, 224] width 93 height 19
click at [249, 224] on div at bounding box center [264, 224] width 30 height 28
click at [259, 228] on icon "Clear" at bounding box center [256, 224] width 11 height 11
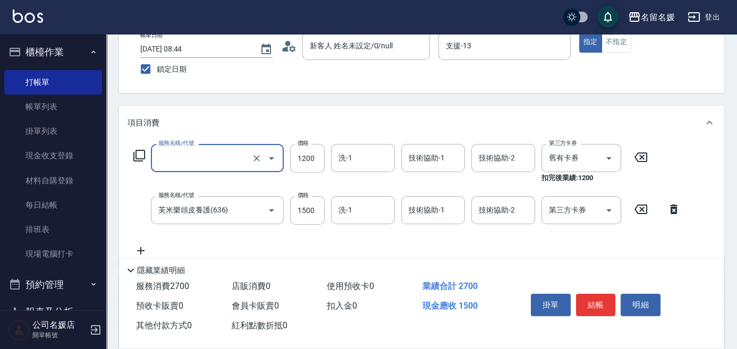
scroll to position [144, 0]
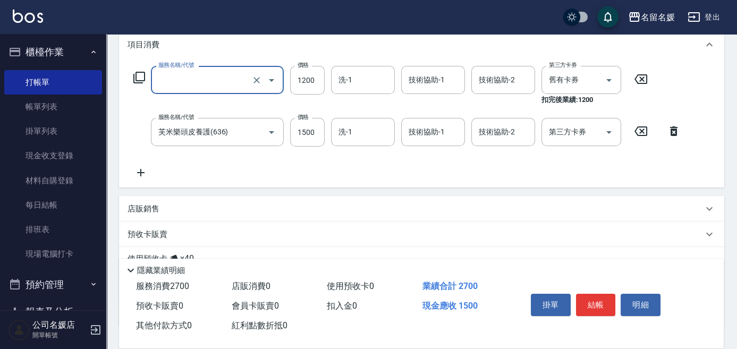
type input "護髮套餐券[1200](頭皮)(624)"
click at [664, 135] on icon at bounding box center [673, 131] width 27 height 13
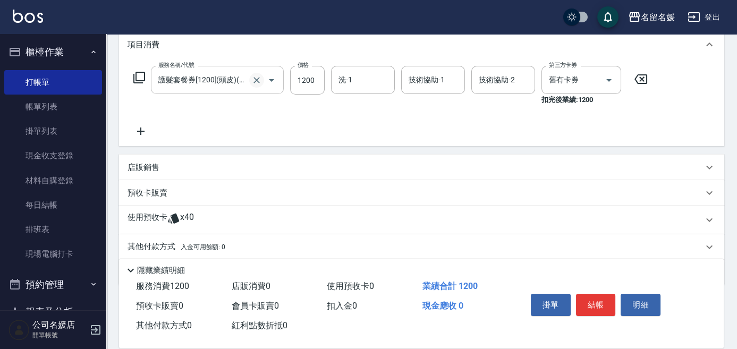
click at [258, 80] on icon "Clear" at bounding box center [256, 80] width 11 height 11
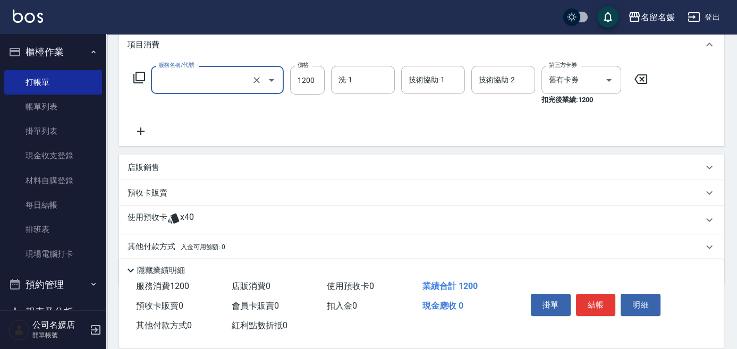
type input "護髮套餐券[1200](頭皮)(624)"
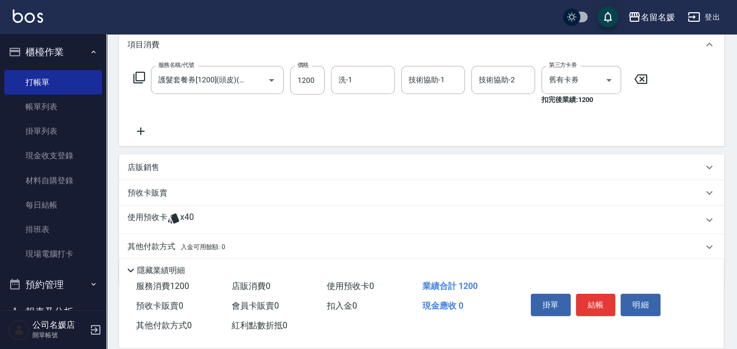
click at [144, 80] on icon at bounding box center [139, 77] width 13 height 13
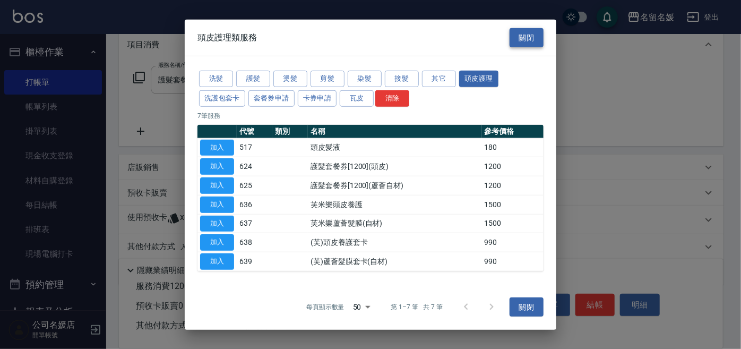
click at [523, 40] on button "關閉" at bounding box center [527, 38] width 34 height 20
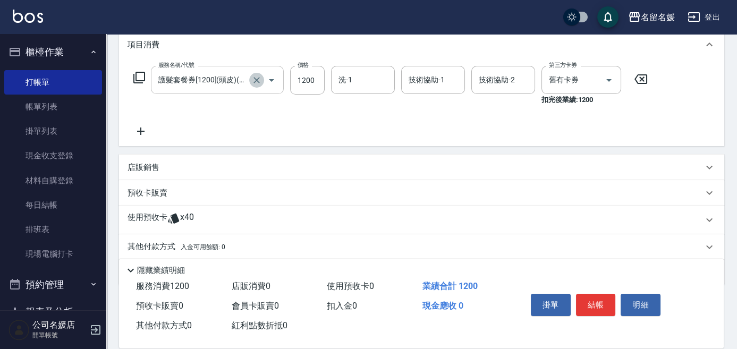
click at [256, 77] on icon "Clear" at bounding box center [256, 80] width 11 height 11
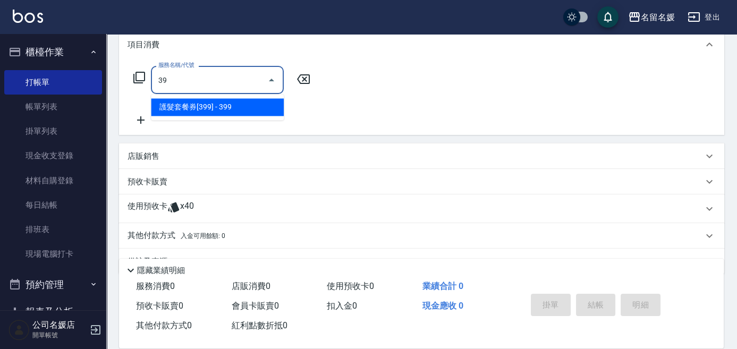
type input "3"
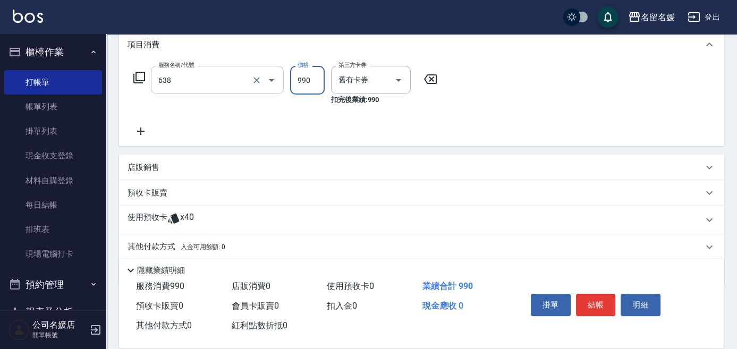
type input "(芙)頭皮養護套卡(638)"
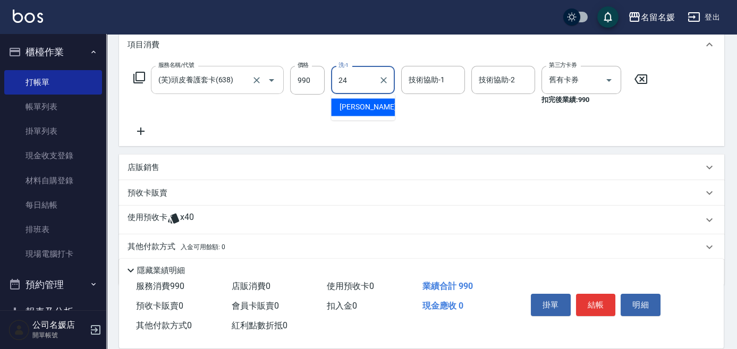
type input "[PERSON_NAME]-24"
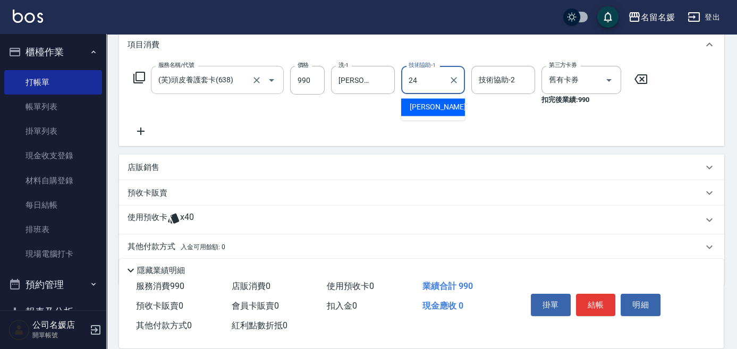
type input "[PERSON_NAME]-24"
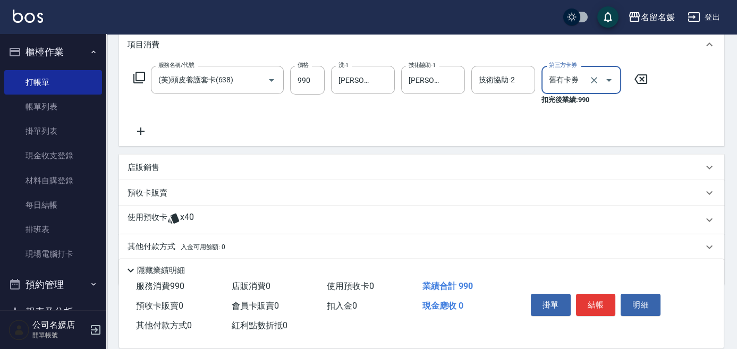
click at [130, 72] on div "服務名稱/代號 (芙)頭皮養護套卡(638) 服務名稱/代號 價格 990 價格 洗-1 [PERSON_NAME]-24 洗-1 技術協助-1 [PERSO…" at bounding box center [390, 85] width 526 height 39
click at [137, 80] on icon at bounding box center [139, 78] width 12 height 12
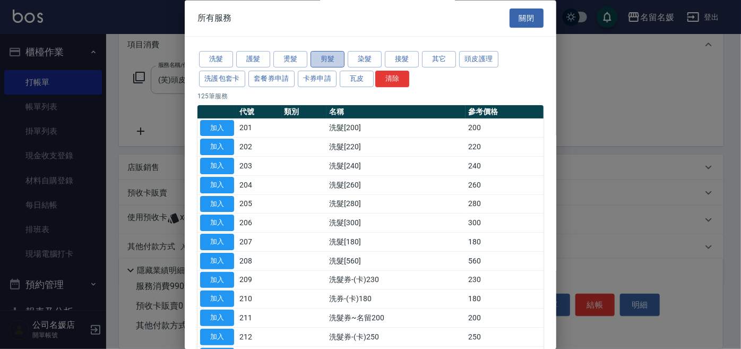
click at [329, 60] on button "剪髮" at bounding box center [328, 60] width 34 height 16
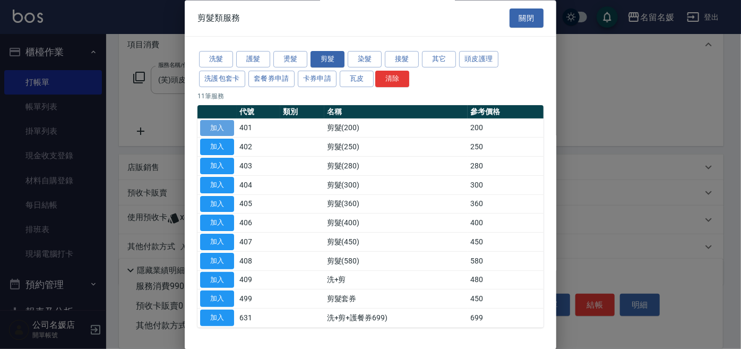
click at [214, 130] on button "加入" at bounding box center [217, 128] width 34 height 16
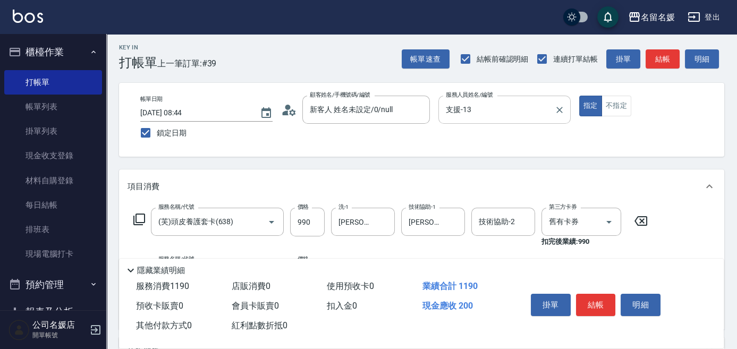
scroll to position [0, 0]
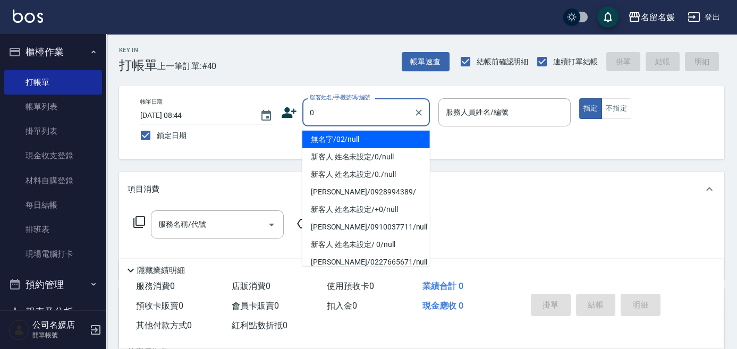
type input "無名字/02/null"
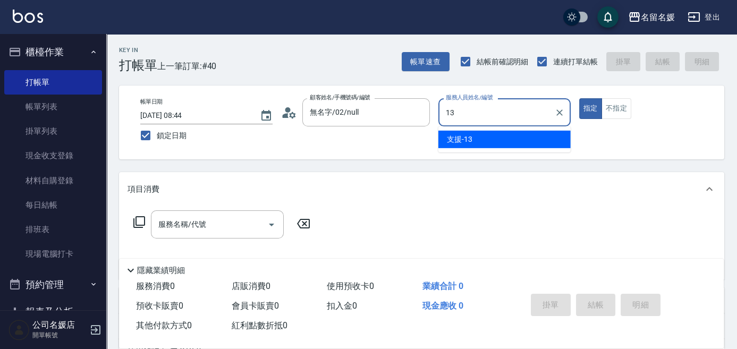
type input "支援-13"
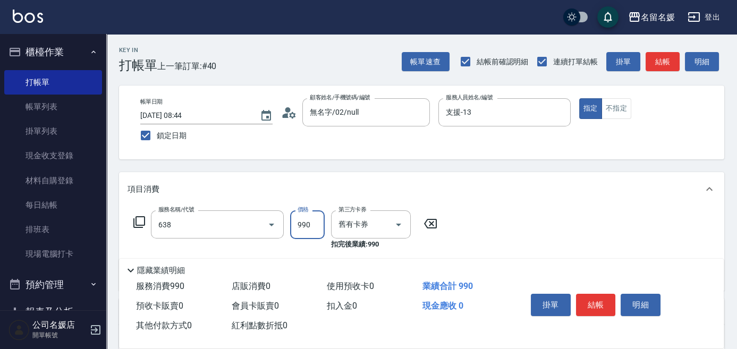
type input "(芙)頭皮養護套卡(638)"
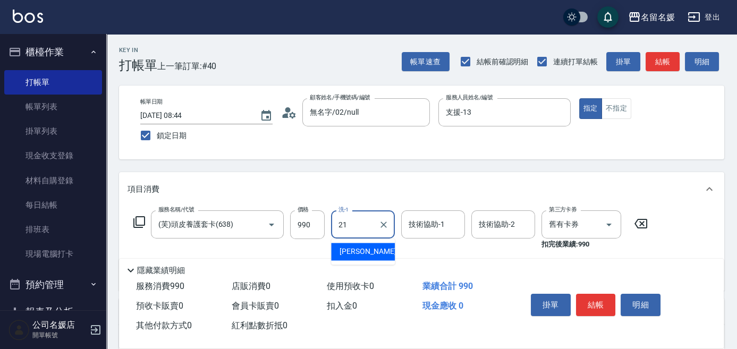
type input "[PERSON_NAME]-21"
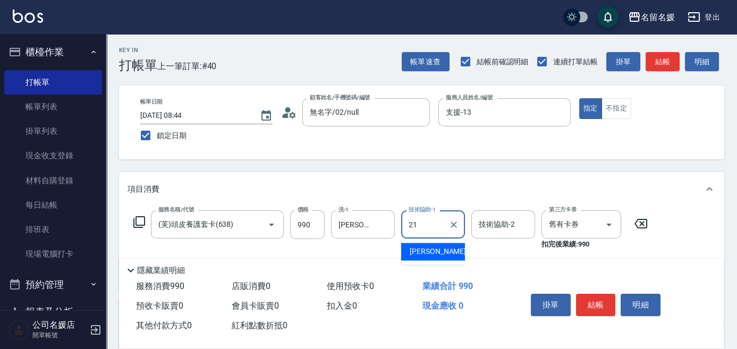
type input "[PERSON_NAME]-21"
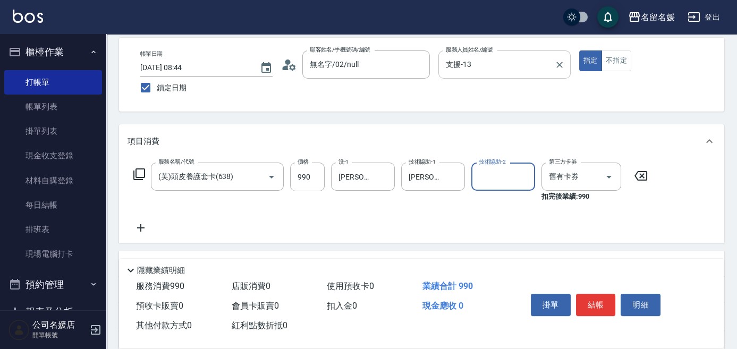
scroll to position [48, 0]
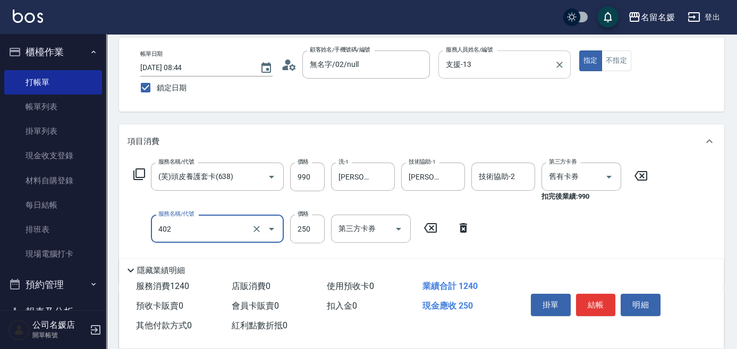
type input "剪髮(250)(402)"
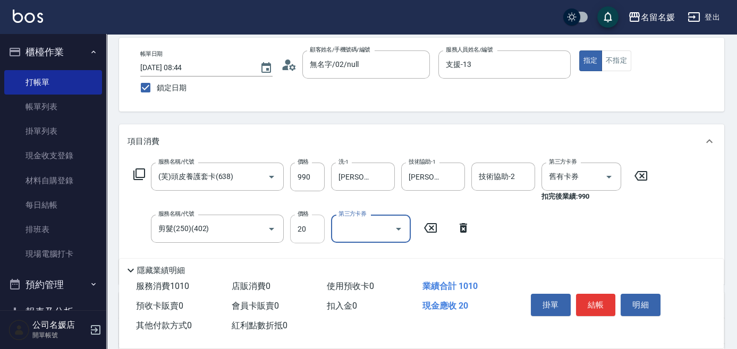
click at [311, 230] on input "20" at bounding box center [307, 229] width 35 height 29
type input "200"
click at [405, 121] on div "Key In 打帳單 上一筆訂單:#40 帳單速查 結帳前確認明細 連續打單結帳 掛單 結帳 明細 帳單日期 [DATE] 08:44 鎖定日期 顧客姓名/手…" at bounding box center [421, 255] width 630 height 538
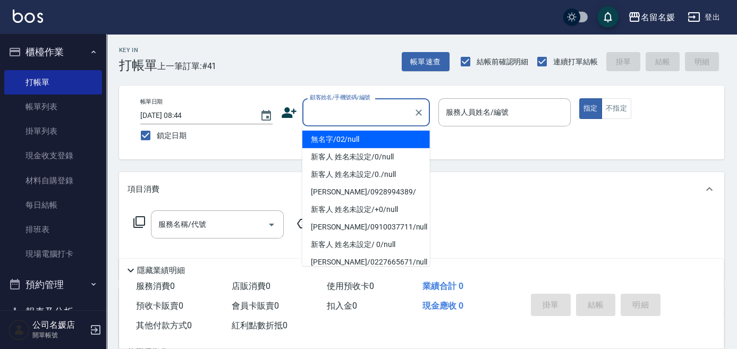
type input "無名字/02/null"
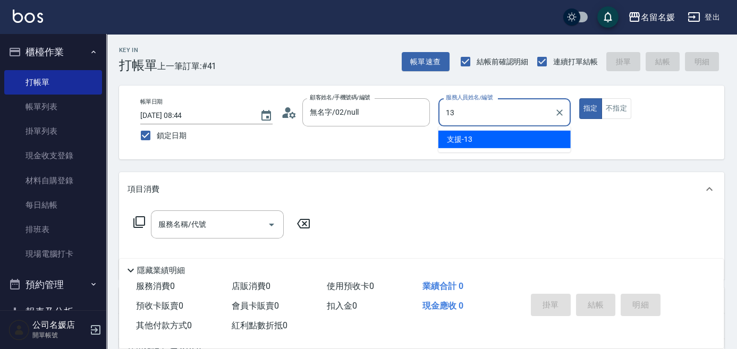
type input "支援-13"
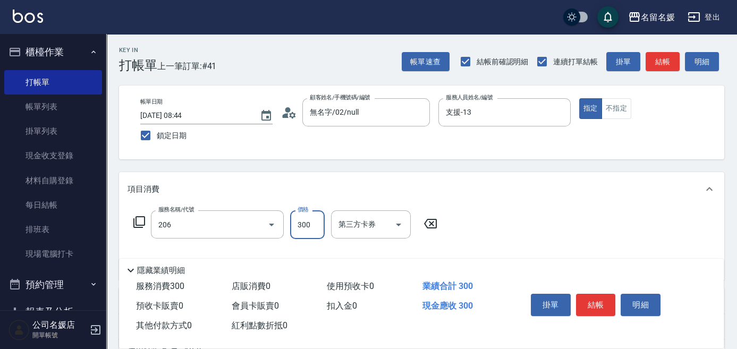
type input "洗髮[300](206)"
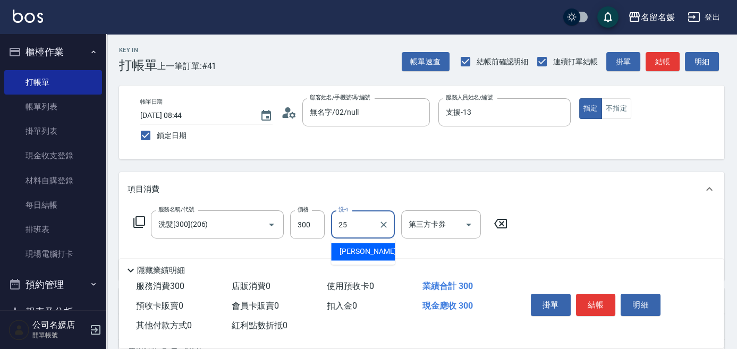
type input "[PERSON_NAME]-25"
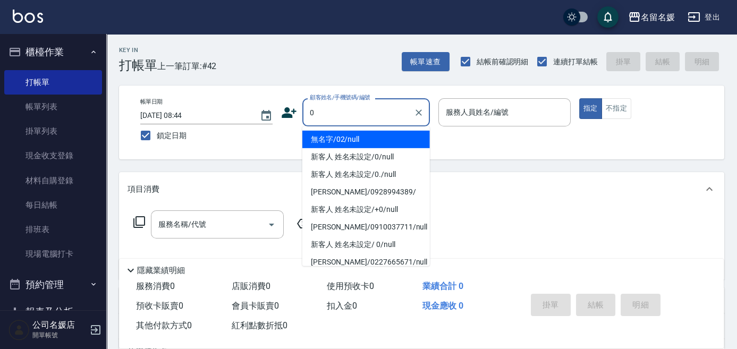
type input "0"
type input "04"
type input "無名字/02/null"
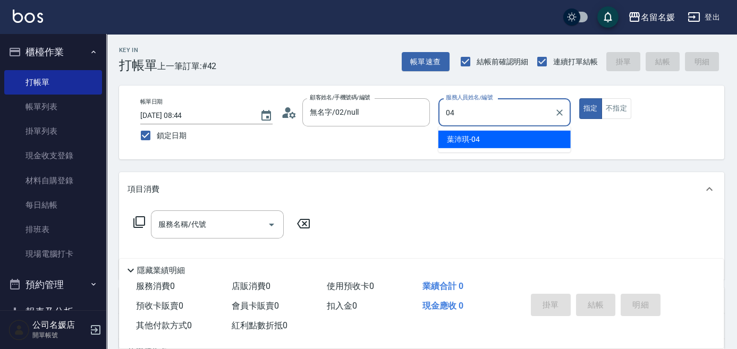
type input "[PERSON_NAME]-04"
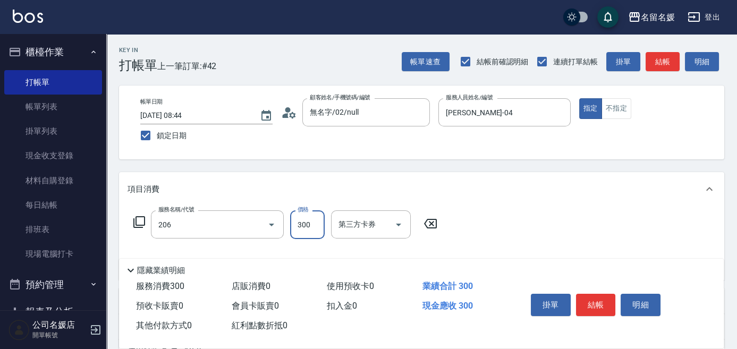
type input "洗髮[300](206)"
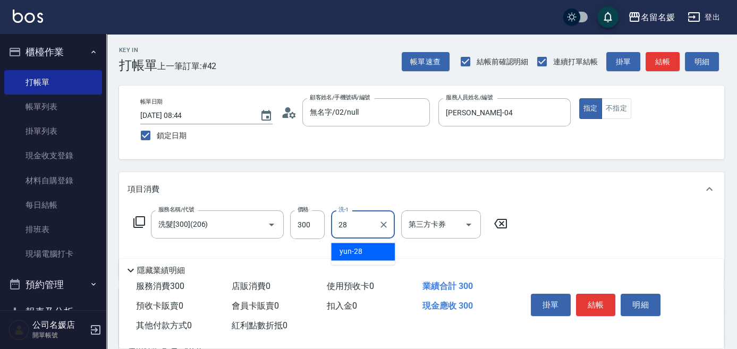
type input "yun-28"
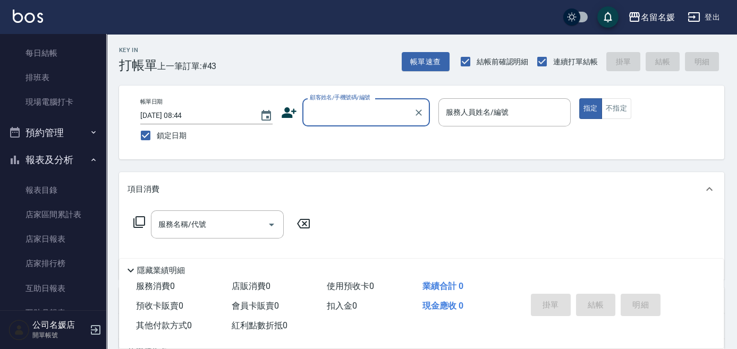
scroll to position [193, 0]
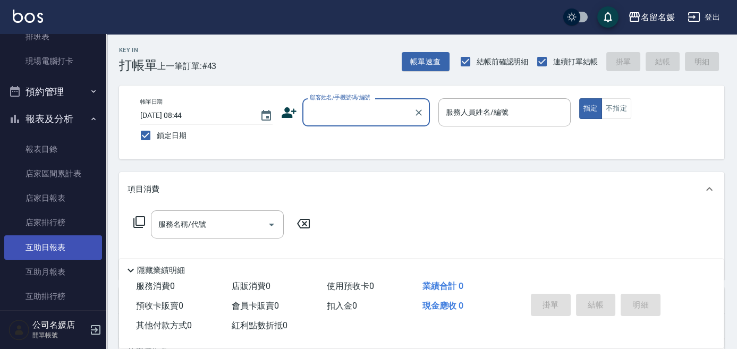
click at [59, 249] on link "互助日報表" at bounding box center [53, 247] width 98 height 24
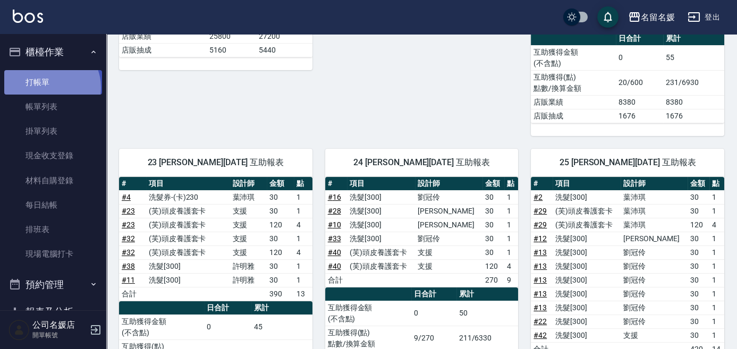
click at [49, 87] on link "打帳單" at bounding box center [53, 82] width 98 height 24
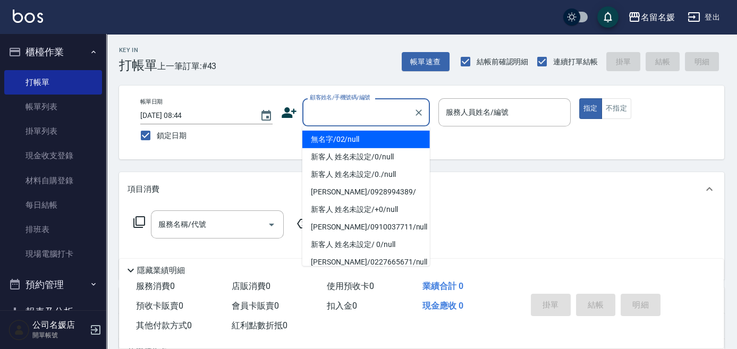
type input "1"
type input "無名字/02/null"
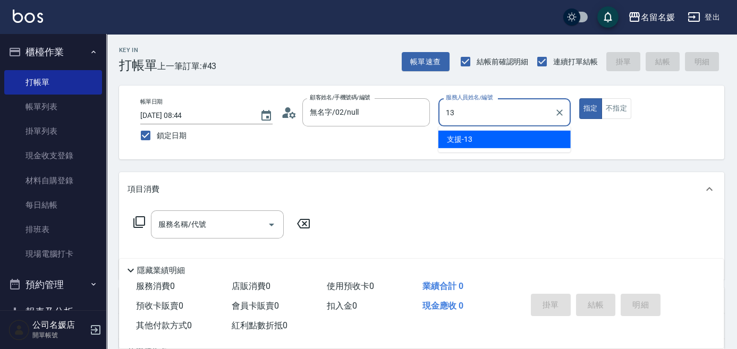
type input "13"
type button "true"
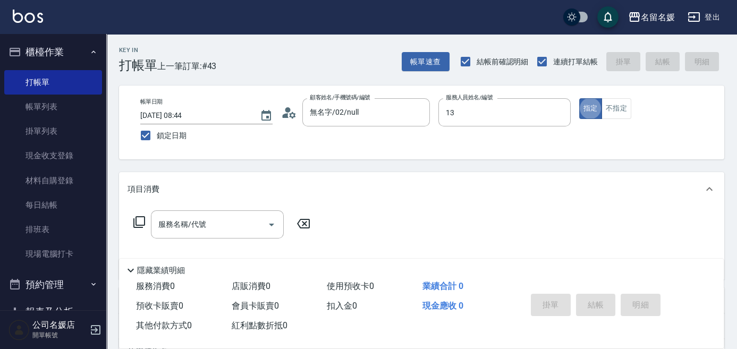
type input "支援-13"
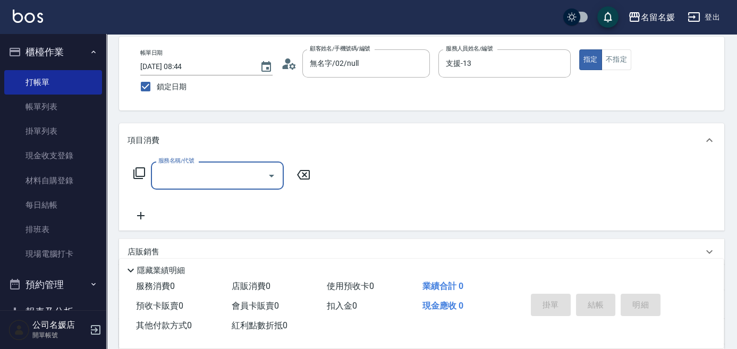
scroll to position [96, 0]
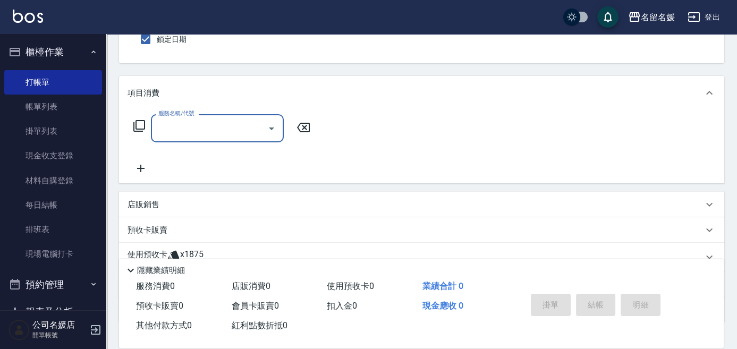
click at [273, 201] on div "店販銷售" at bounding box center [414, 204] width 575 height 11
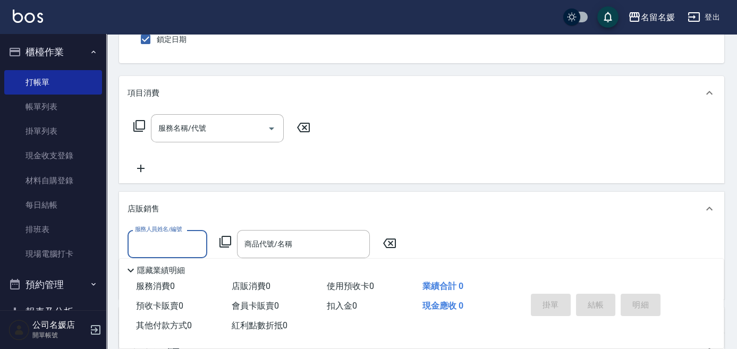
scroll to position [0, 0]
type input "1"
type input "205"
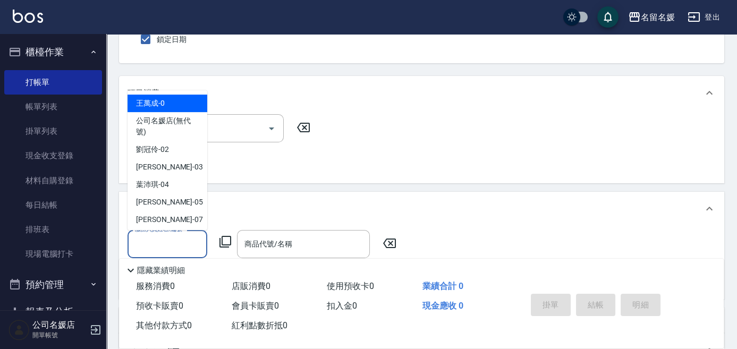
click at [192, 238] on div "服務人員姓名/編號 服務人員姓名/編號" at bounding box center [167, 244] width 80 height 28
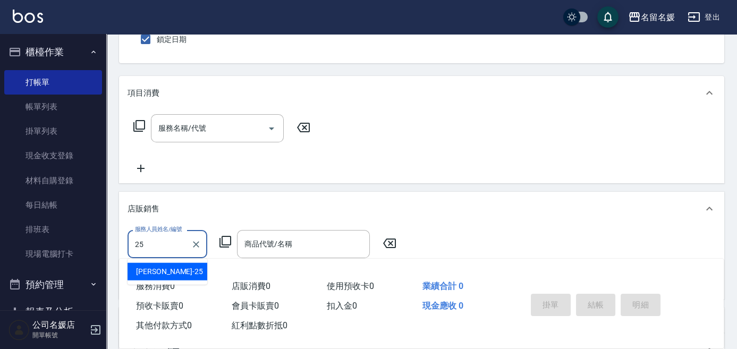
type input "[PERSON_NAME]-25"
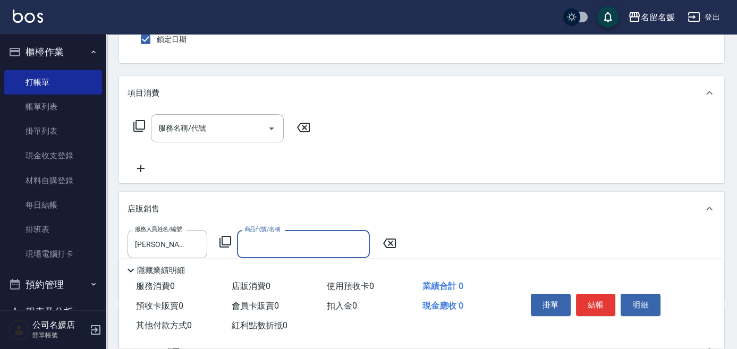
click at [255, 249] on input "商品代號/名稱" at bounding box center [303, 244] width 123 height 19
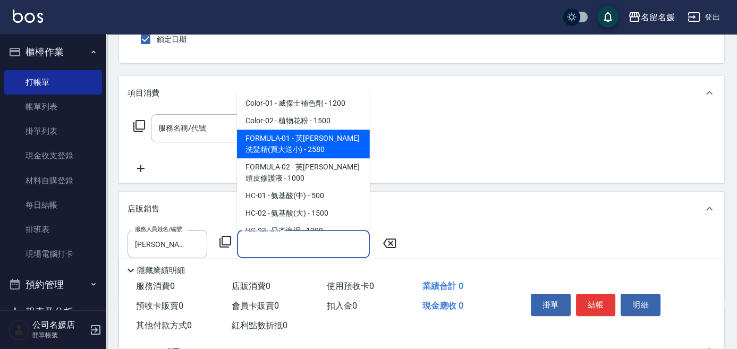
click at [320, 141] on span "FORMULA-01 - 芙[PERSON_NAME]洗髮精(買大送小) - 2580" at bounding box center [303, 144] width 133 height 29
type input "芙[PERSON_NAME]洗髮精(買大送小)"
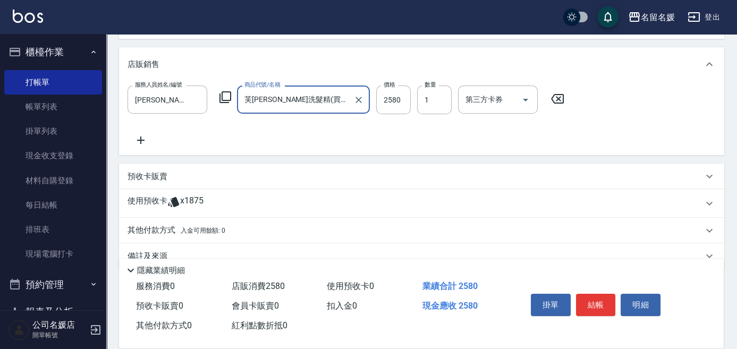
scroll to position [241, 0]
click at [430, 99] on input "1" at bounding box center [434, 99] width 35 height 29
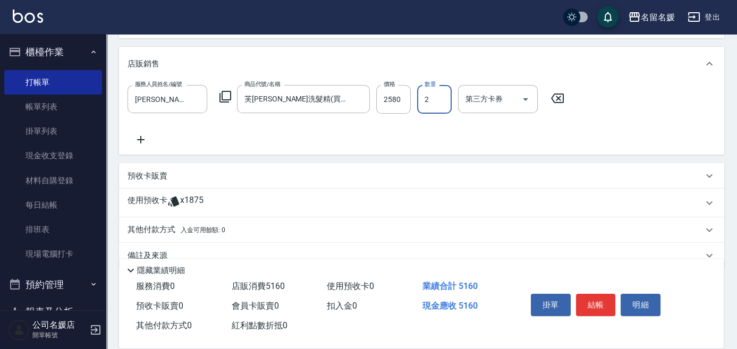
type input "2"
click at [143, 142] on icon at bounding box center [140, 139] width 27 height 13
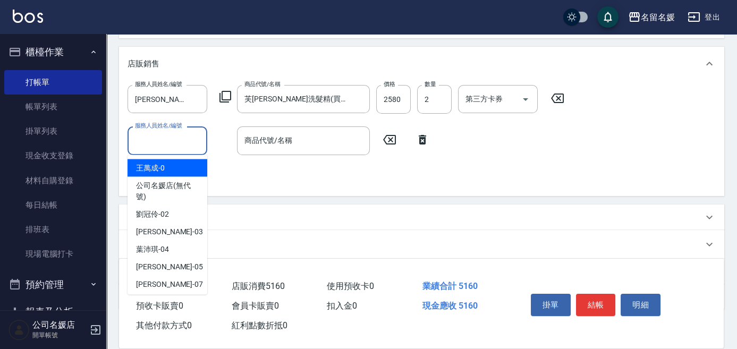
click at [180, 141] on input "服務人員姓名/編號" at bounding box center [167, 140] width 70 height 19
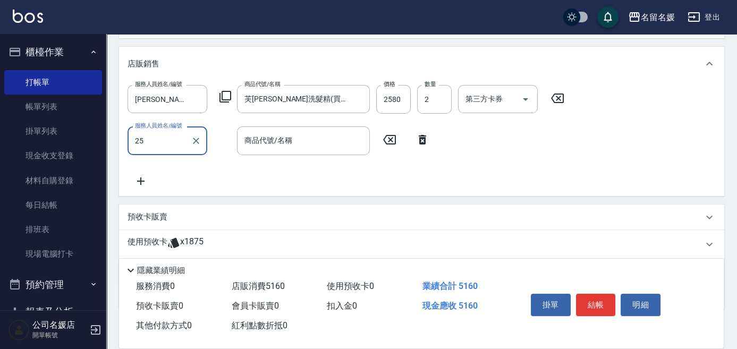
type input "[PERSON_NAME]-25"
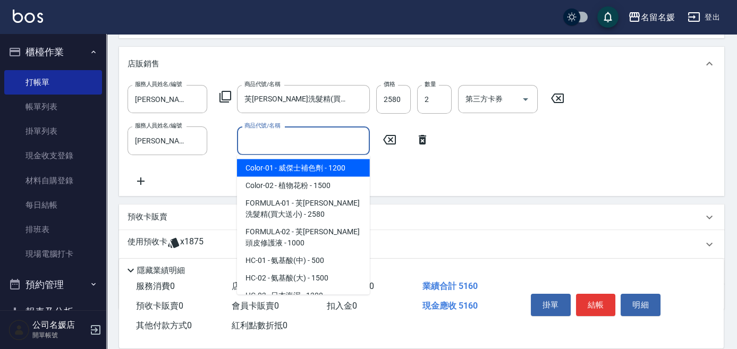
click at [243, 136] on input "商品代號/名稱" at bounding box center [303, 140] width 123 height 19
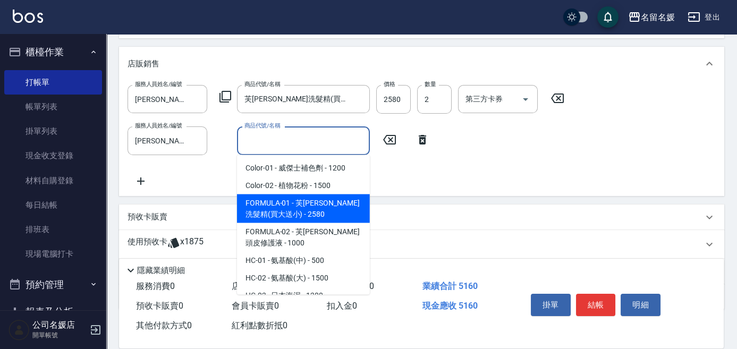
click at [318, 203] on span "FORMULA-01 - 芙[PERSON_NAME]洗髮精(買大送小) - 2580" at bounding box center [303, 208] width 133 height 29
type input "芙[PERSON_NAME]洗髮精(買大送小)"
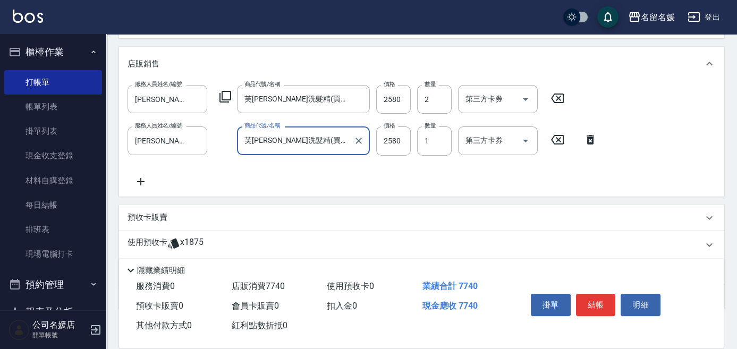
click at [398, 155] on div "服務人員姓名/編號 [PERSON_NAME]-25 服務人員姓名/編號 商品代號/名稱 [PERSON_NAME]洗髮精(買大送小) 商品代號/名稱 價格 …" at bounding box center [421, 136] width 588 height 103
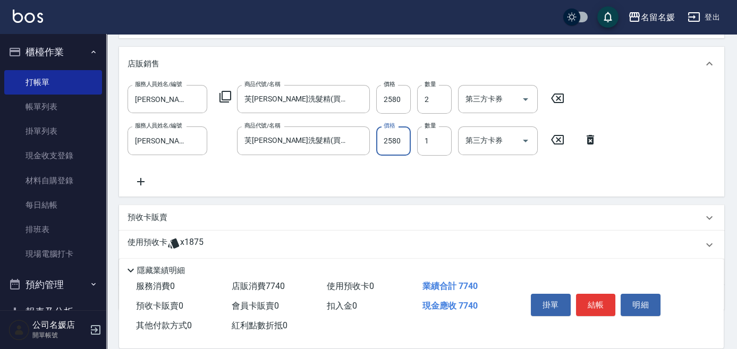
click at [400, 145] on input "2580" at bounding box center [393, 140] width 35 height 29
type input "2900"
click at [218, 219] on div "預收卡販賣" at bounding box center [414, 217] width 575 height 11
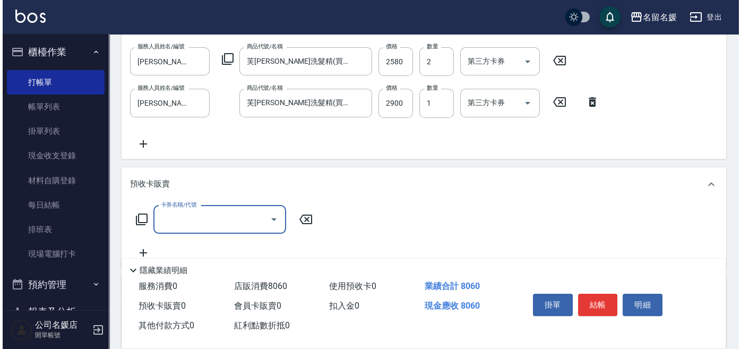
scroll to position [289, 0]
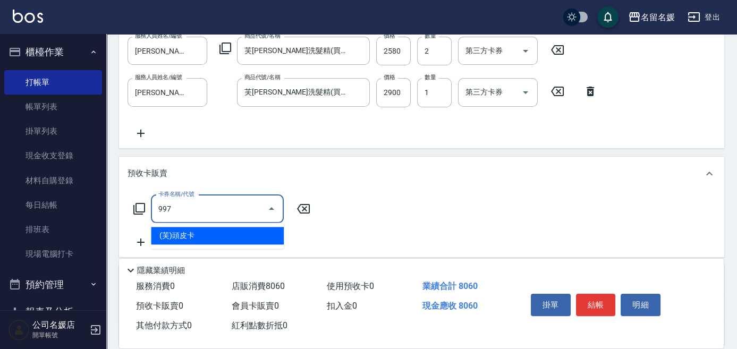
type input "(芙)頭皮卡(997)"
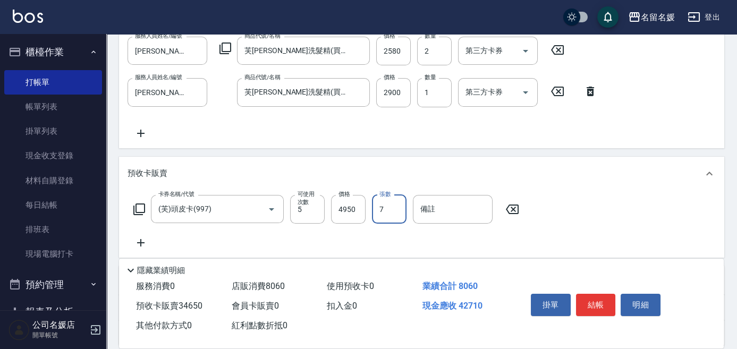
type input "7"
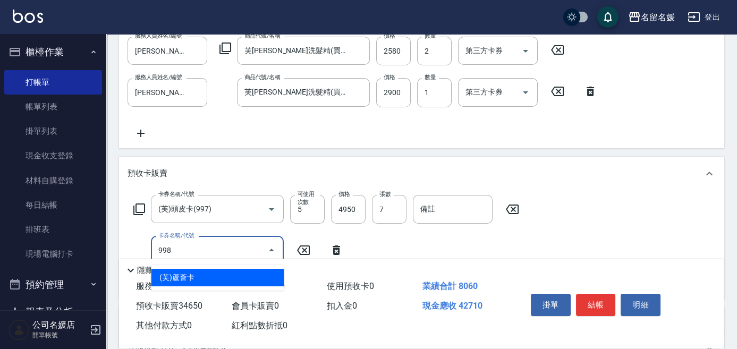
type input "(芙)蘆薈卡(998)"
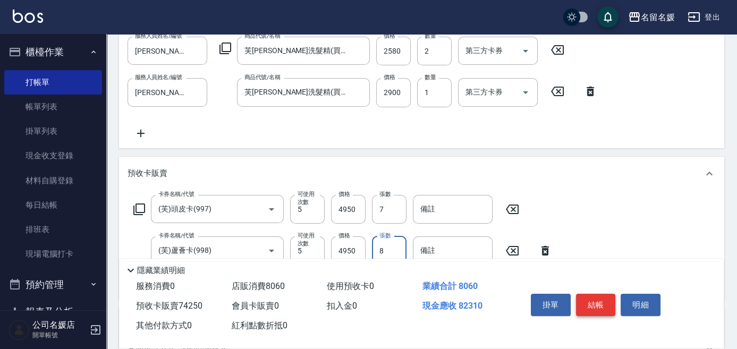
type input "8"
click at [602, 304] on button "結帳" at bounding box center [596, 305] width 40 height 22
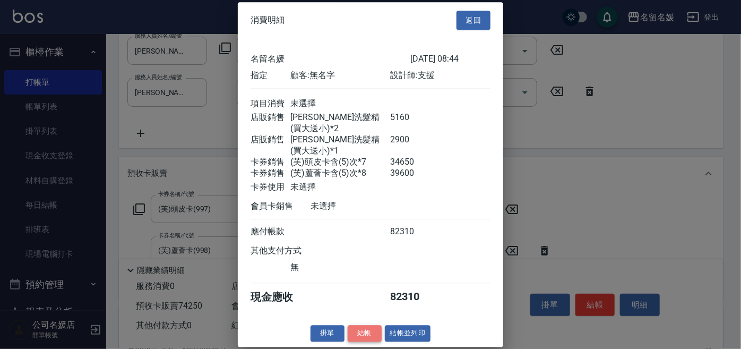
click at [369, 329] on button "結帳" at bounding box center [365, 333] width 34 height 16
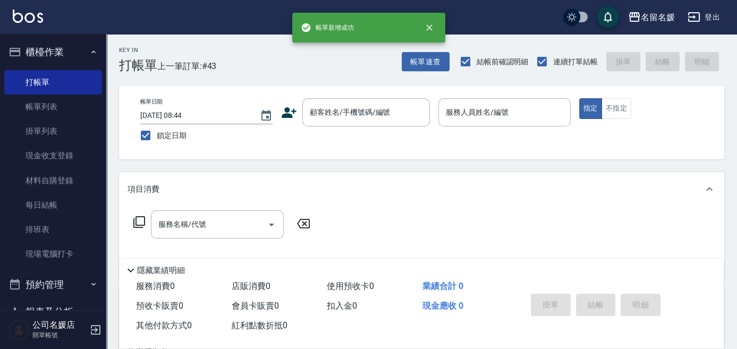
scroll to position [0, 0]
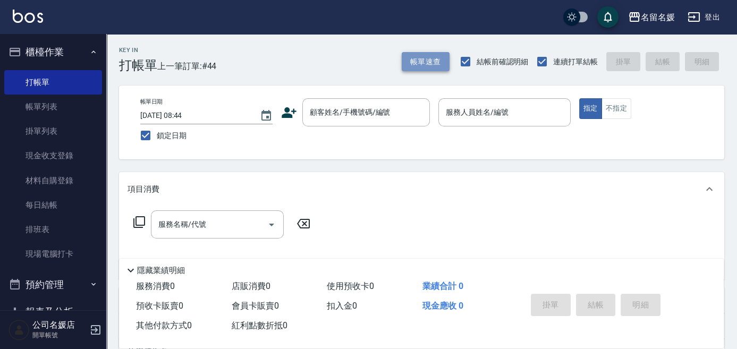
click at [444, 60] on button "帳單速查" at bounding box center [426, 62] width 48 height 20
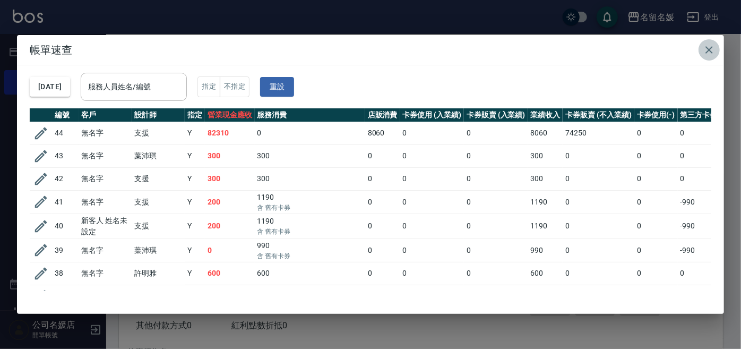
click at [705, 47] on button "button" at bounding box center [709, 49] width 21 height 21
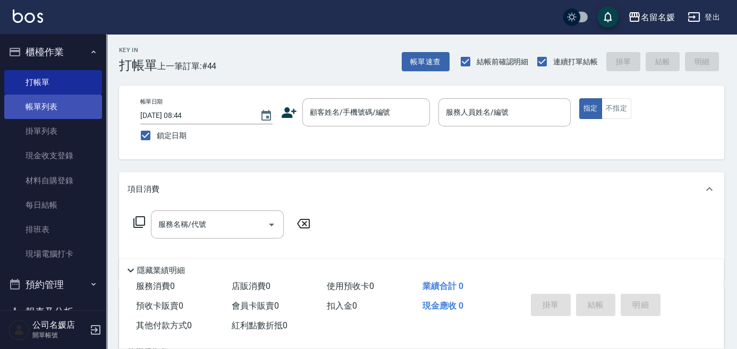
scroll to position [19, 0]
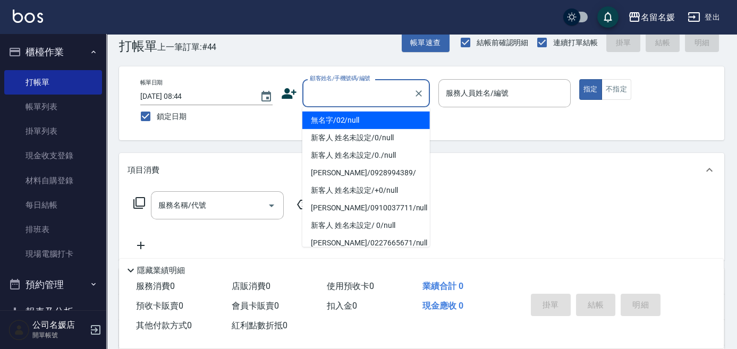
click at [346, 95] on input "顧客姓名/手機號碼/編號" at bounding box center [358, 93] width 102 height 19
type input "0"
type input "無名字/02/null"
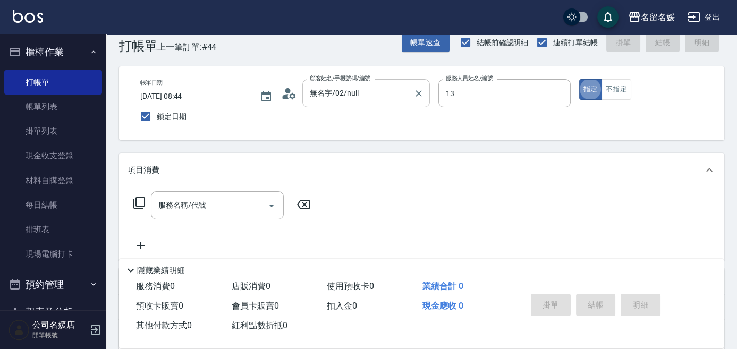
type input "支援-13"
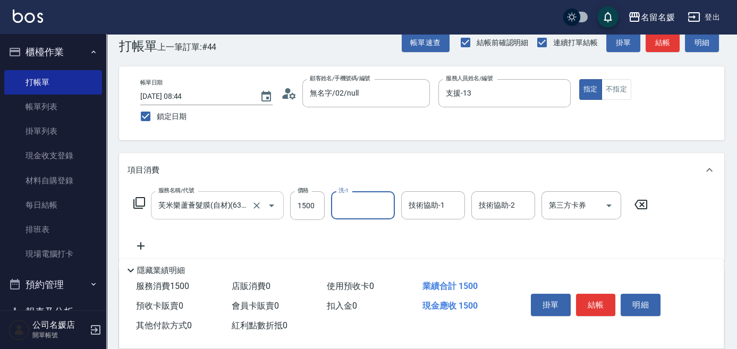
click at [268, 206] on icon "Open" at bounding box center [271, 205] width 13 height 13
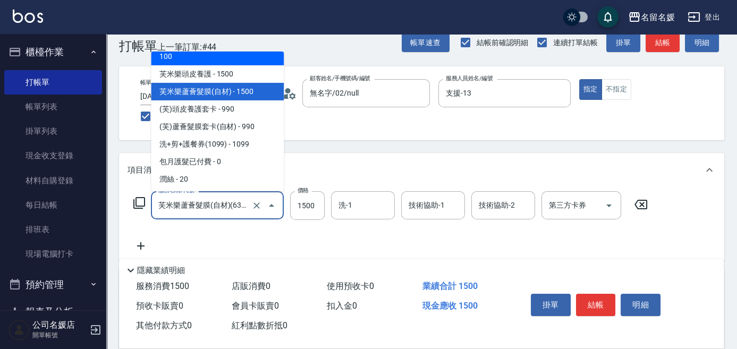
scroll to position [1725, 0]
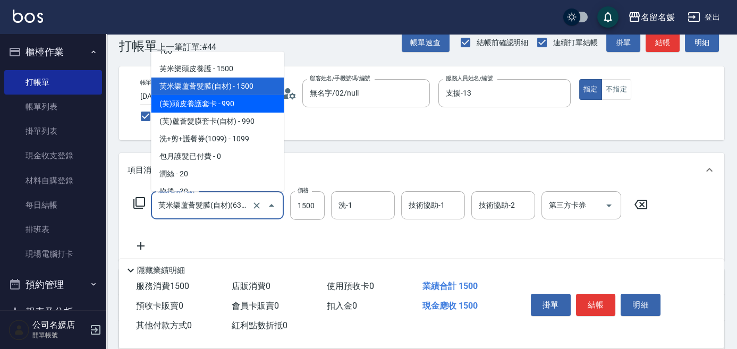
click at [221, 100] on span "(芙)頭皮養護套卡 - 990" at bounding box center [217, 104] width 133 height 18
type input "(芙)頭皮養護套卡(638)"
type input "990"
type input "舊有卡券"
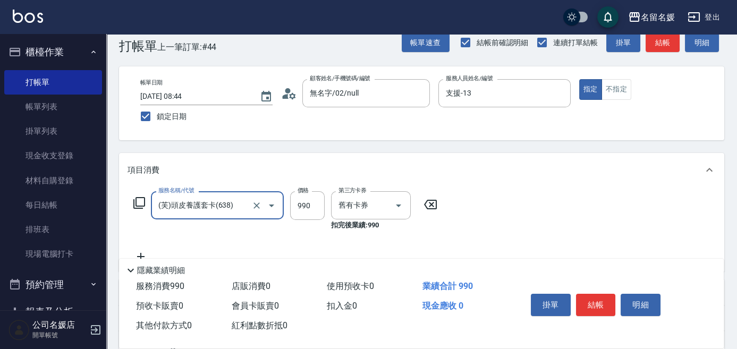
scroll to position [0, 0]
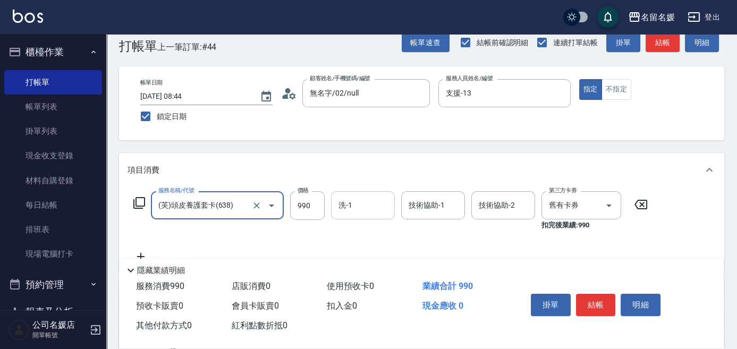
click at [353, 208] on input "洗-1" at bounding box center [363, 205] width 54 height 19
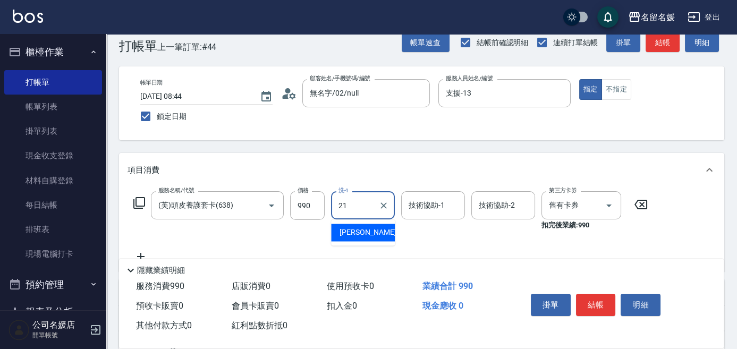
type input "[PERSON_NAME]-21"
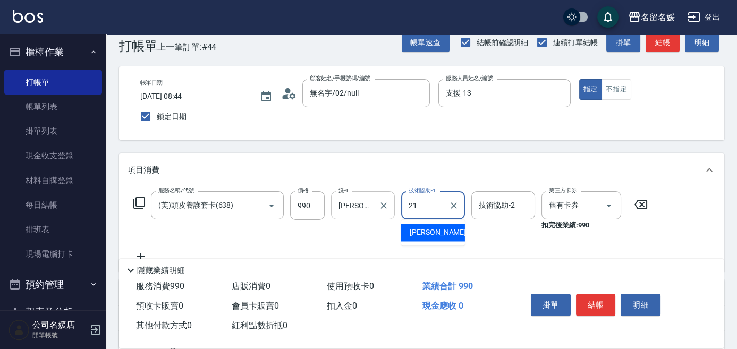
type input "[PERSON_NAME]-21"
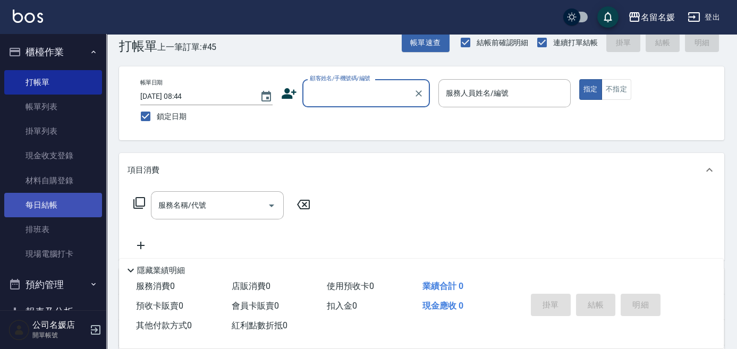
click at [38, 204] on link "每日結帳" at bounding box center [53, 205] width 98 height 24
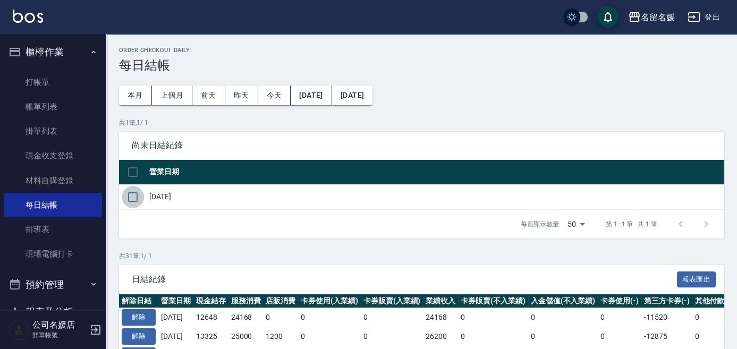
click at [129, 200] on input "checkbox" at bounding box center [133, 197] width 22 height 22
checkbox input "true"
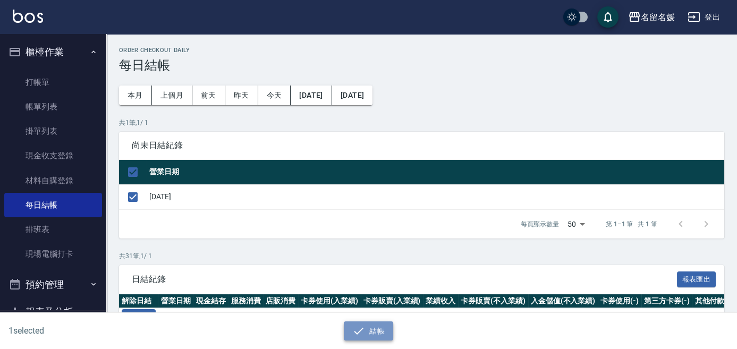
click at [360, 328] on icon "button" at bounding box center [358, 331] width 13 height 13
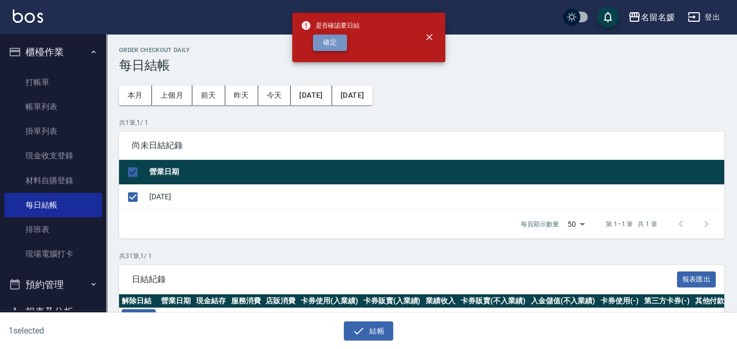
click at [331, 47] on button "確定" at bounding box center [330, 43] width 34 height 16
checkbox input "false"
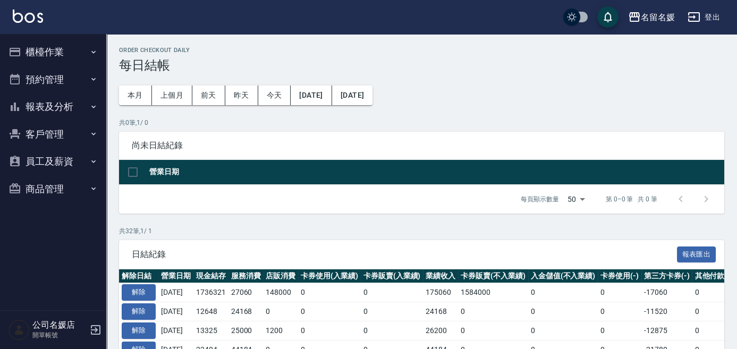
drag, startPoint x: 0, startPoint y: 0, endPoint x: 33, endPoint y: 108, distance: 113.2
click at [33, 108] on button "報表及分析" at bounding box center [53, 107] width 98 height 28
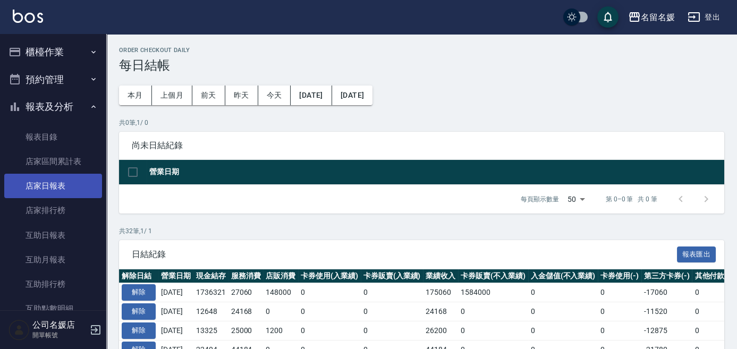
click at [73, 190] on link "店家日報表" at bounding box center [53, 186] width 98 height 24
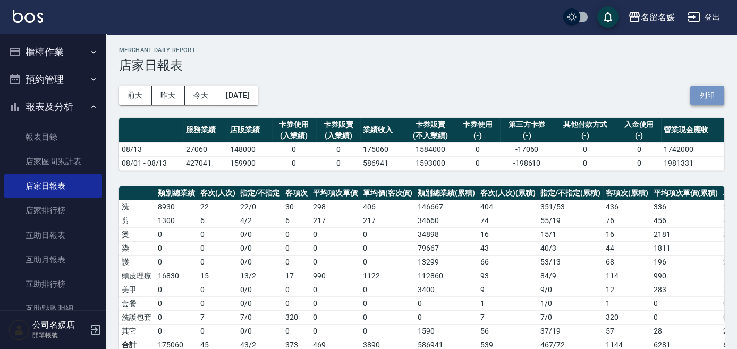
click at [696, 93] on button "列印" at bounding box center [707, 96] width 34 height 20
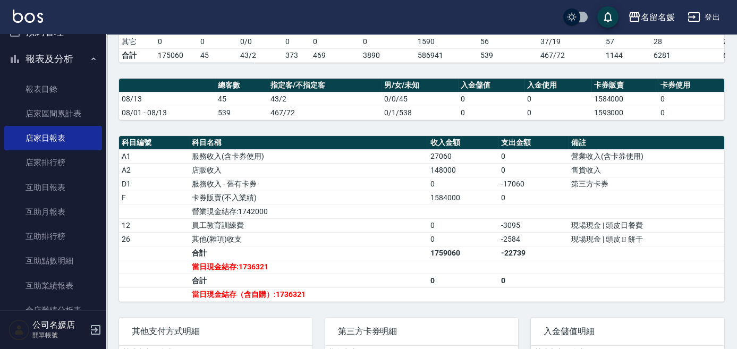
scroll to position [241, 0]
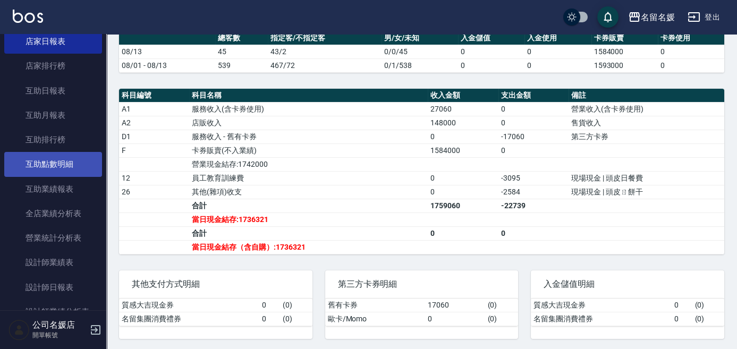
scroll to position [144, 0]
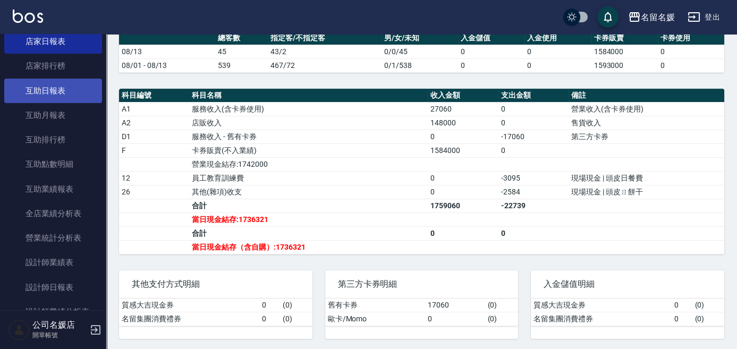
click at [75, 86] on link "互助日報表" at bounding box center [53, 91] width 98 height 24
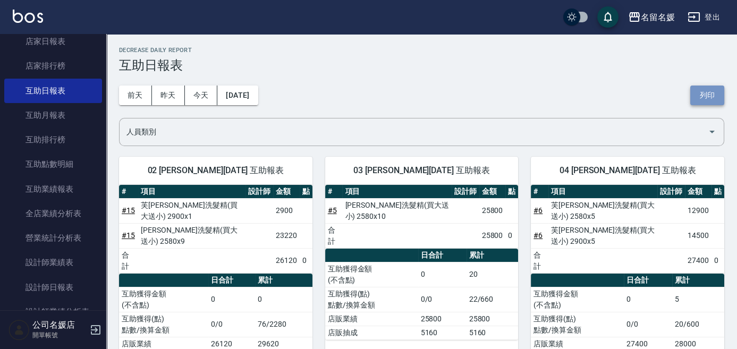
click at [714, 101] on button "列印" at bounding box center [707, 96] width 34 height 20
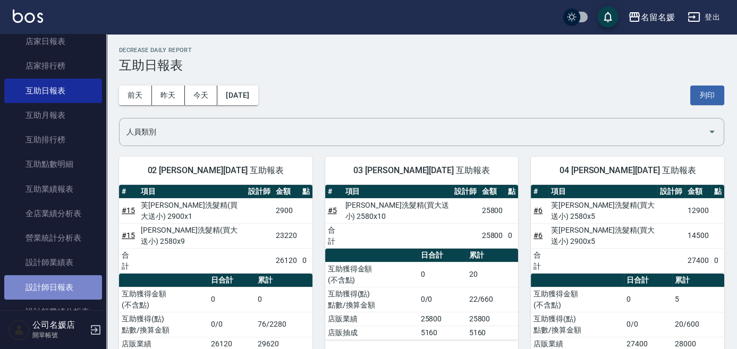
click at [55, 284] on link "設計師日報表" at bounding box center [53, 287] width 98 height 24
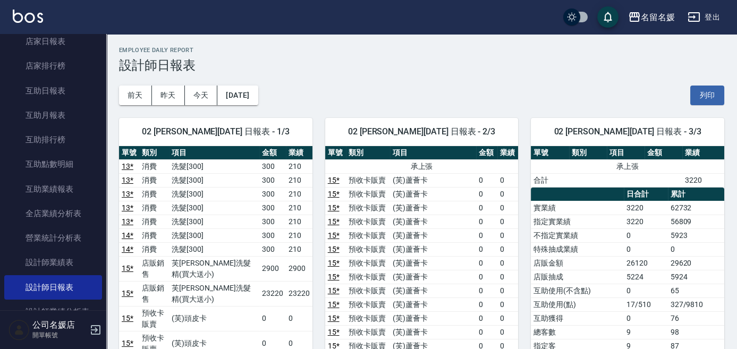
click at [711, 100] on button "列印" at bounding box center [707, 96] width 34 height 20
click at [716, 20] on button "登出" at bounding box center [703, 17] width 41 height 20
